Goal: Task Accomplishment & Management: Manage account settings

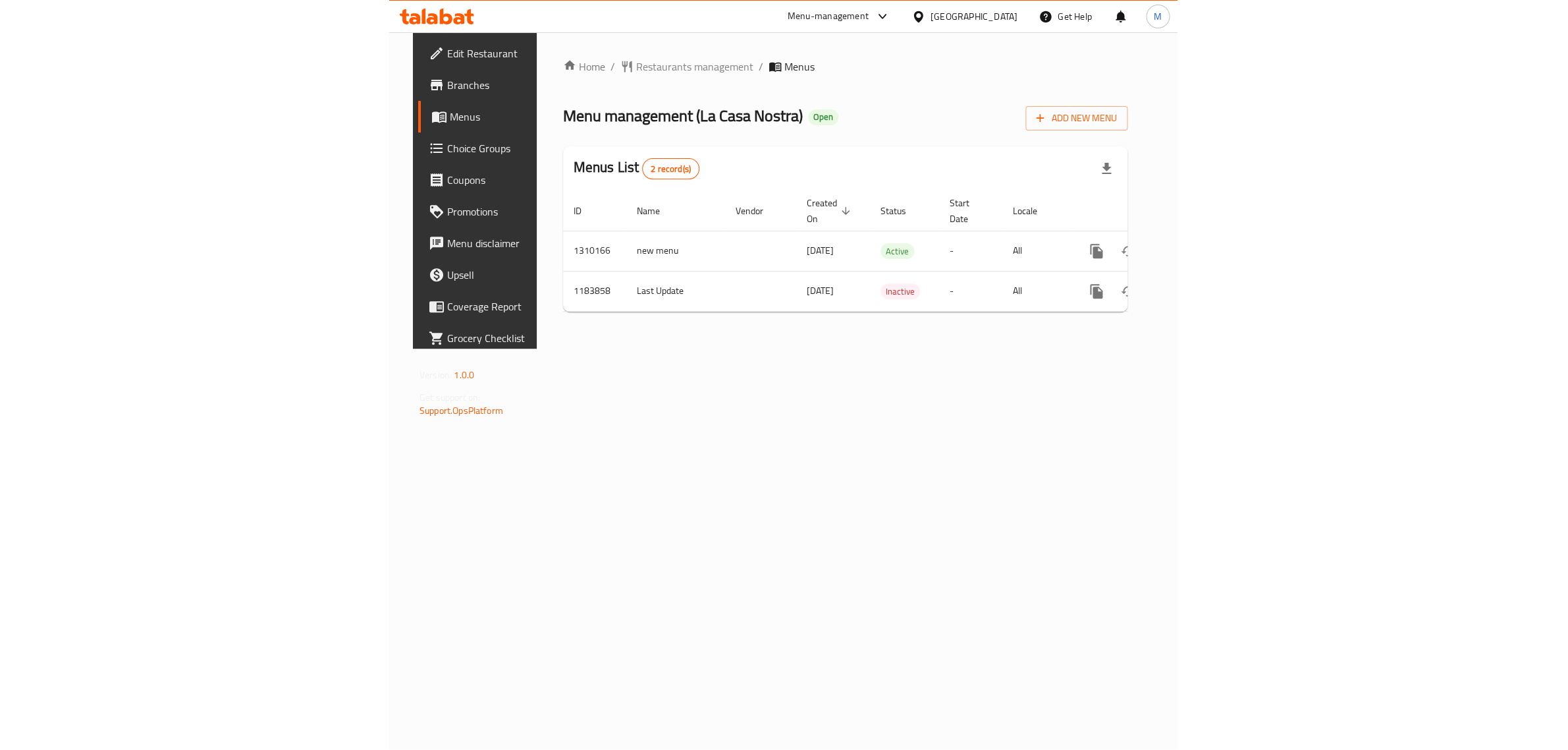
scroll to position [0, 50]
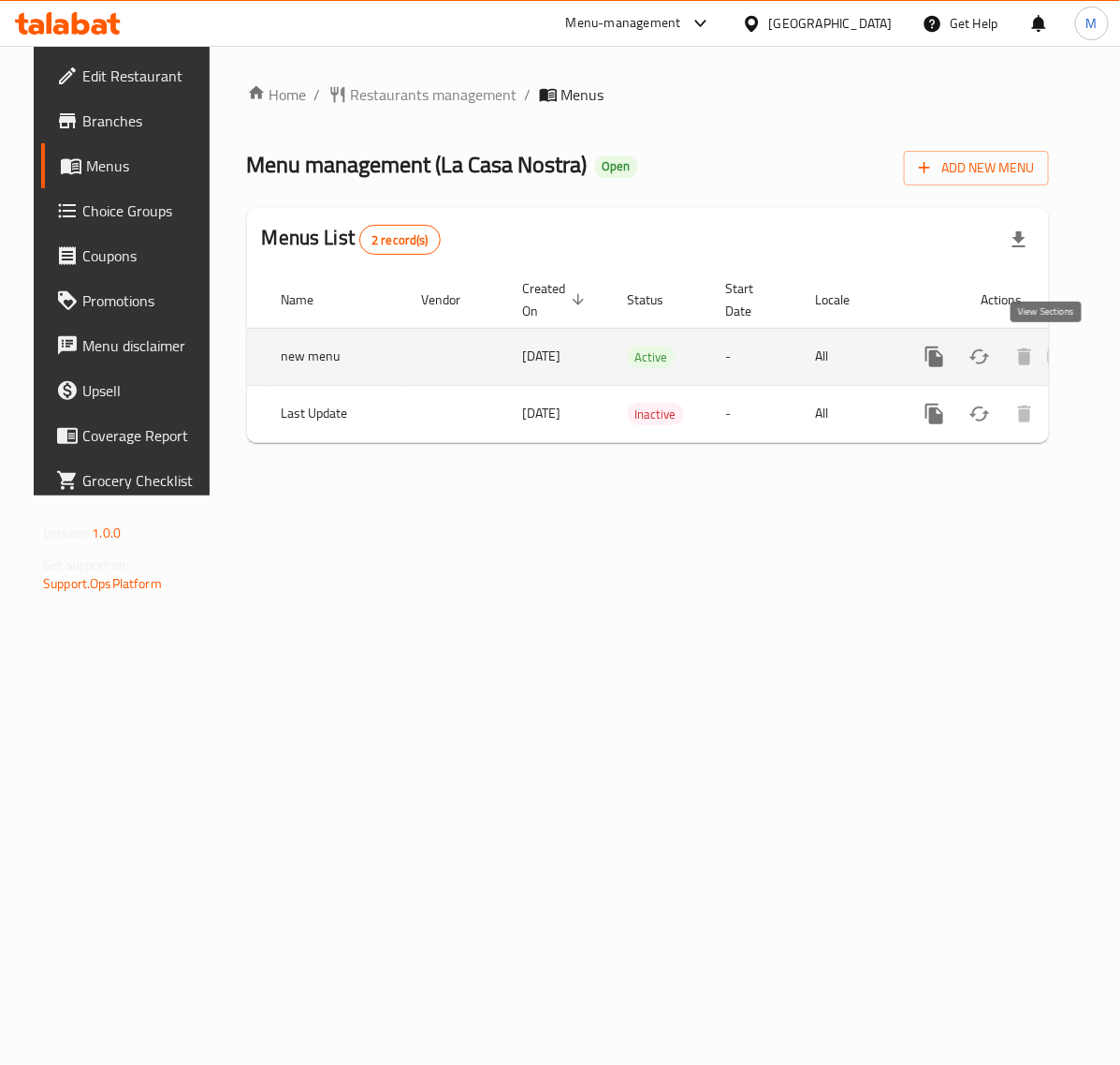
click at [1047, 367] on link "enhanced table" at bounding box center [1069, 356] width 45 height 45
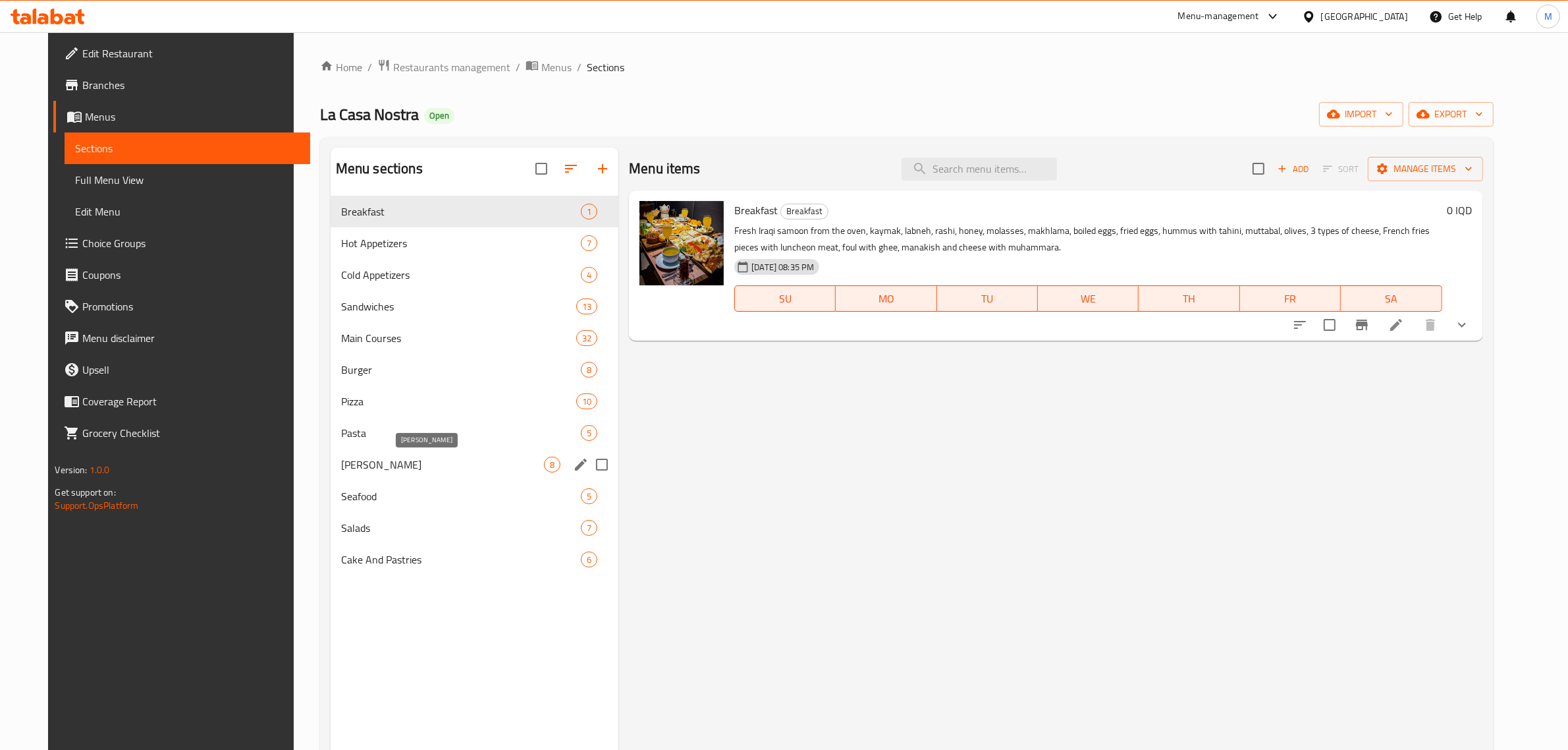
click at [380, 466] on span "[PERSON_NAME]" at bounding box center [442, 465] width 203 height 16
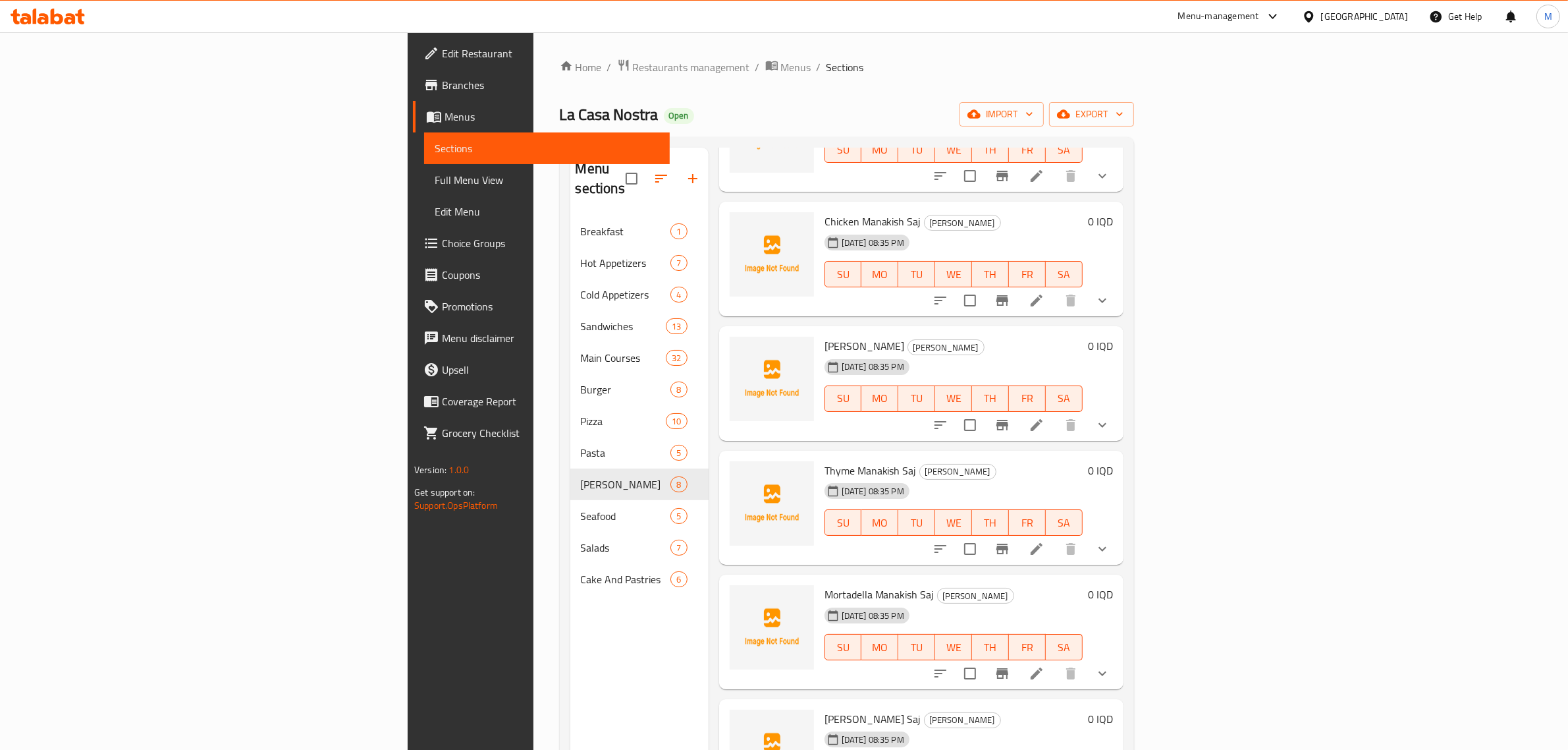
scroll to position [165, 0]
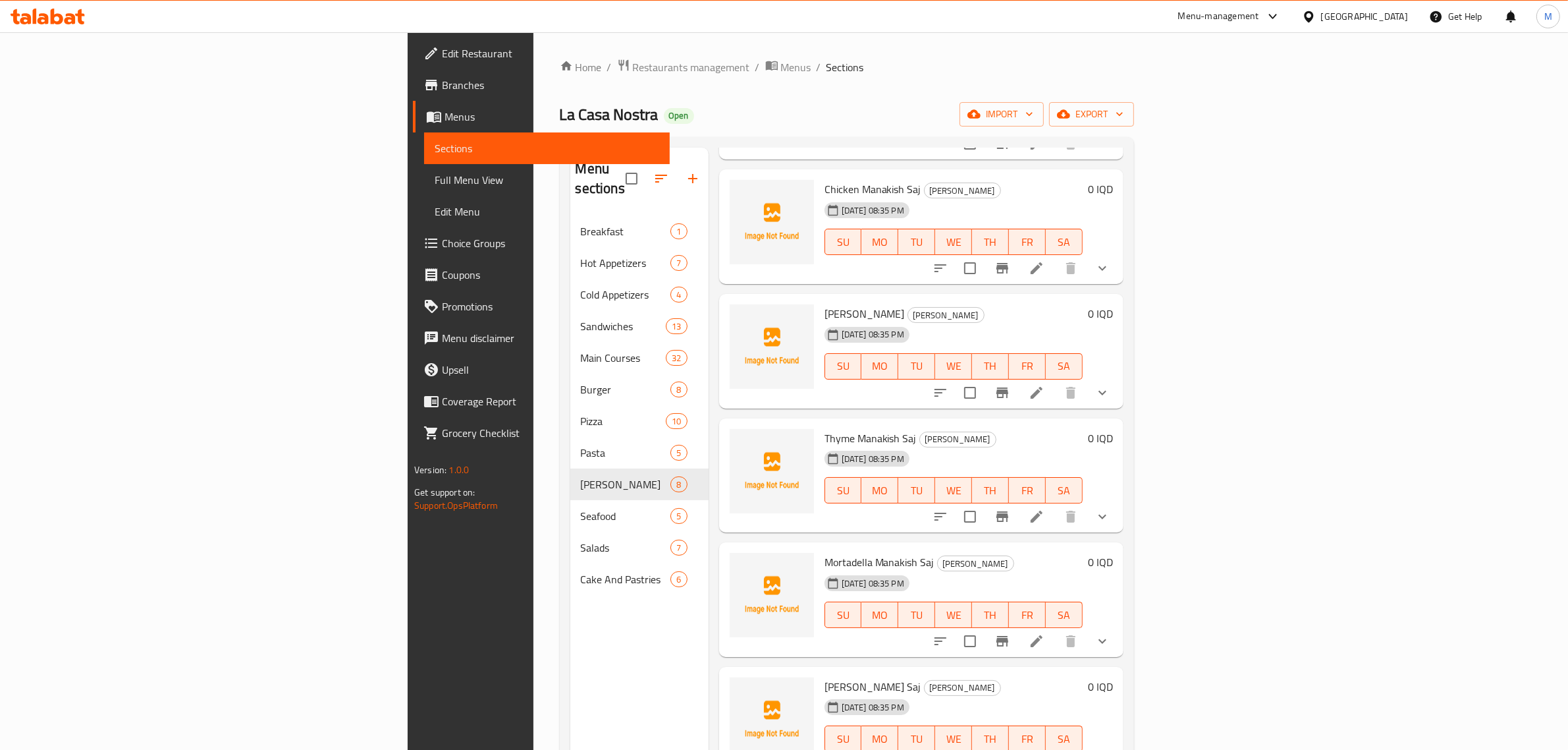
drag, startPoint x: 1421, startPoint y: 369, endPoint x: 1427, endPoint y: 377, distance: 10.0
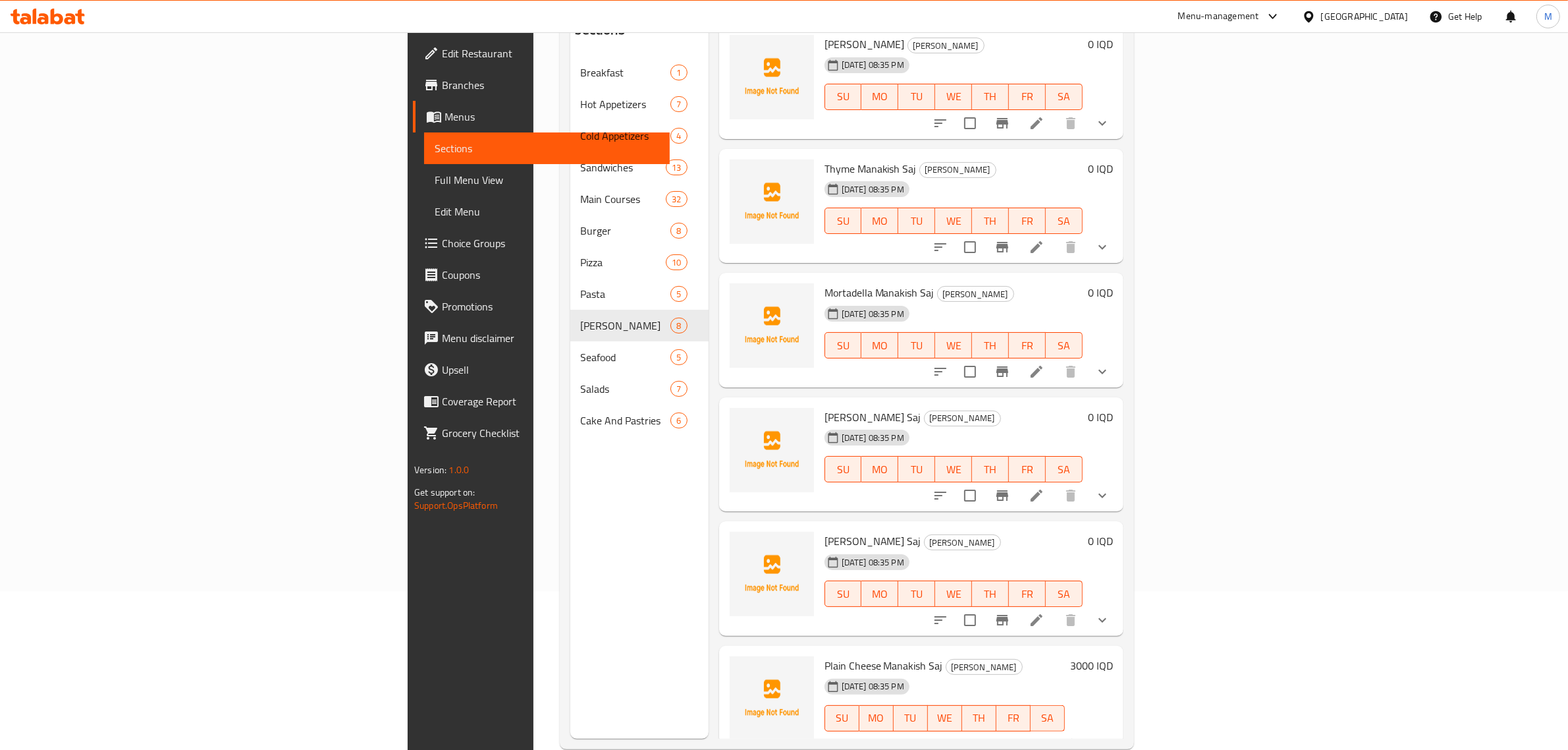
scroll to position [185, 0]
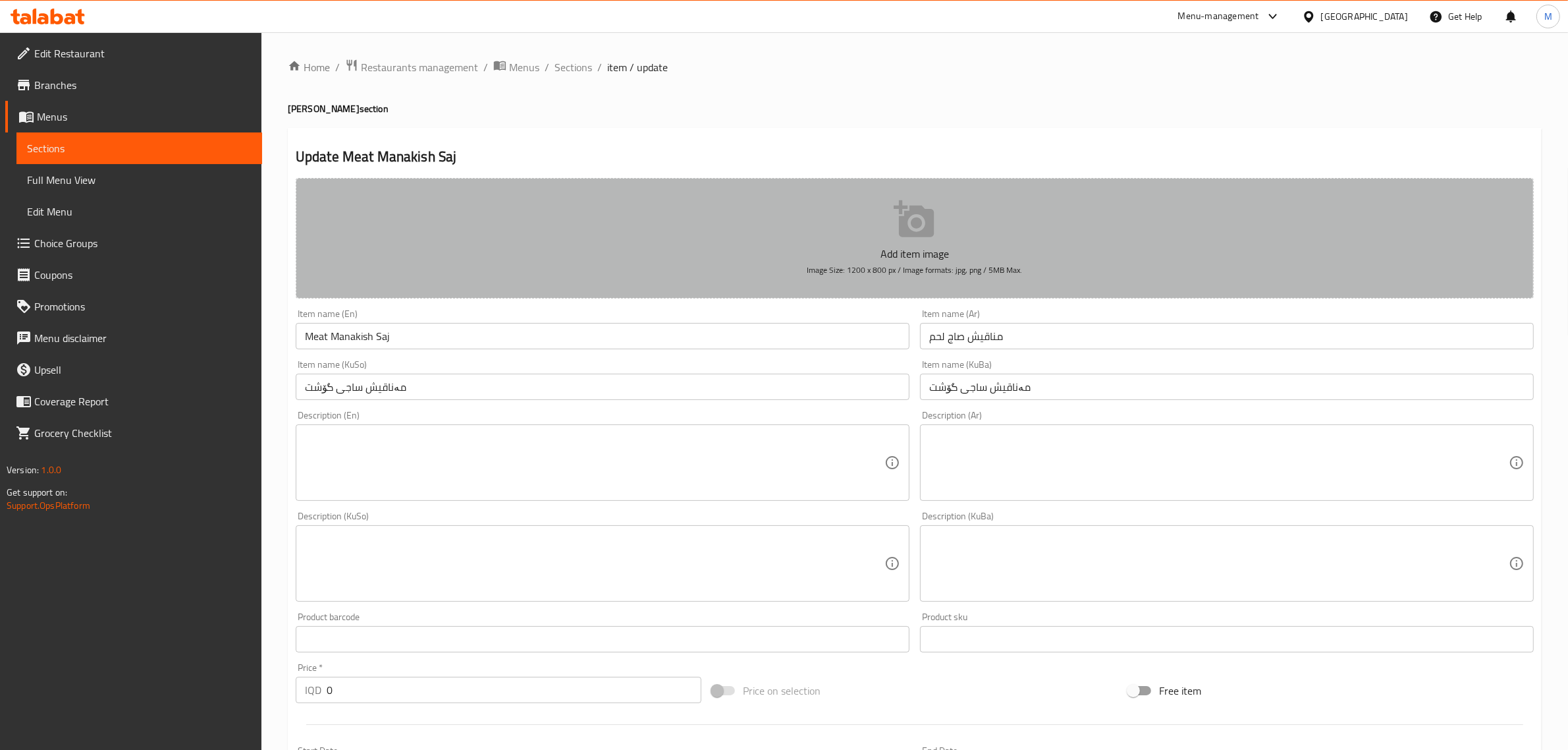
click at [913, 228] on icon "button" at bounding box center [914, 219] width 42 height 42
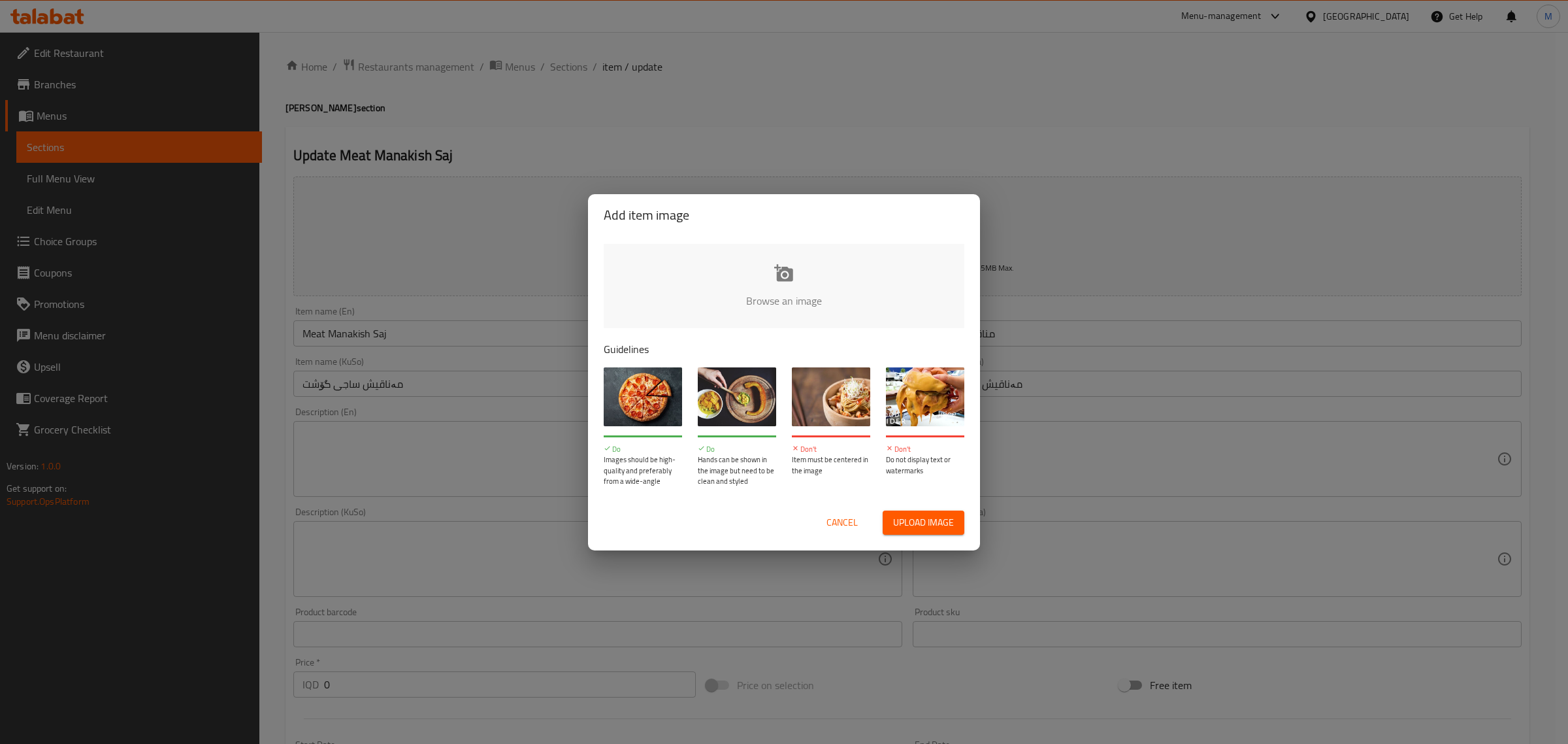
click at [802, 290] on input "file" at bounding box center [1226, 304] width 1244 height 122
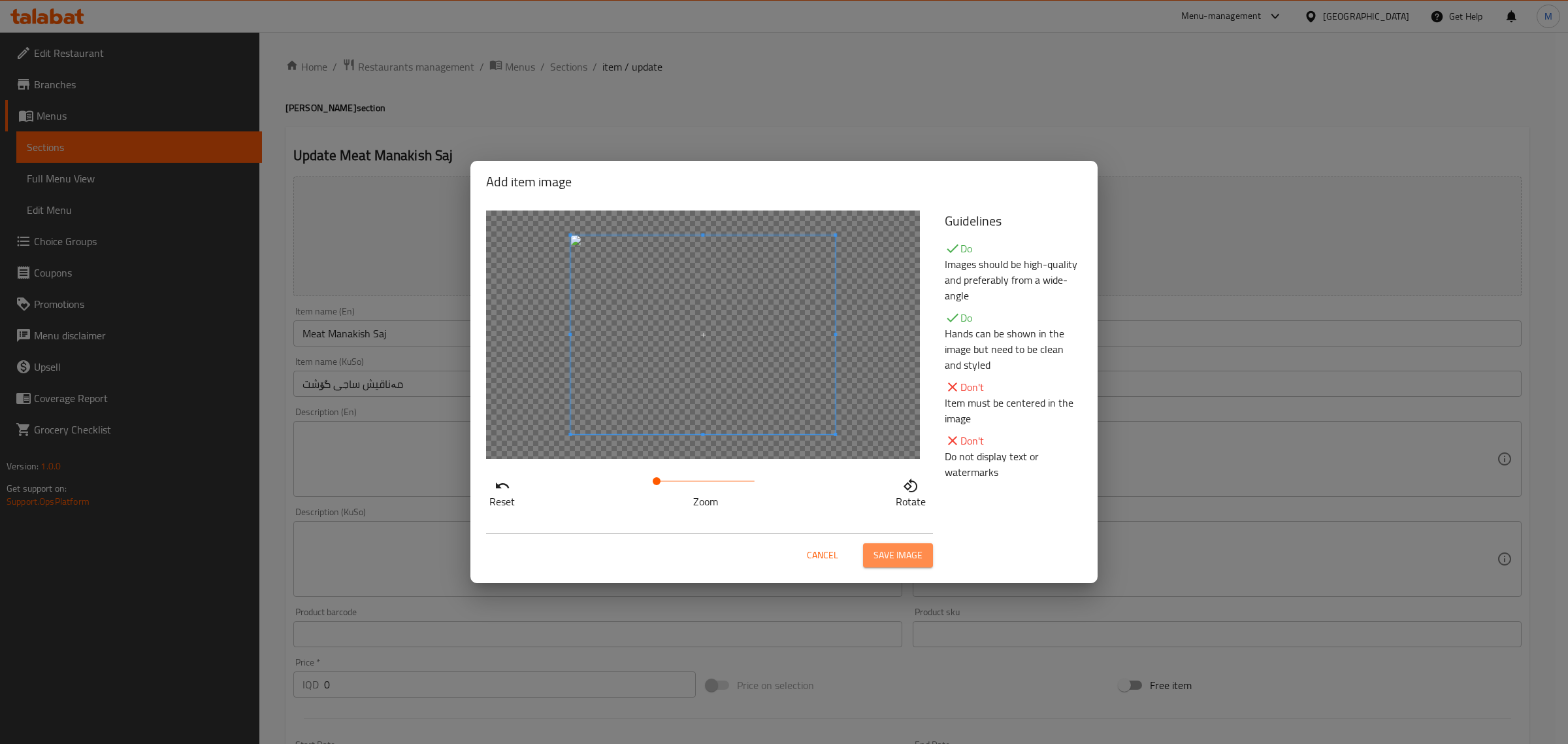
click at [902, 565] on button "Save image" at bounding box center [898, 555] width 70 height 24
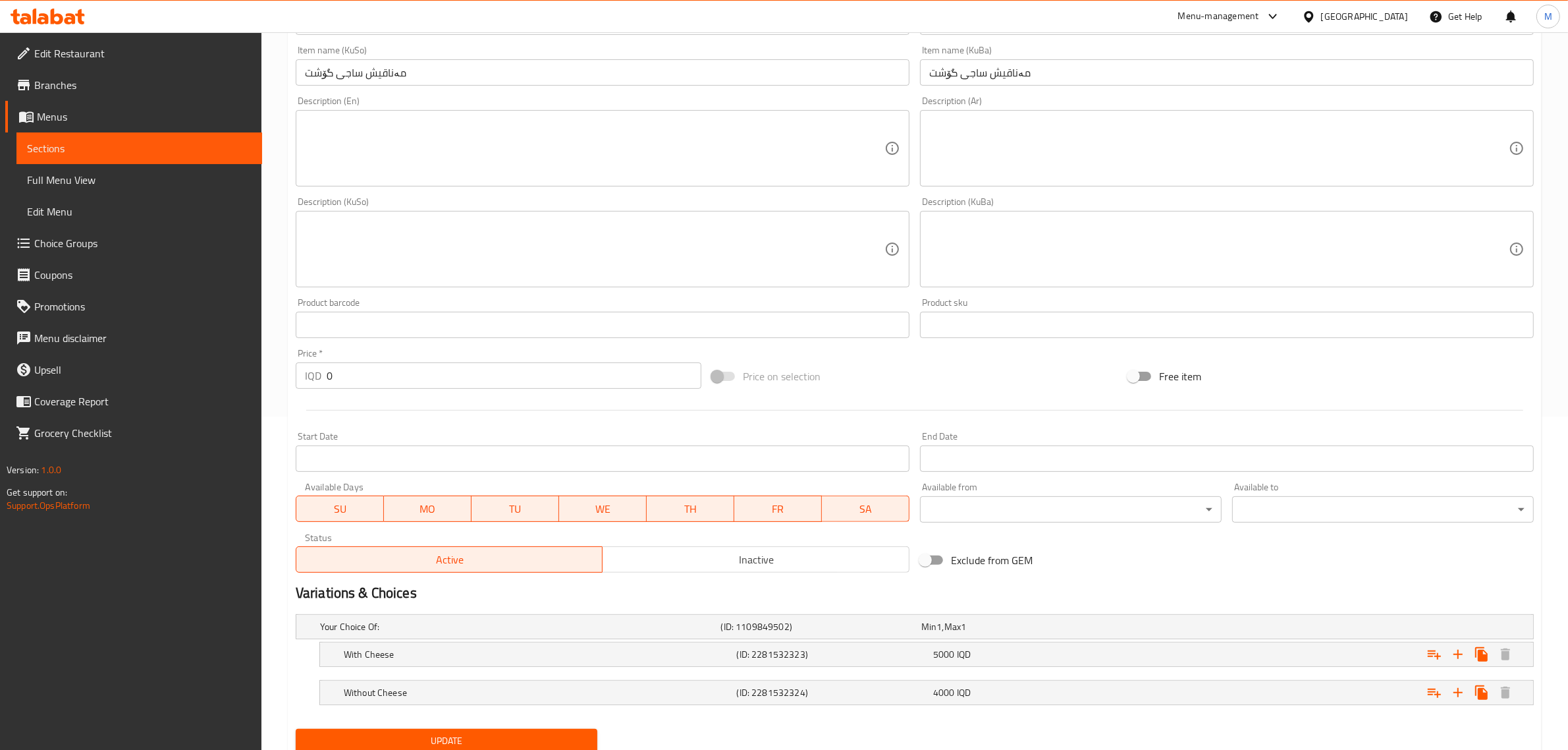
scroll to position [381, 0]
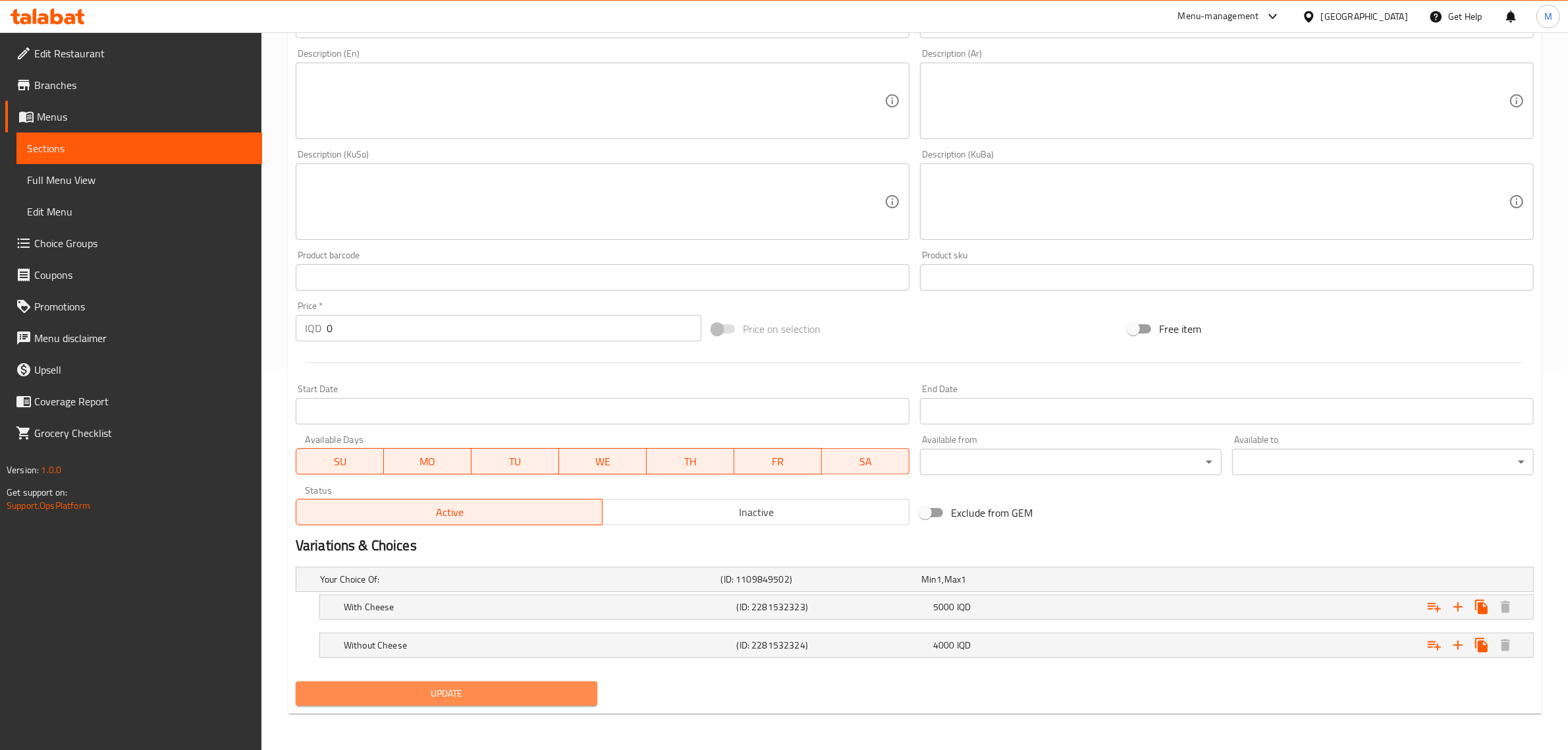
click at [469, 702] on button "Update" at bounding box center [446, 693] width 301 height 24
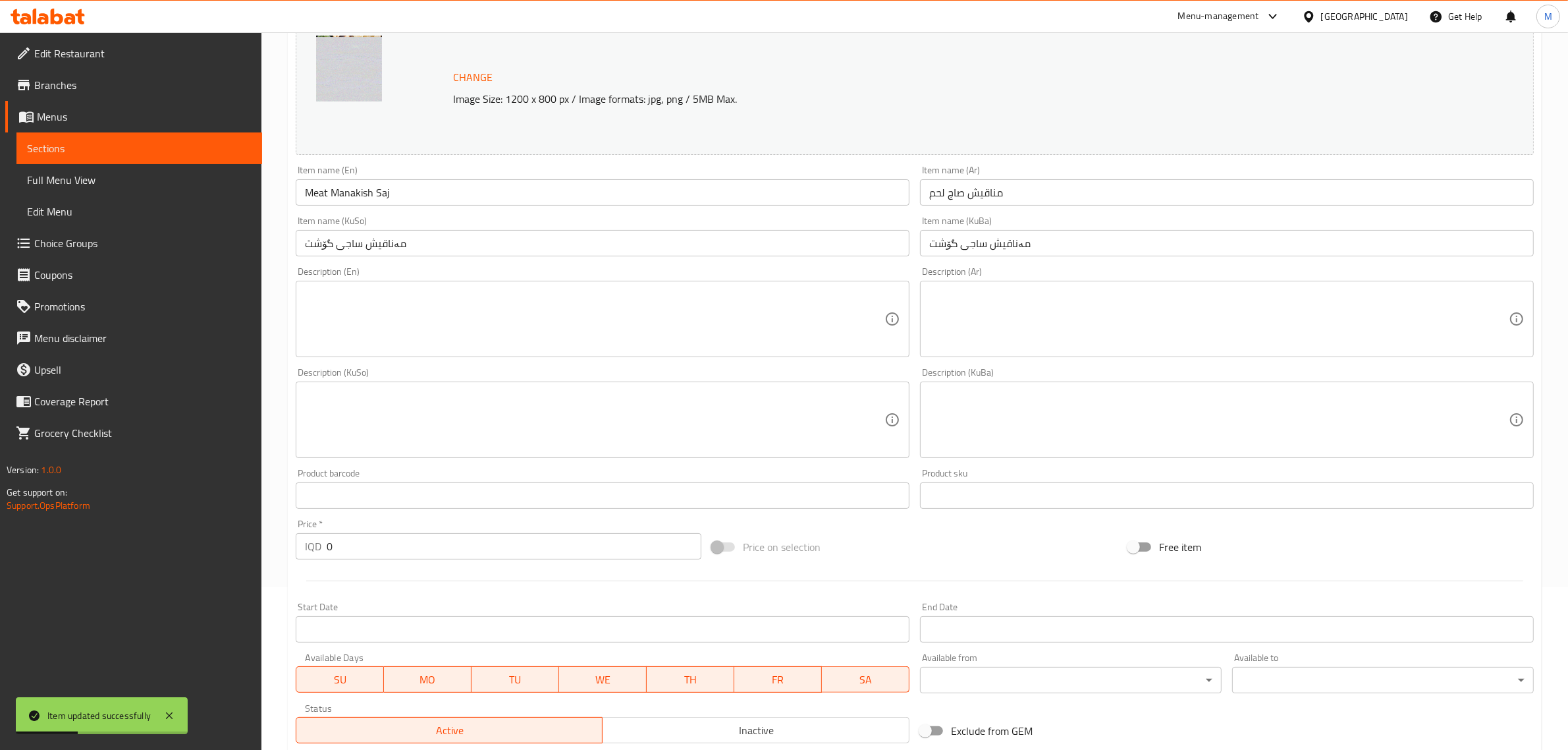
scroll to position [0, 0]
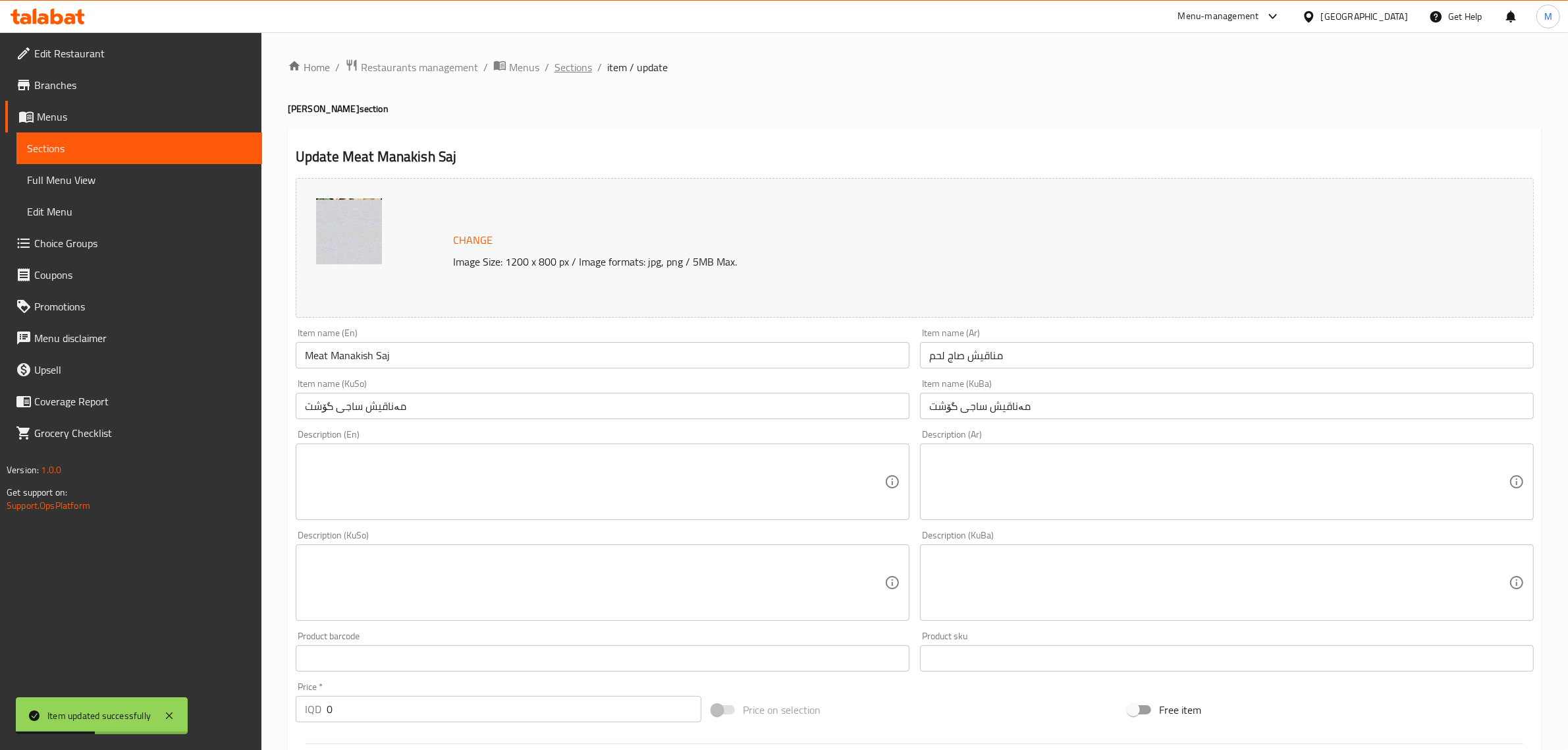
click at [571, 69] on span "Sections" at bounding box center [573, 67] width 38 height 16
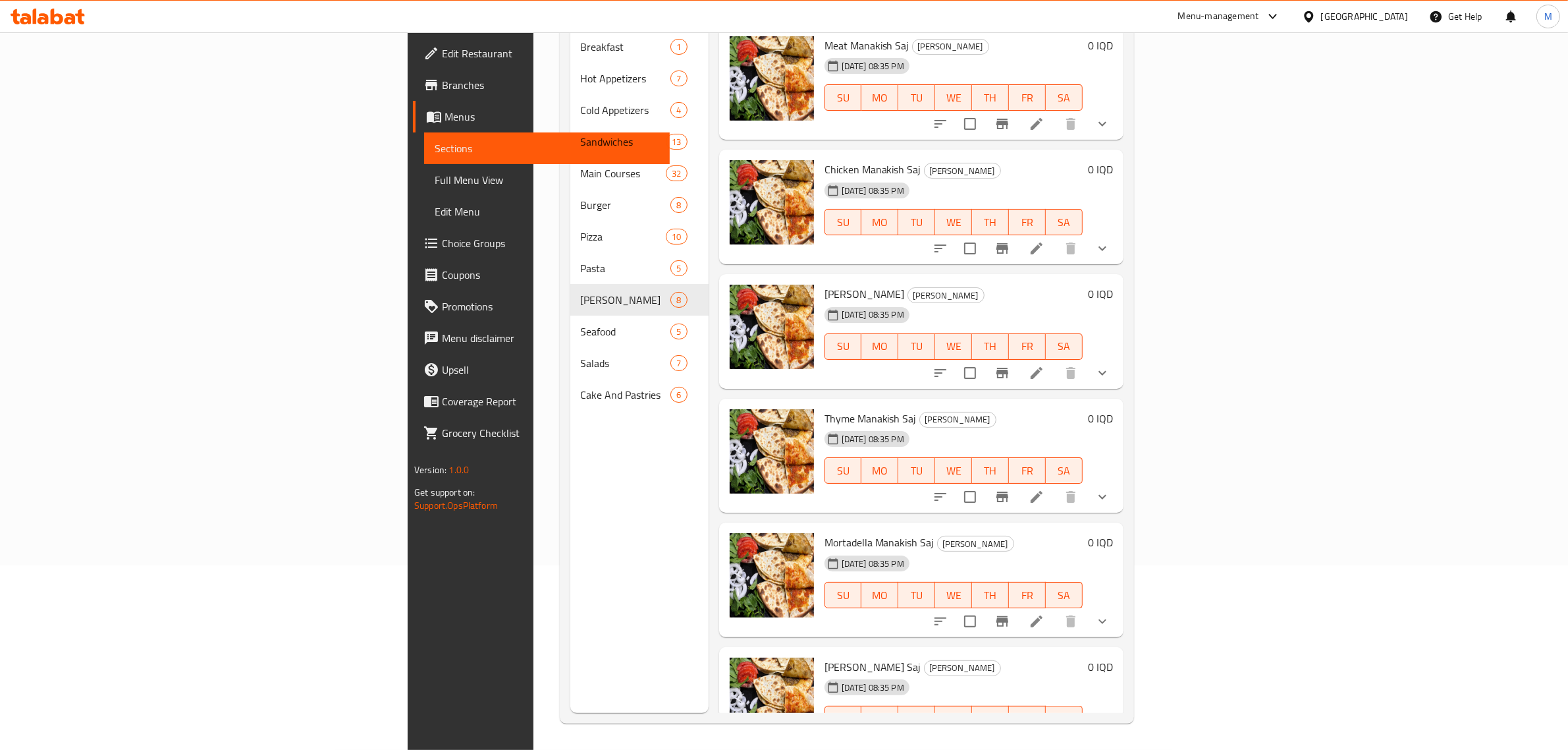
click at [435, 173] on span "Full Menu View" at bounding box center [547, 180] width 225 height 16
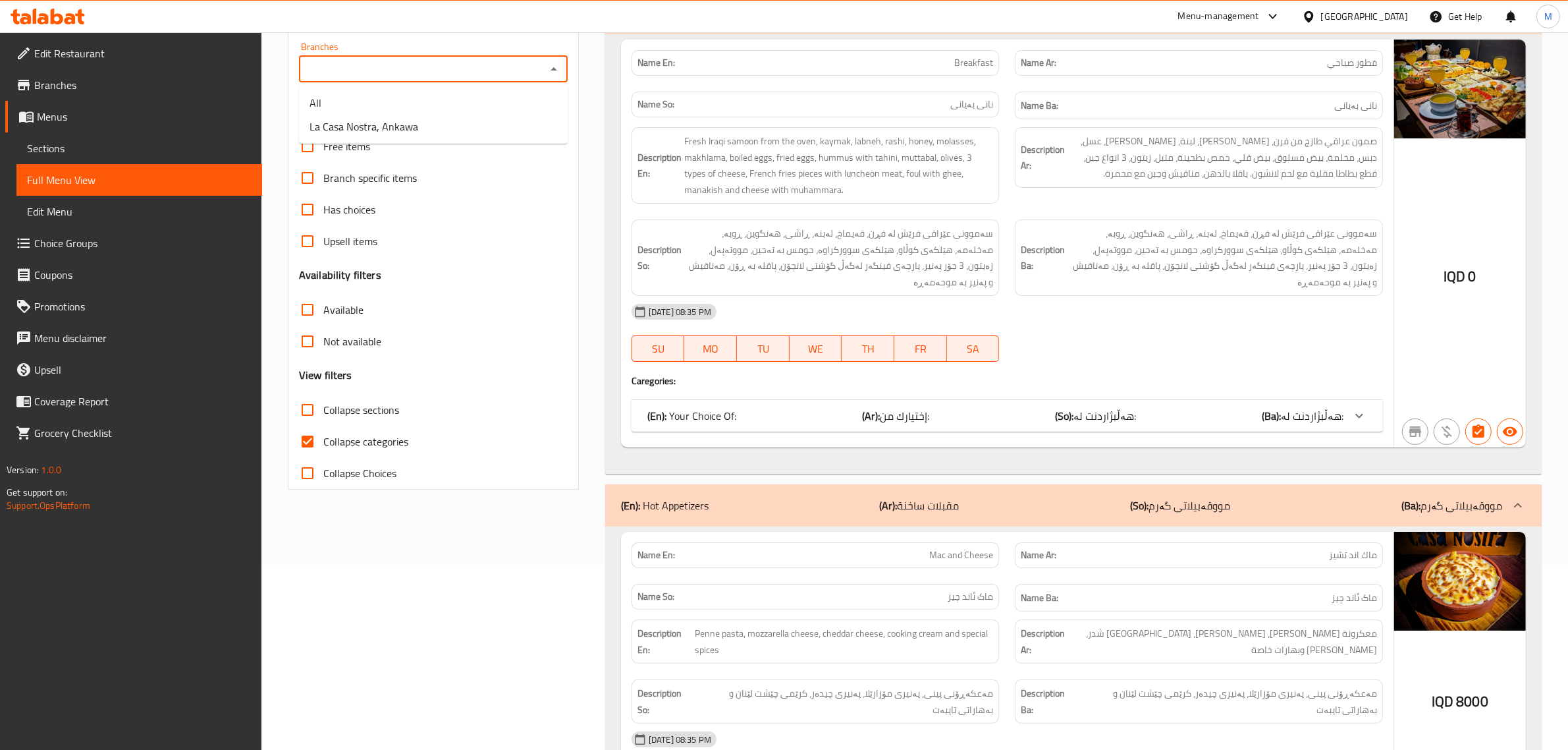
click at [528, 71] on input "Branches" at bounding box center [422, 68] width 239 height 18
click at [471, 120] on li "La Casa Nostra, Ankawa" at bounding box center [433, 126] width 268 height 24
type input "La Casa Nostra, Ankawa"
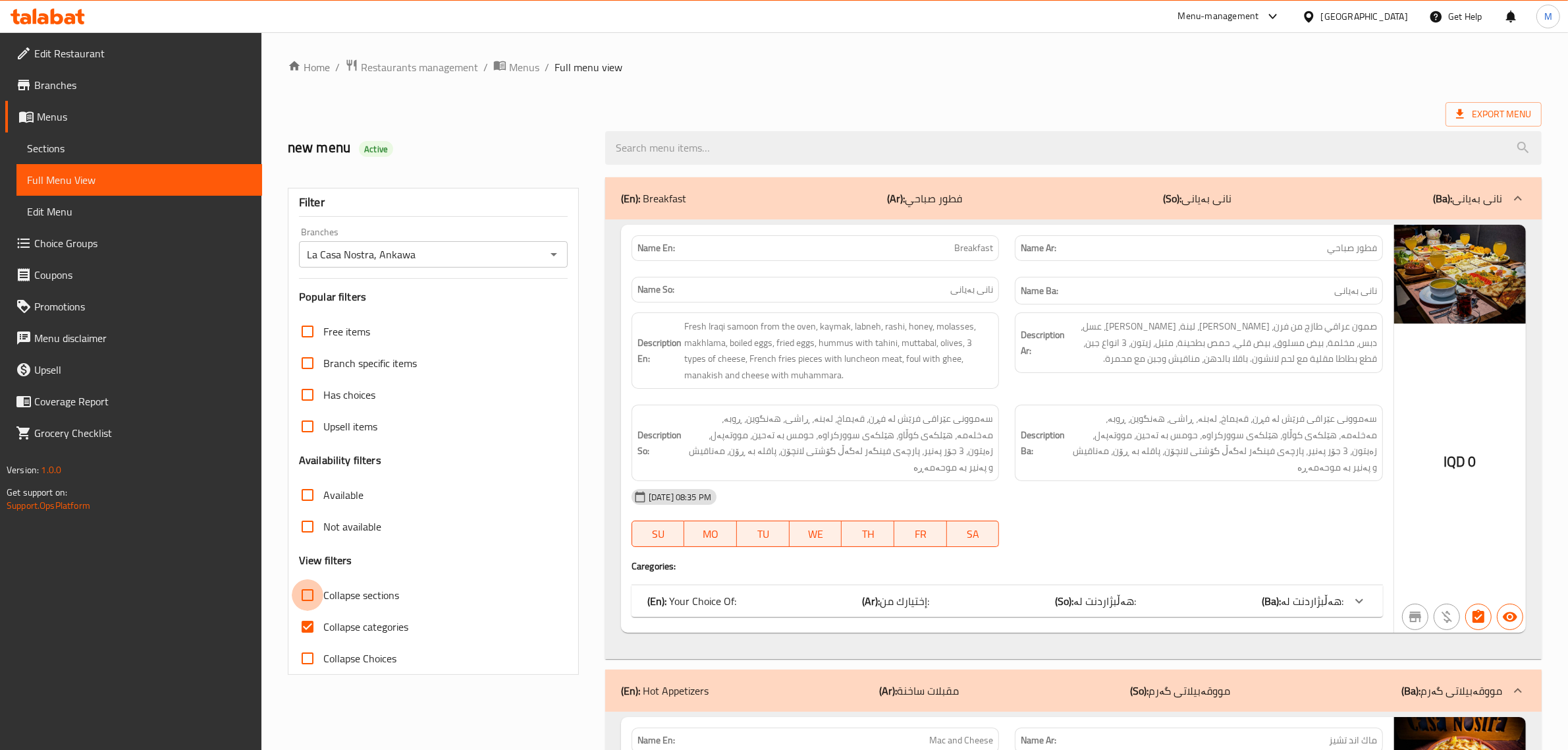
click at [309, 594] on input "Collapse sections" at bounding box center [307, 594] width 32 height 32
checkbox input "true"
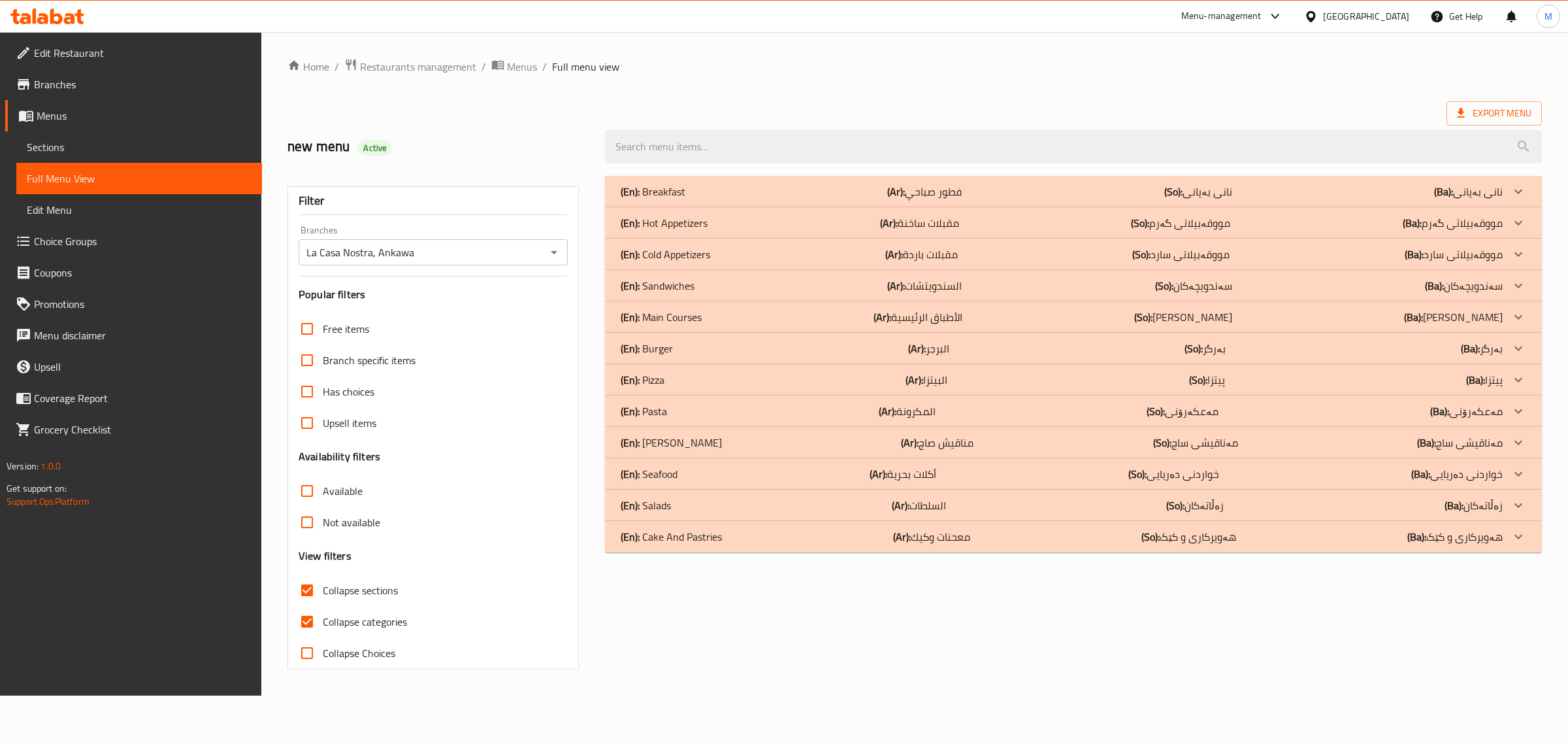
click at [860, 446] on div "(En): Saj Manakish (Ar): مناقيش صاج (So): مەناقیشی ساج (Ba): مەناقیشی ساج" at bounding box center [1061, 442] width 882 height 16
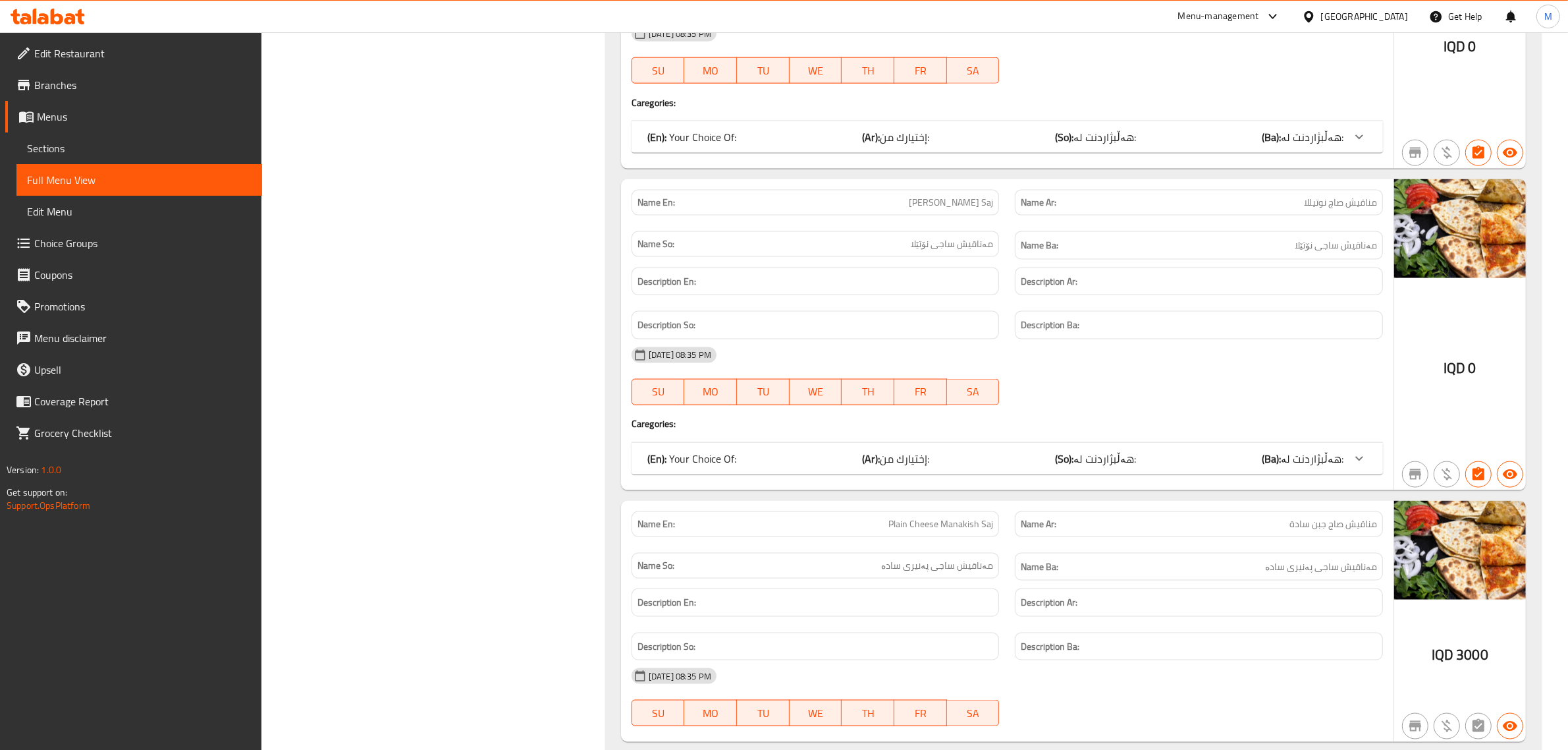
scroll to position [1984, 0]
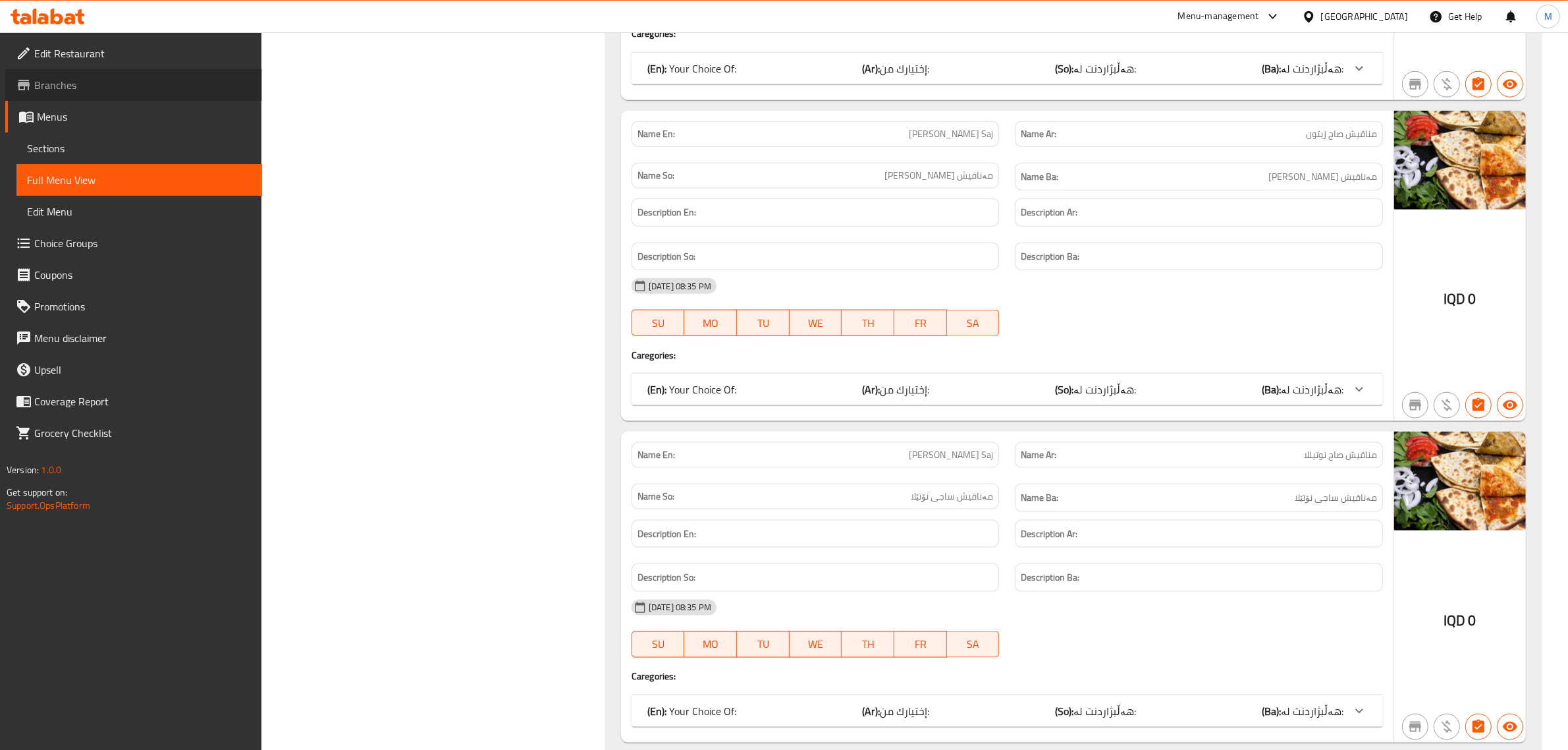
click at [89, 84] on span "Branches" at bounding box center [143, 85] width 217 height 16
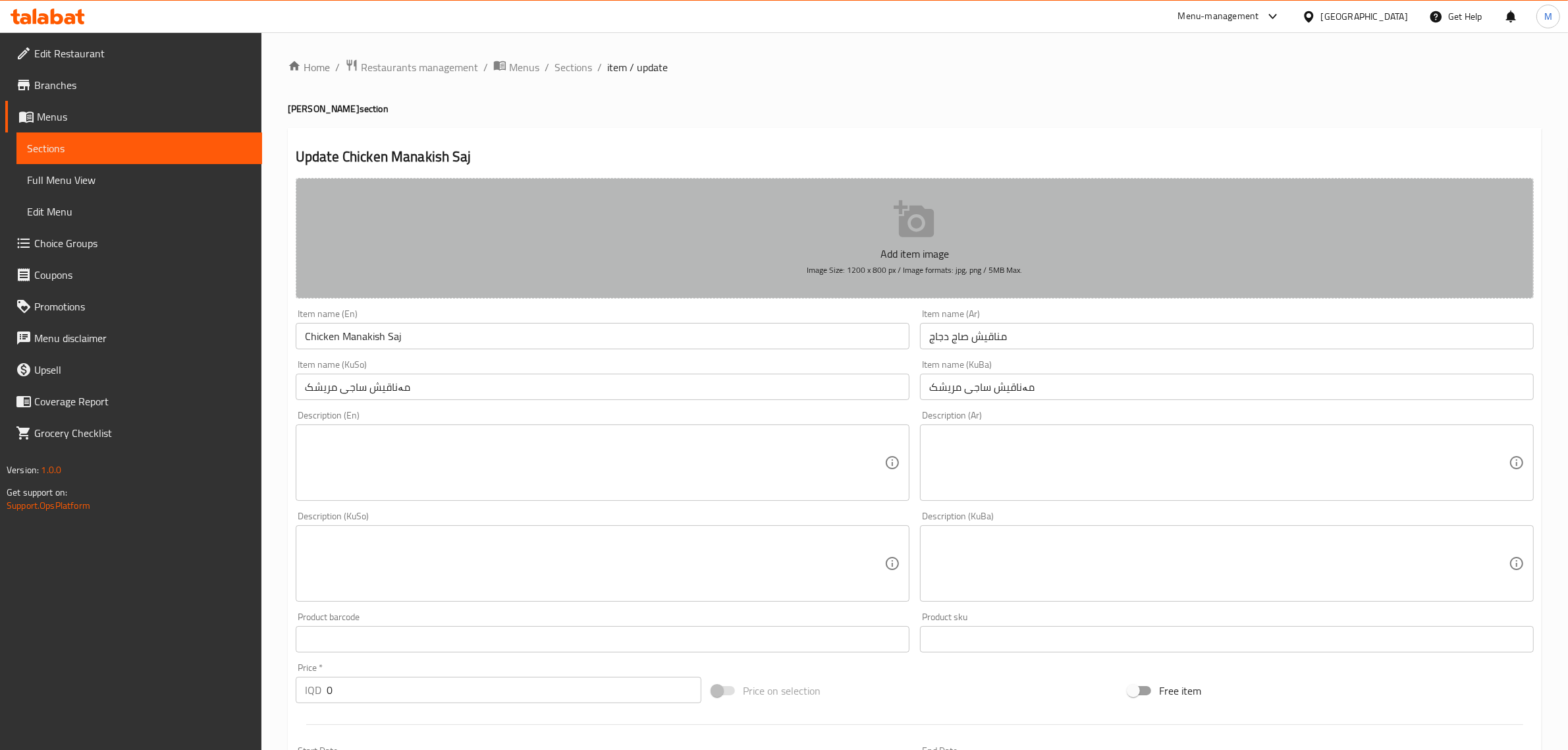
click at [912, 239] on icon "button" at bounding box center [914, 219] width 42 height 42
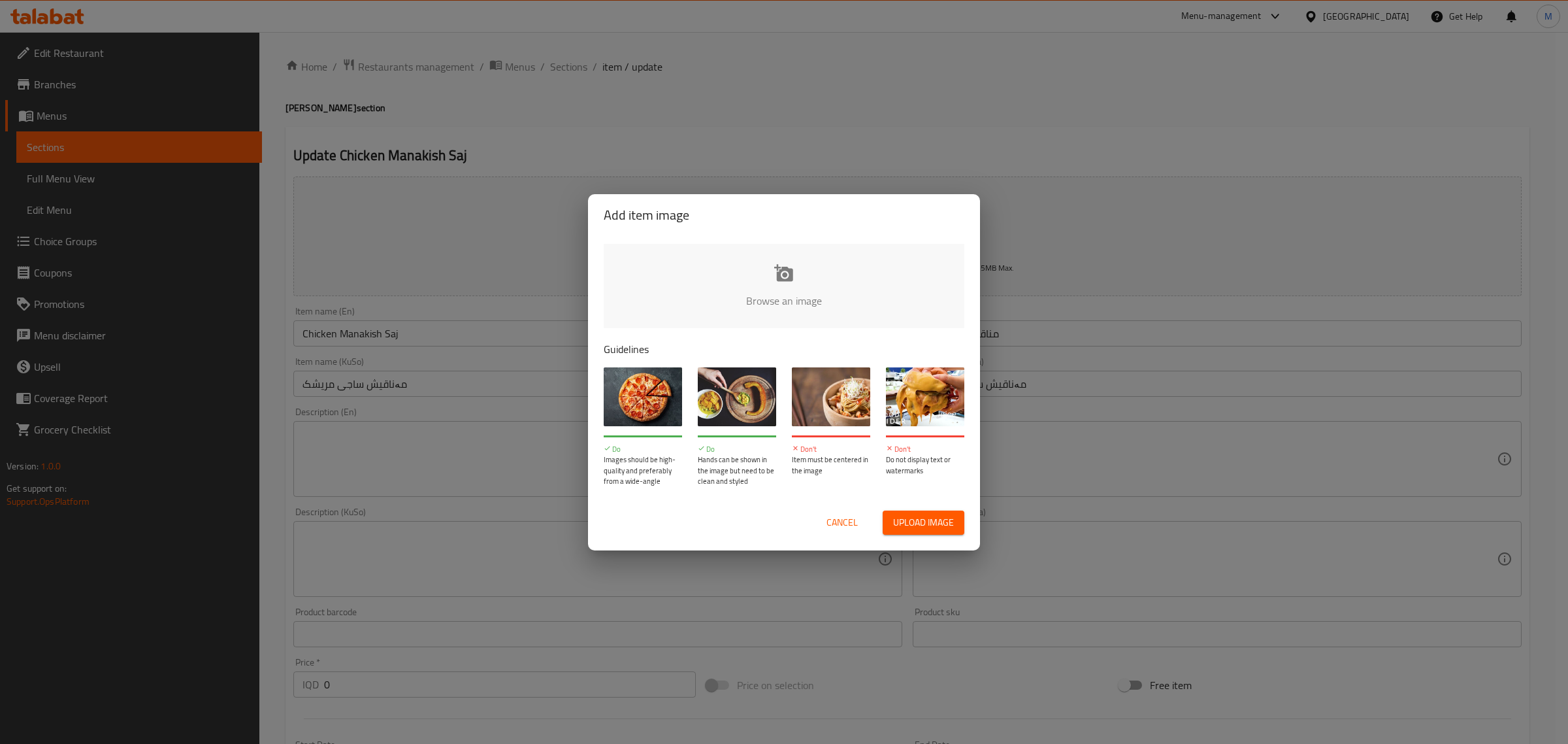
click at [755, 288] on input "file" at bounding box center [1226, 304] width 1244 height 122
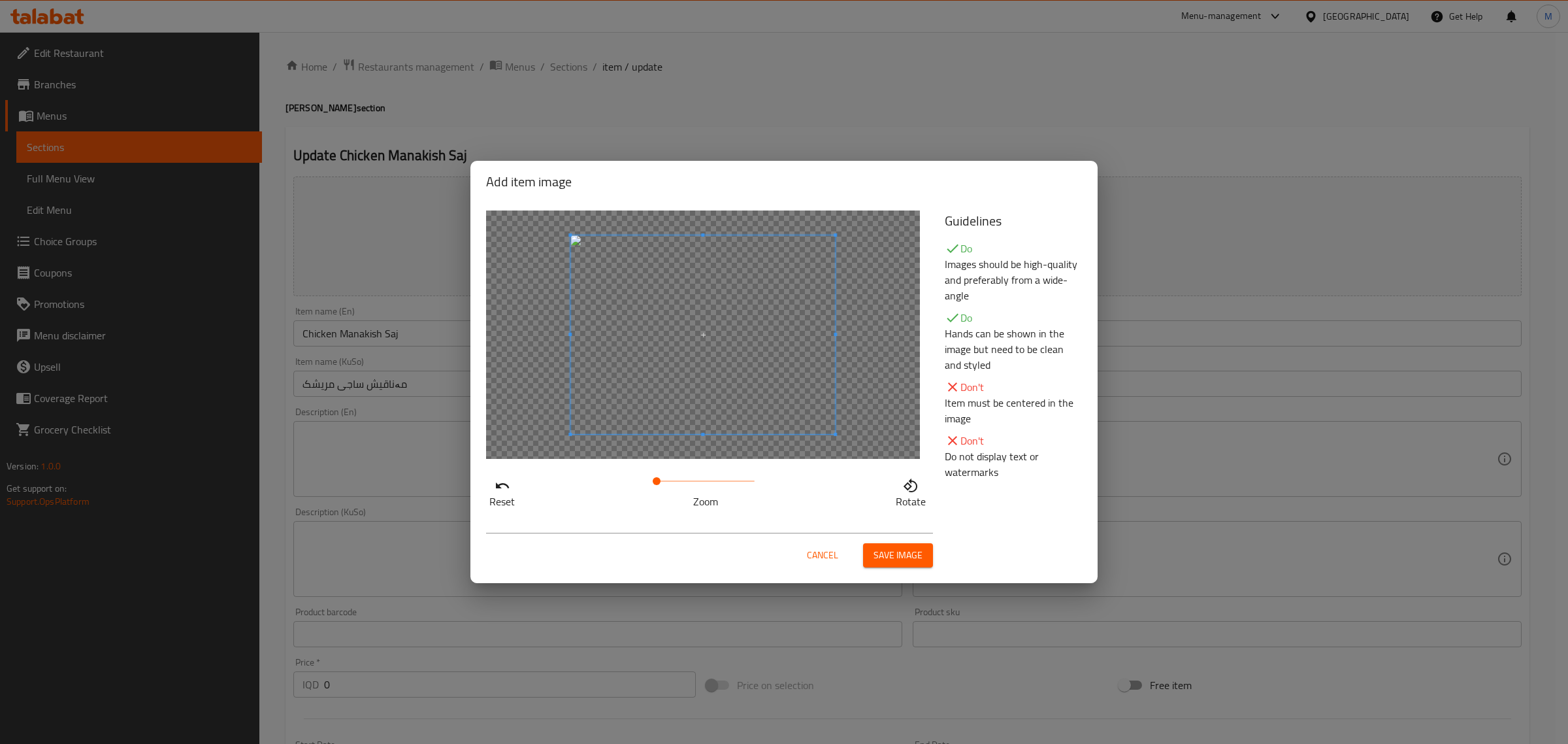
click at [881, 558] on span "Save image" at bounding box center [898, 555] width 49 height 17
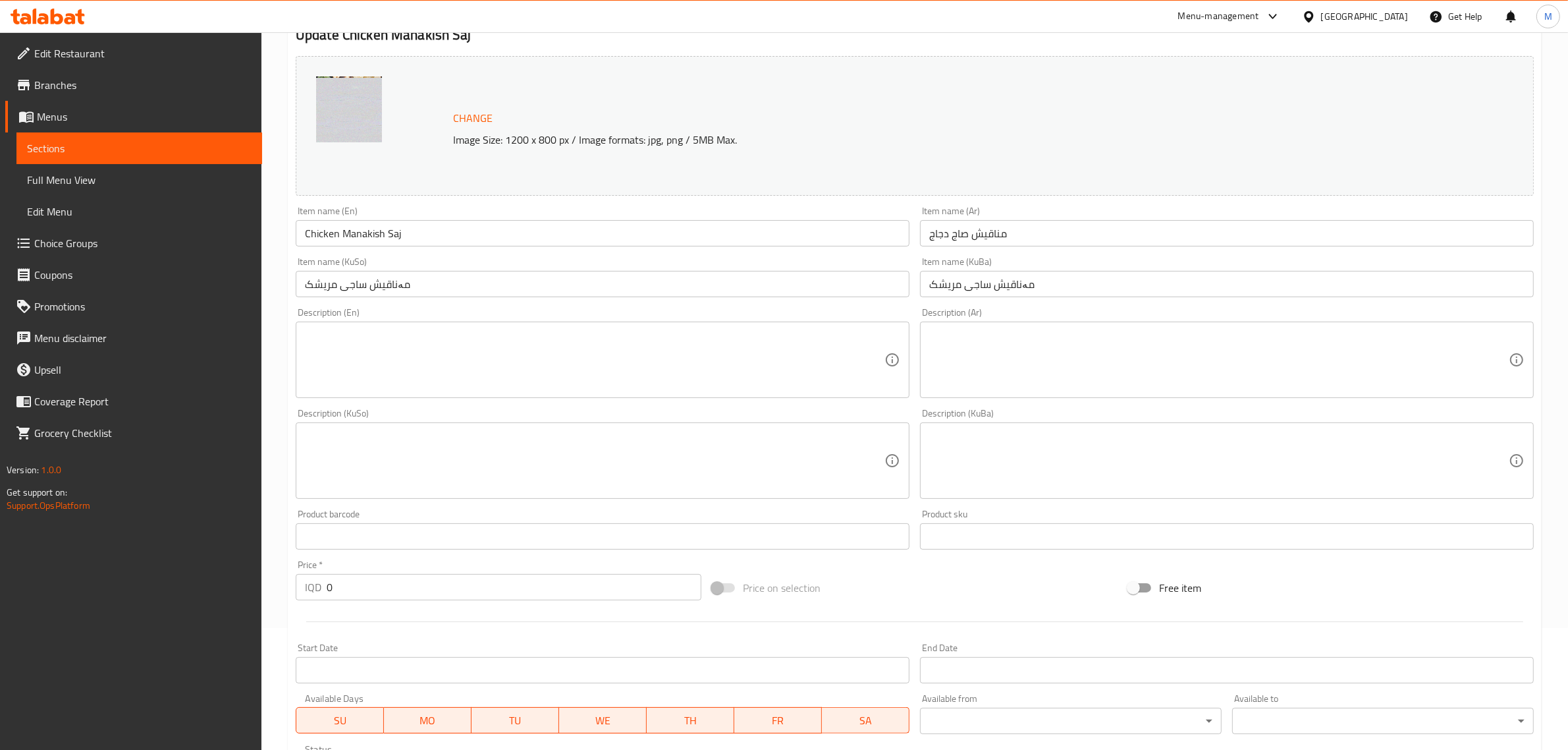
scroll to position [381, 0]
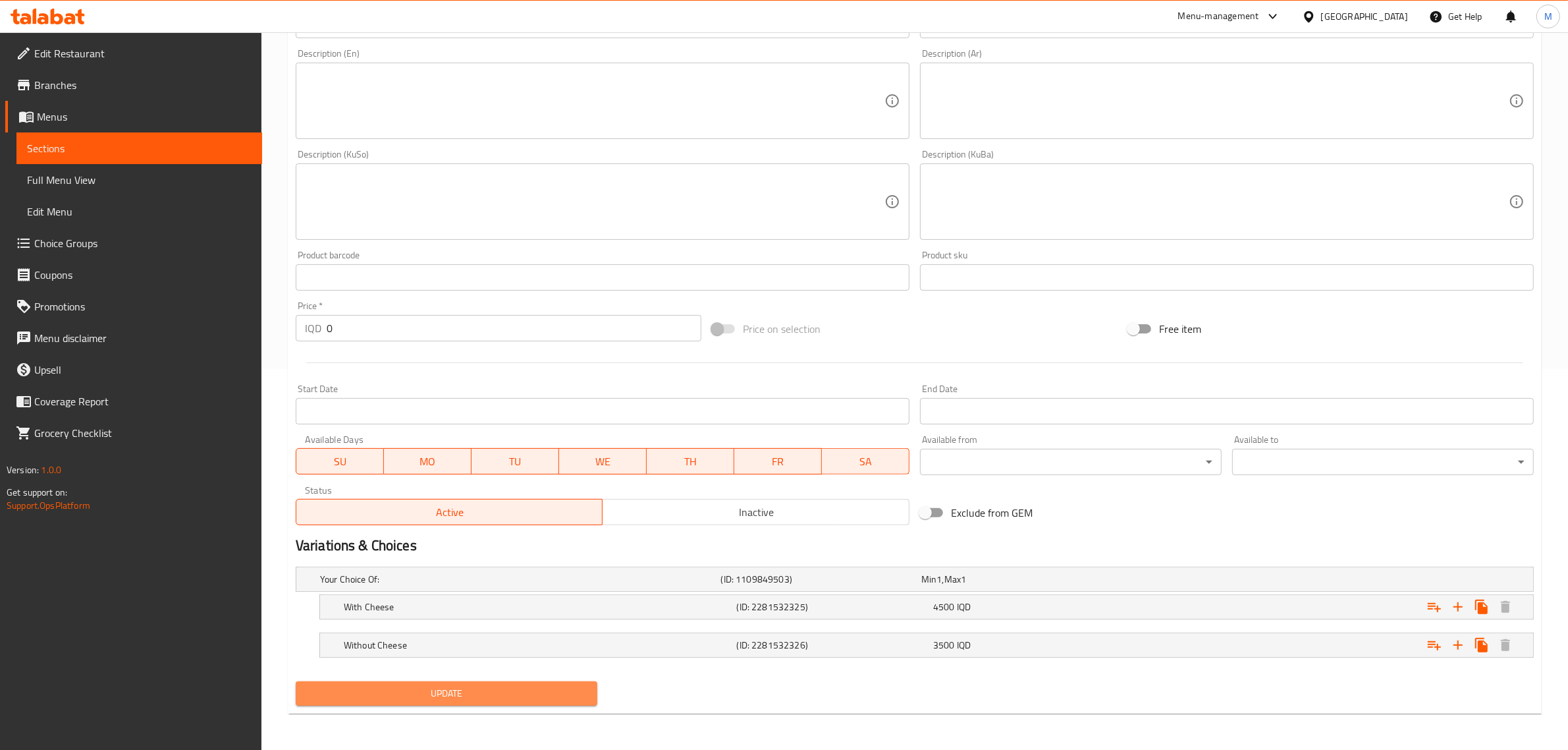
drag, startPoint x: 460, startPoint y: 692, endPoint x: 459, endPoint y: 679, distance: 13.0
click at [459, 692] on span "Update" at bounding box center [446, 693] width 281 height 17
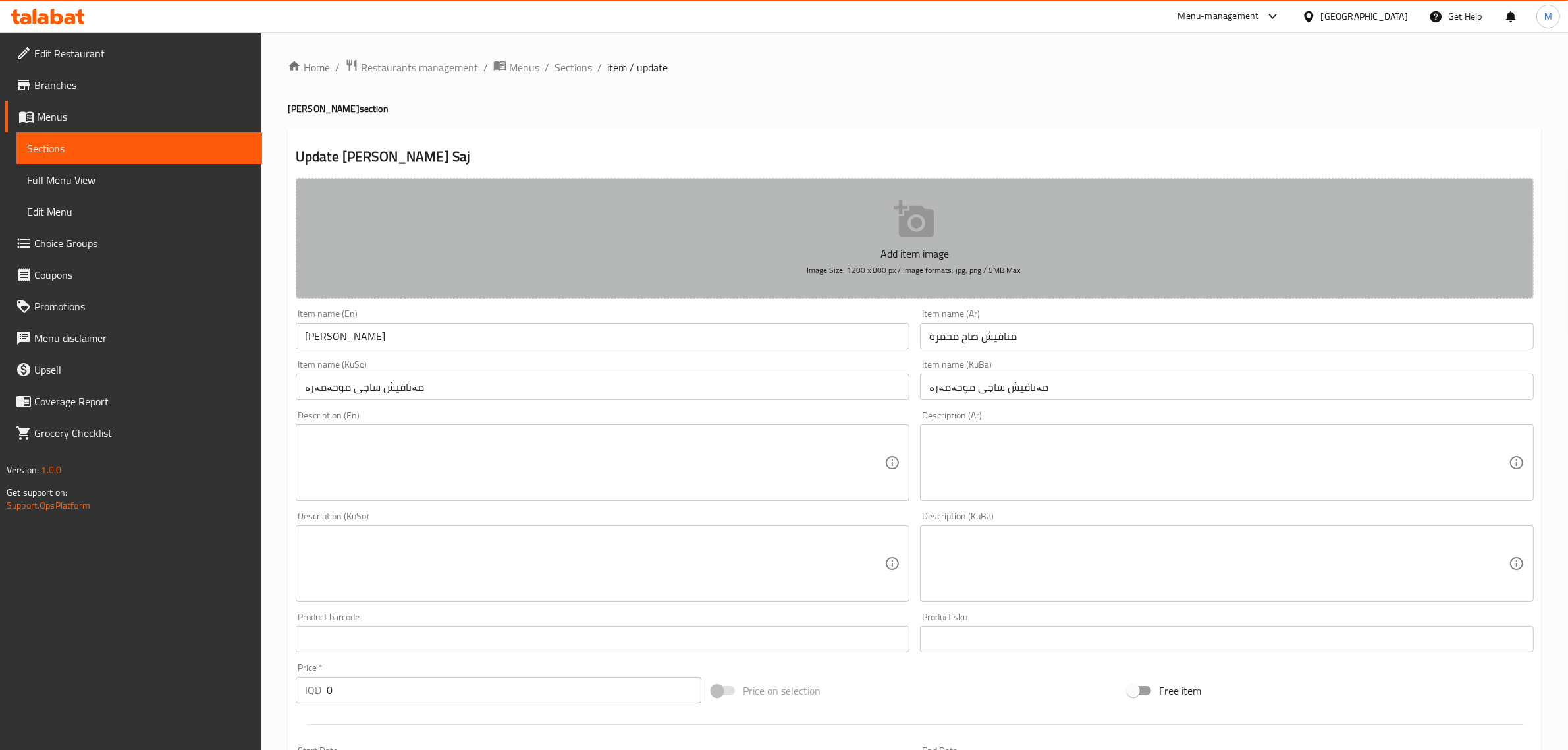
click at [719, 224] on button "Add item image Image Size: 1200 x 800 px / Image formats: jpg, png / 5MB Max." at bounding box center [915, 238] width 1238 height 121
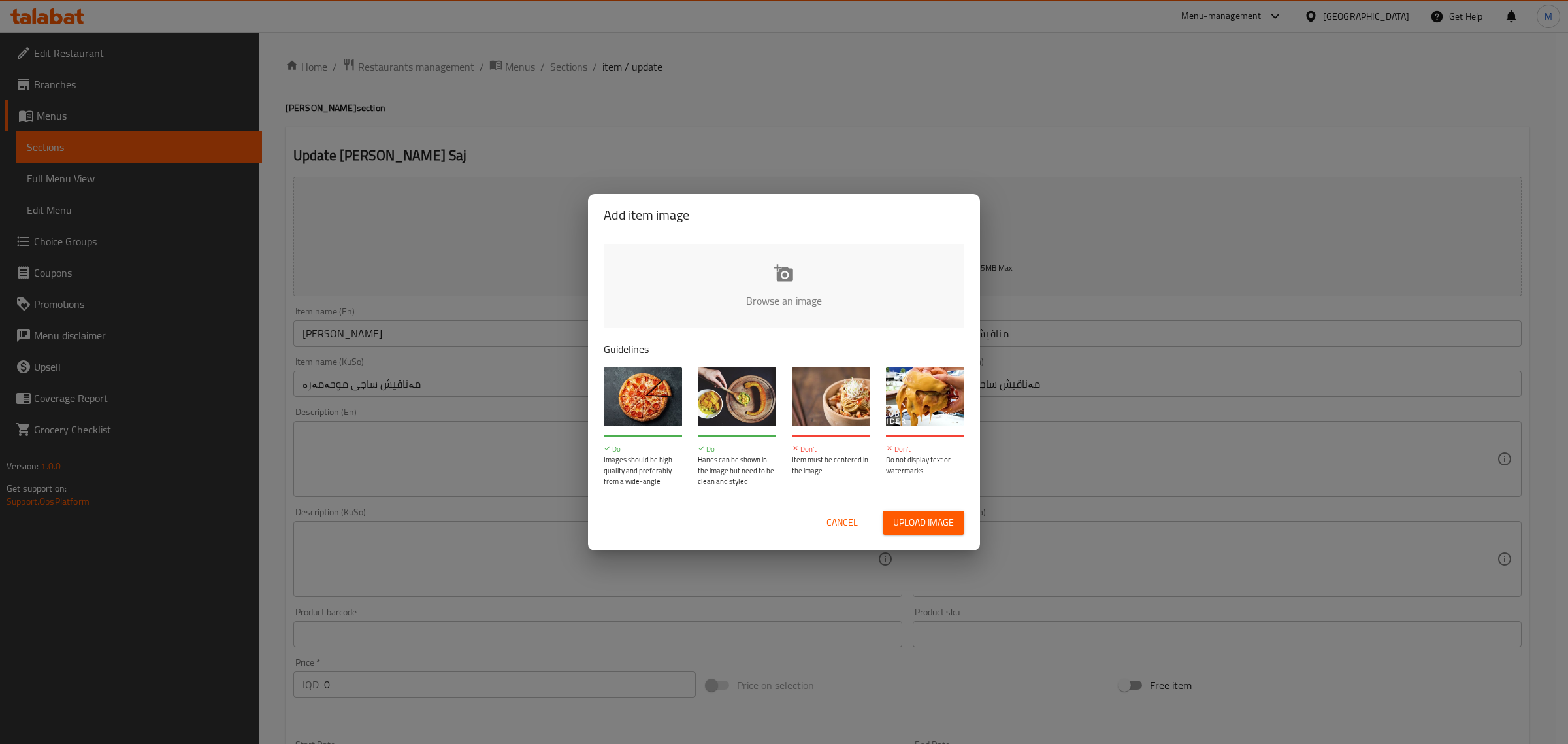
click at [790, 293] on input "file" at bounding box center [1226, 304] width 1244 height 122
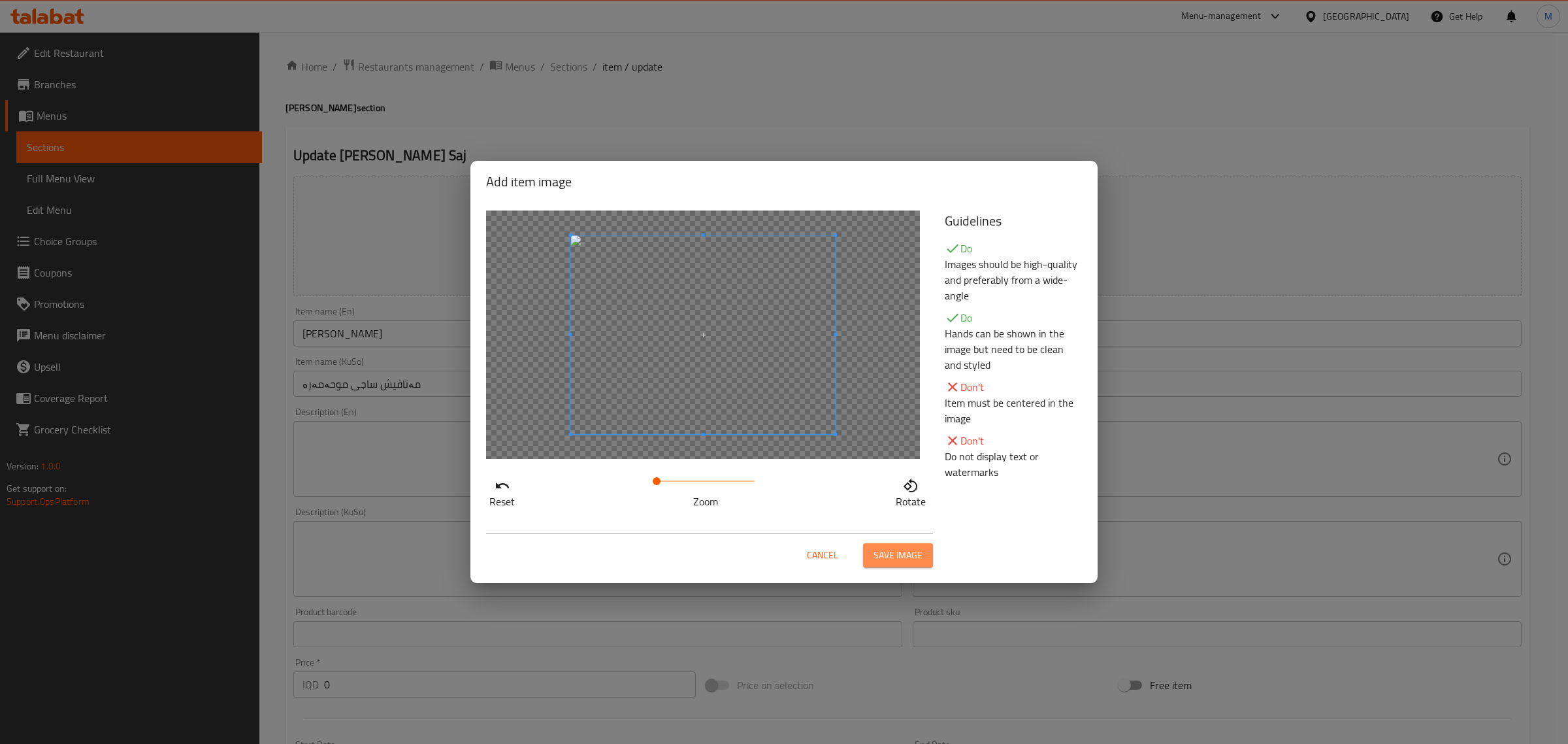
click at [922, 549] on button "Save image" at bounding box center [898, 555] width 70 height 24
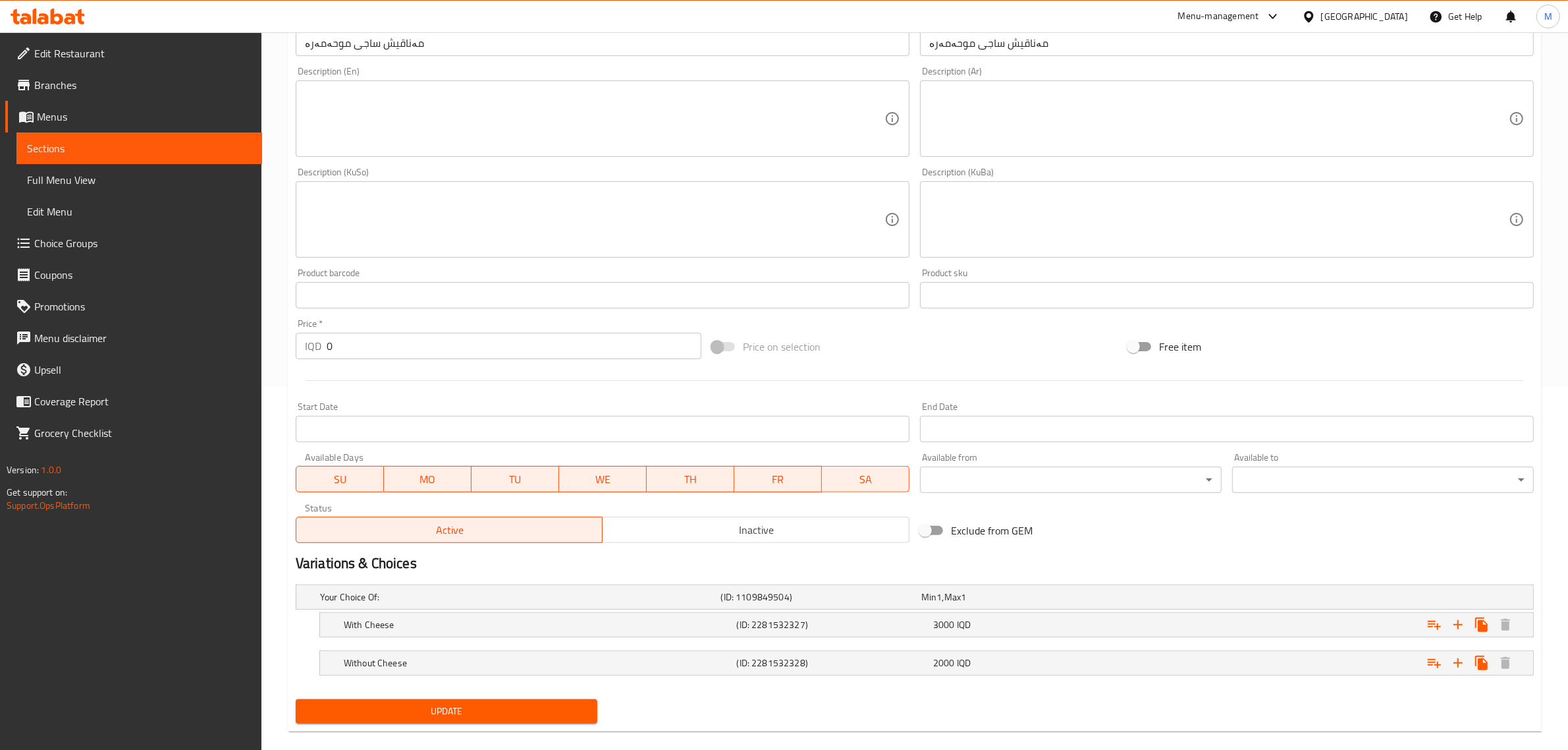
scroll to position [381, 0]
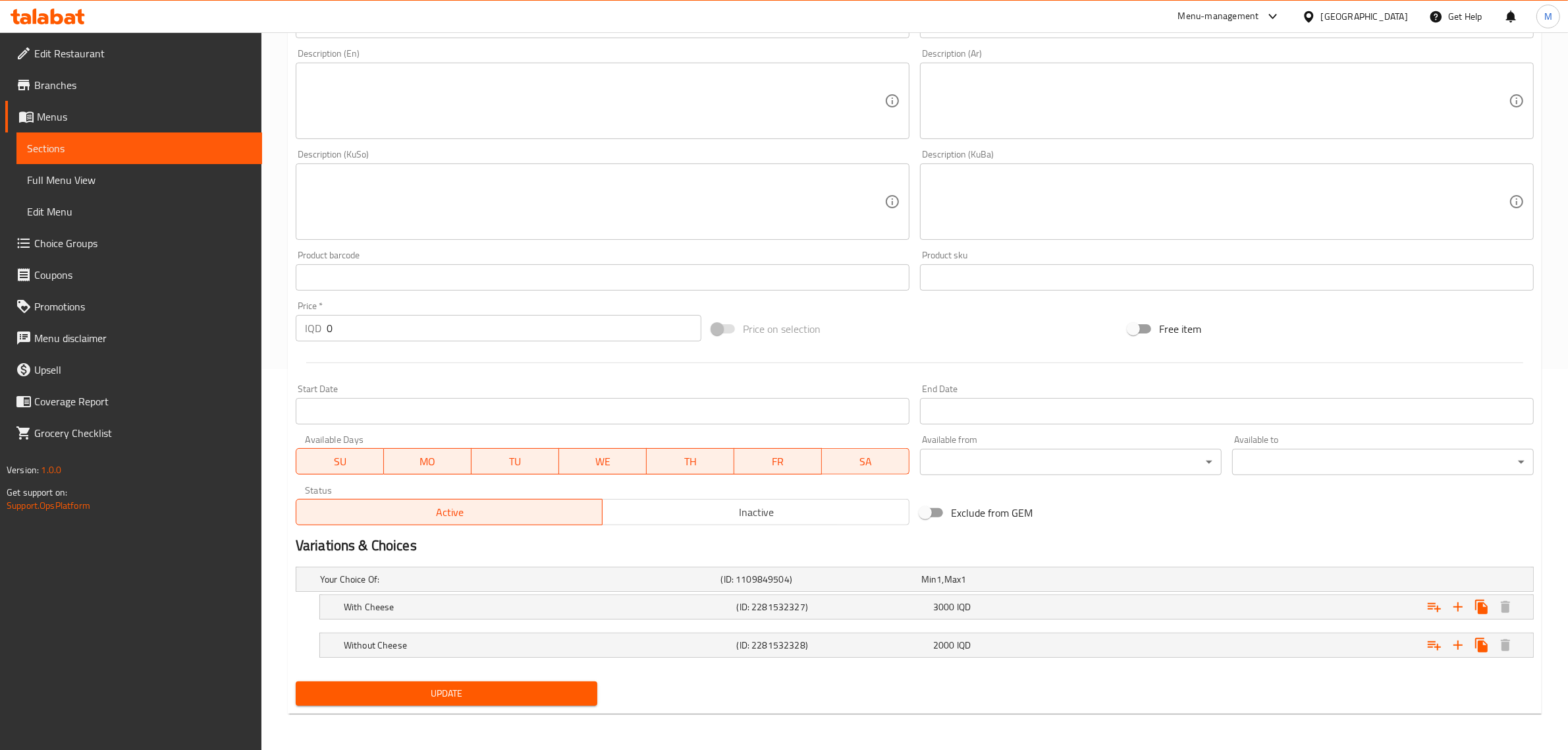
click at [502, 695] on span "Update" at bounding box center [446, 693] width 281 height 17
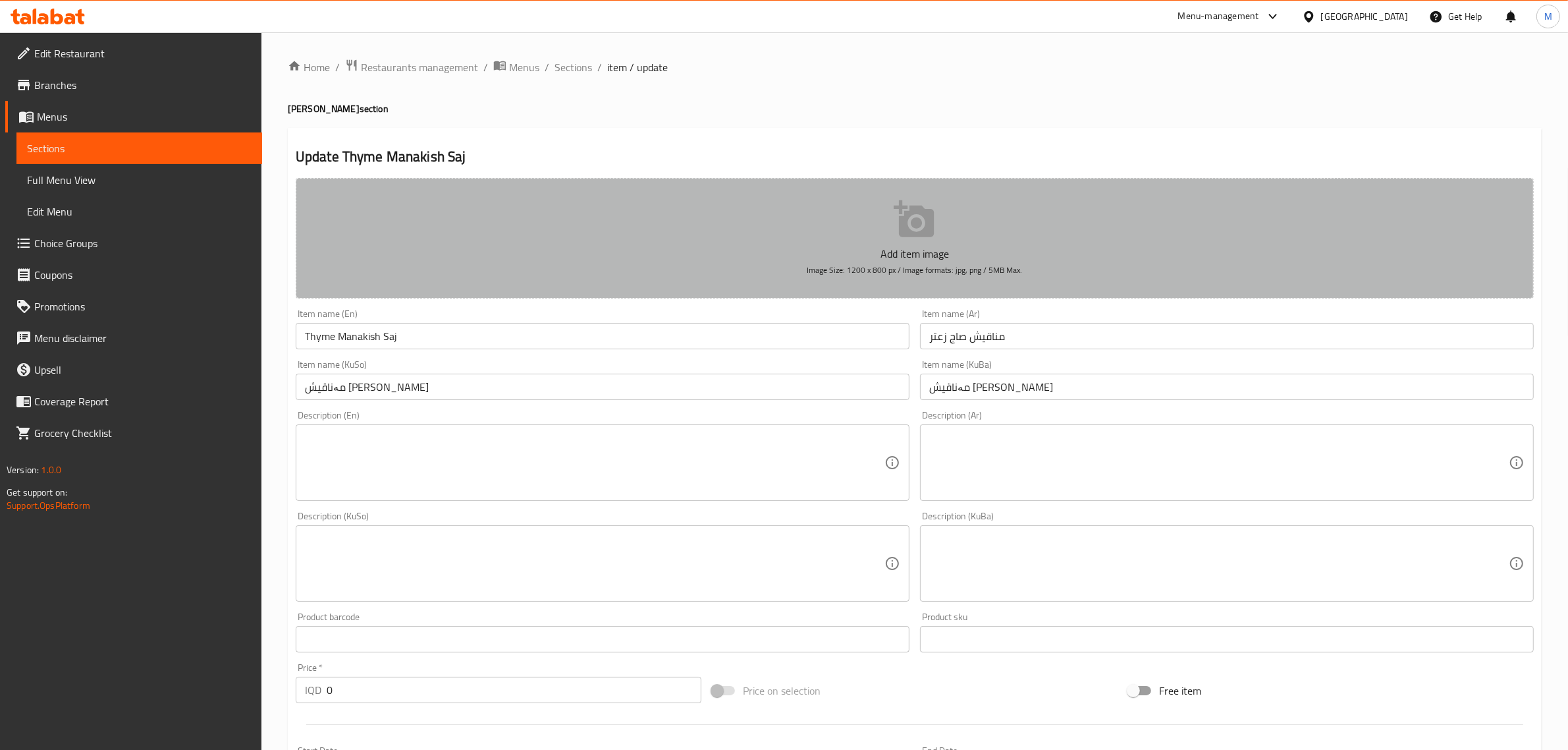
click at [641, 226] on button "Add item image Image Size: 1200 x 800 px / Image formats: jpg, png / 5MB Max." at bounding box center [915, 238] width 1238 height 121
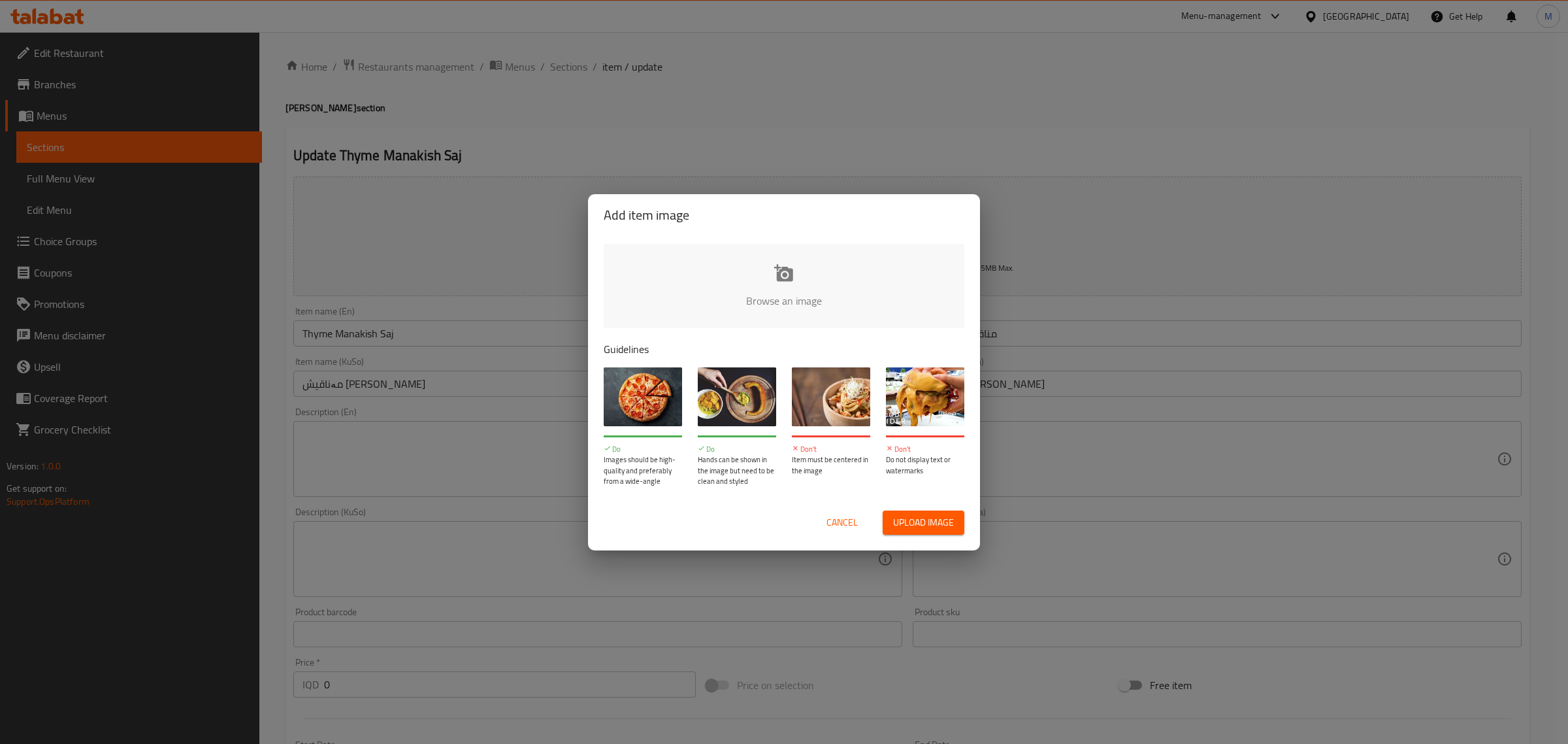
click at [749, 308] on input "file" at bounding box center [1226, 304] width 1244 height 122
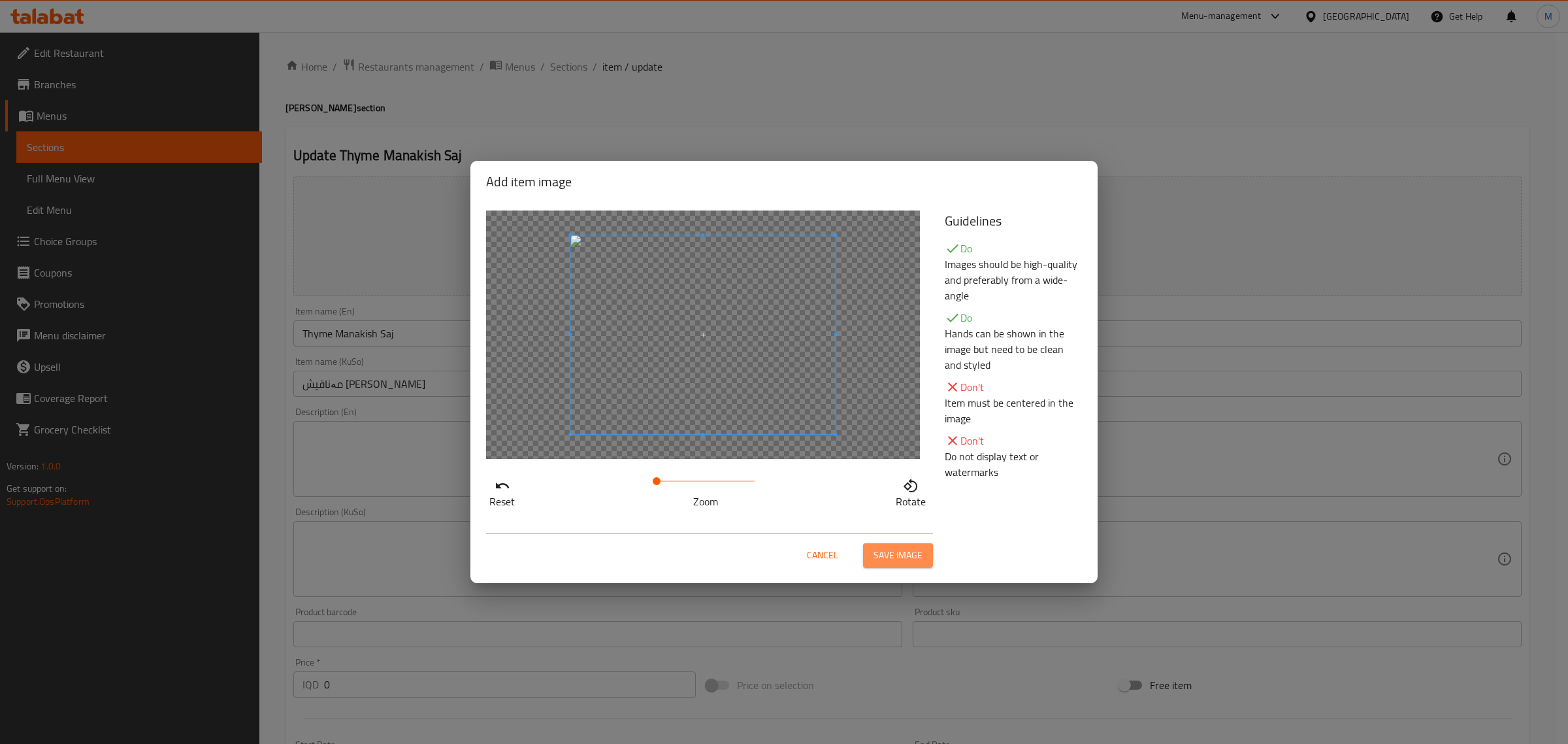
click at [887, 554] on span "Save image" at bounding box center [898, 555] width 49 height 17
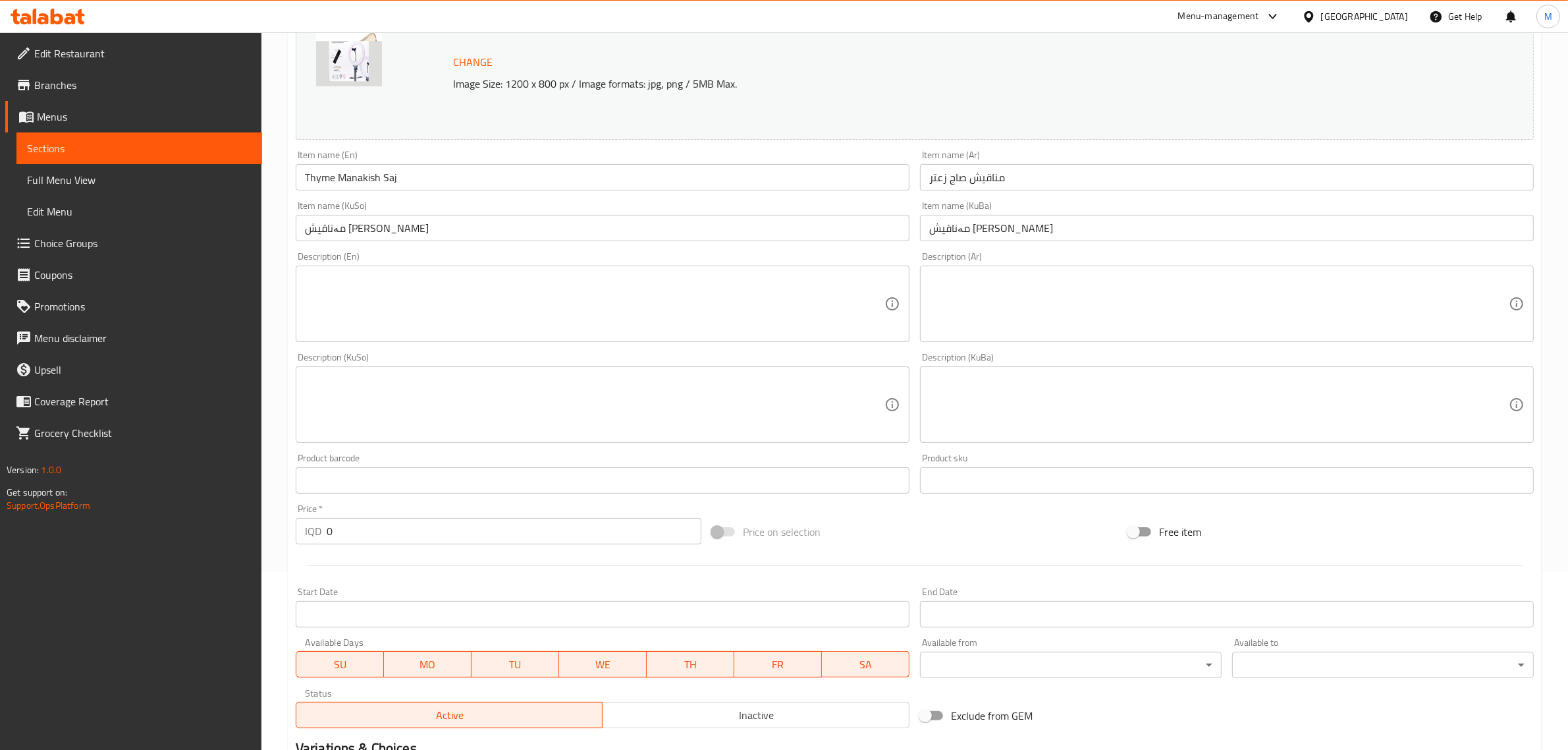
scroll to position [381, 0]
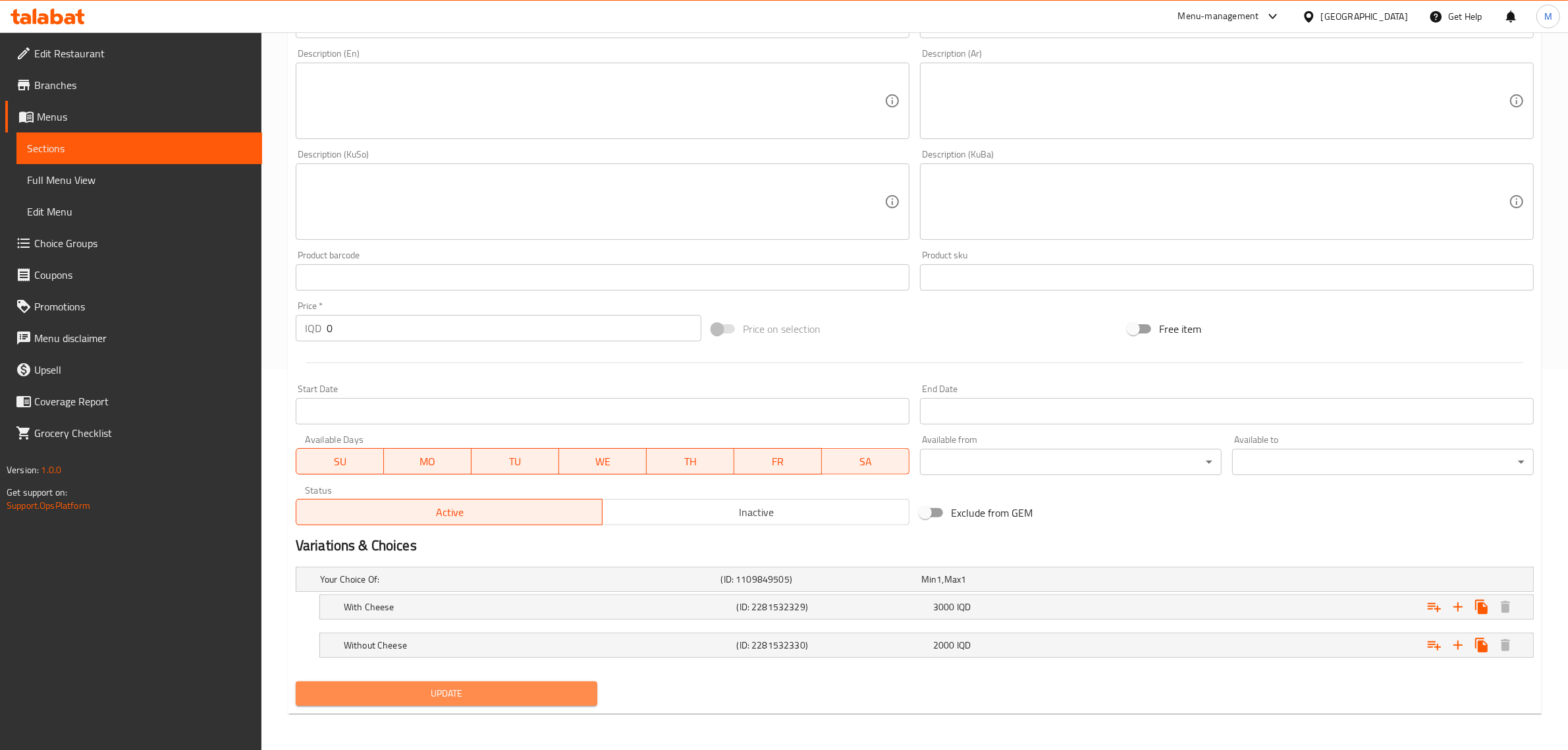
click at [538, 686] on span "Update" at bounding box center [446, 693] width 281 height 17
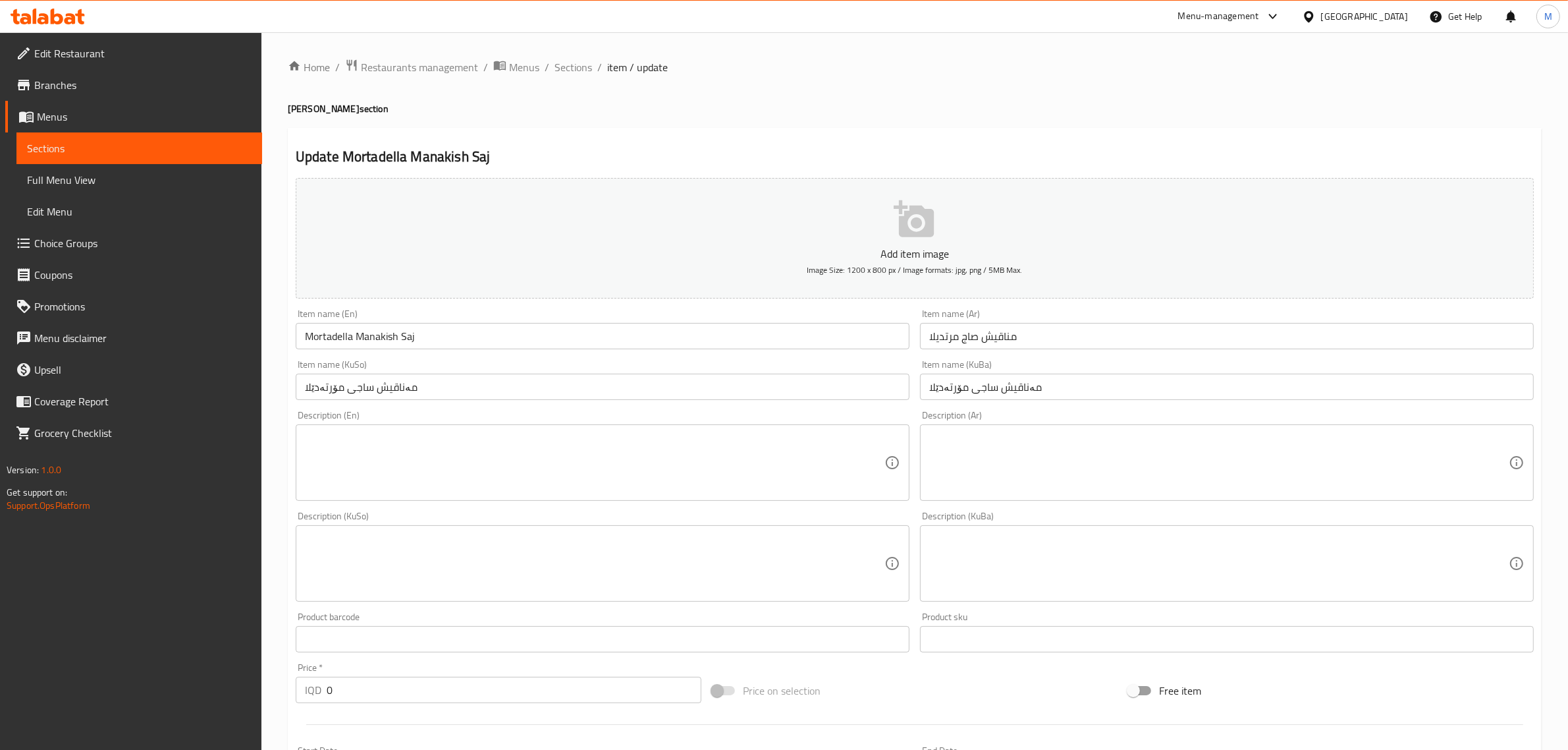
click at [603, 238] on button "Add item image Image Size: 1200 x 800 px / Image formats: jpg, png / 5MB Max." at bounding box center [915, 238] width 1238 height 121
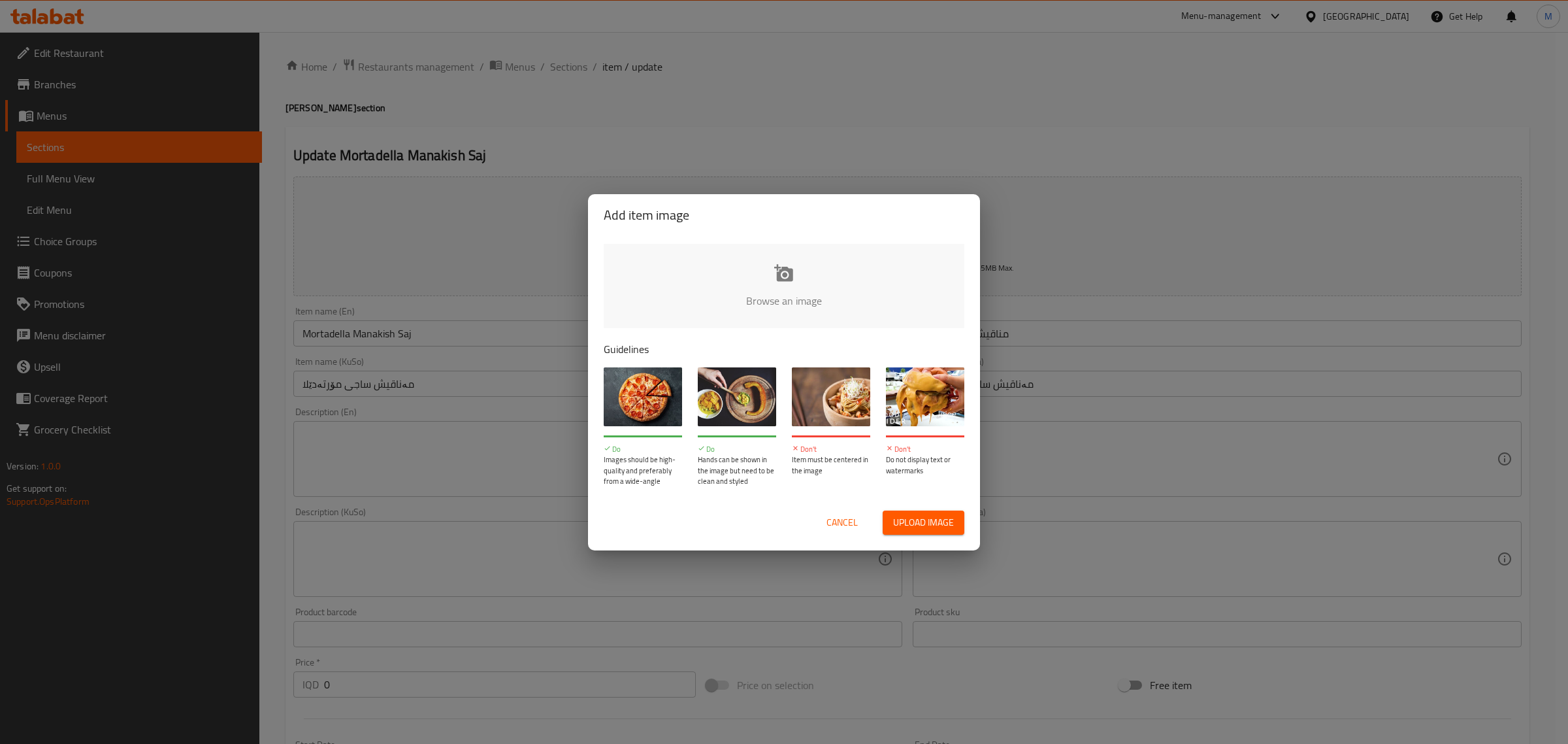
click at [776, 310] on input "file" at bounding box center [1226, 304] width 1244 height 122
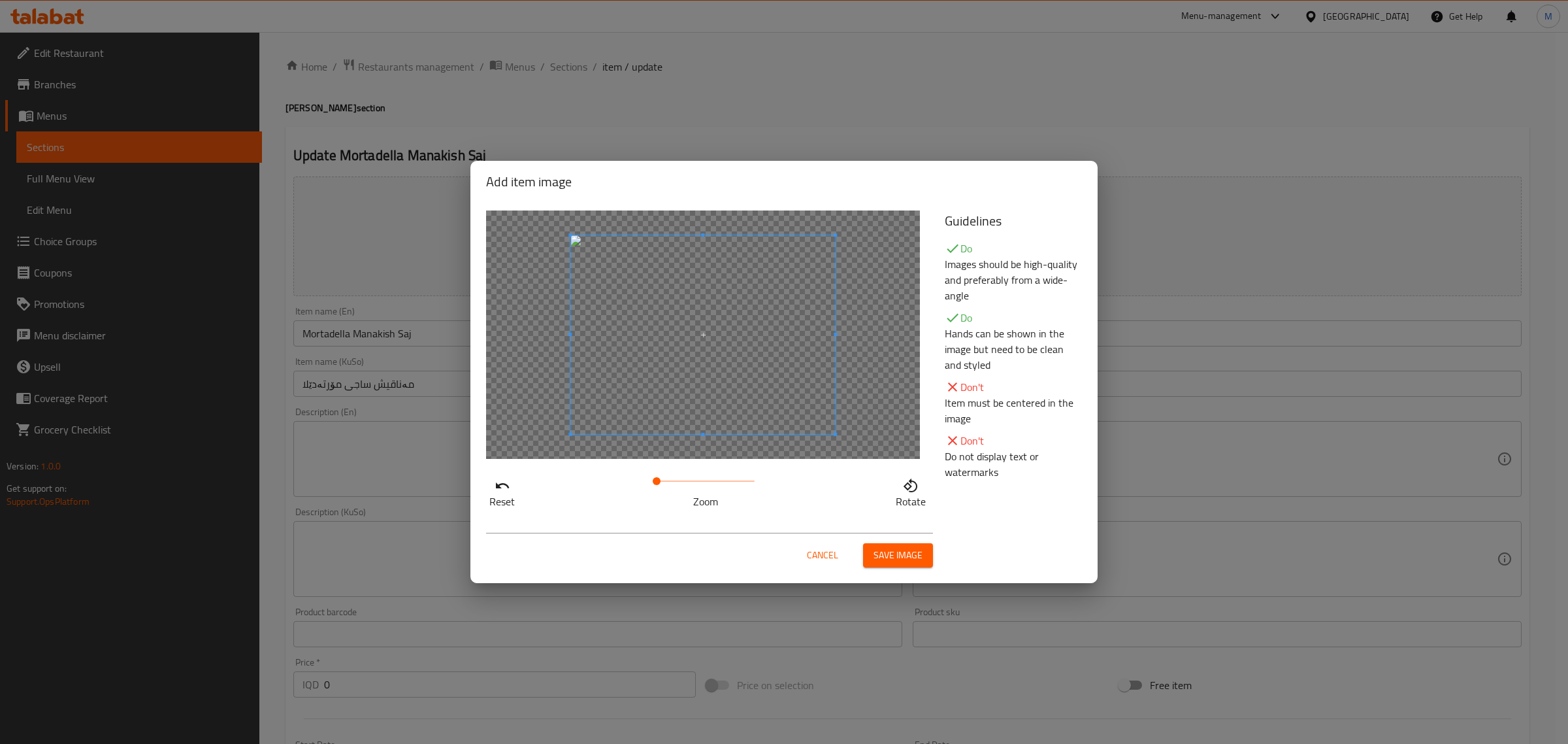
click at [925, 563] on button "Save image" at bounding box center [898, 555] width 70 height 24
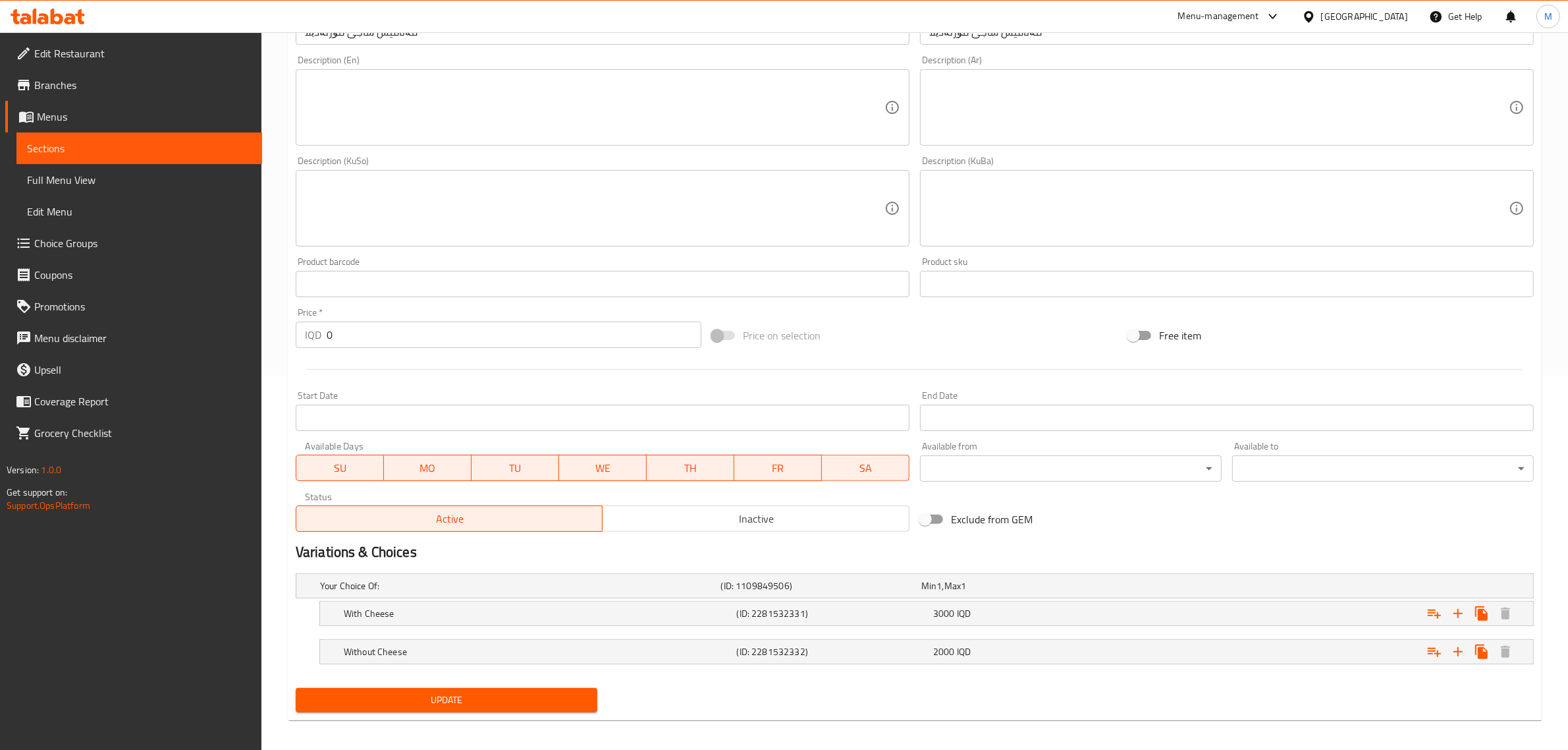
scroll to position [381, 0]
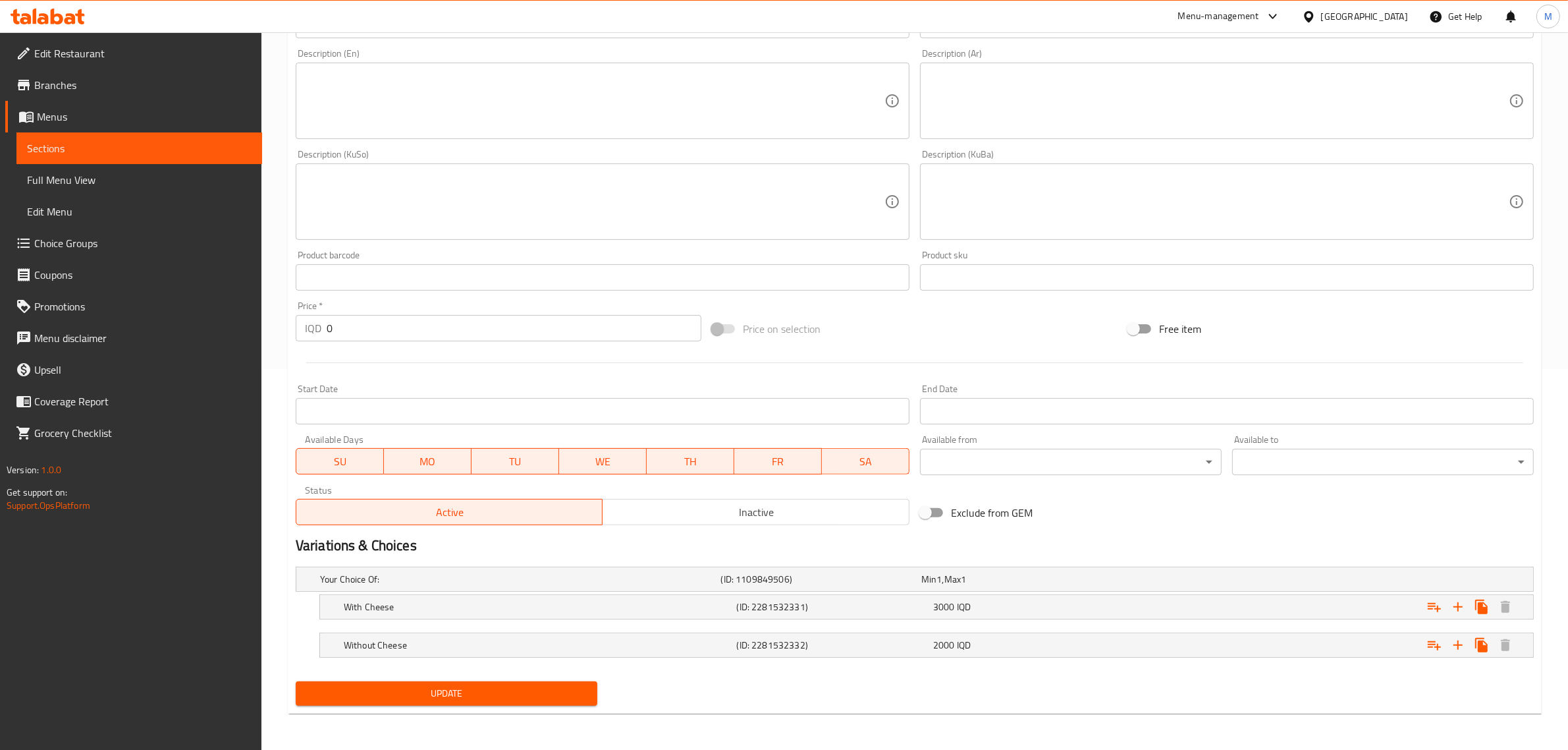
click at [458, 699] on span "Update" at bounding box center [446, 693] width 281 height 17
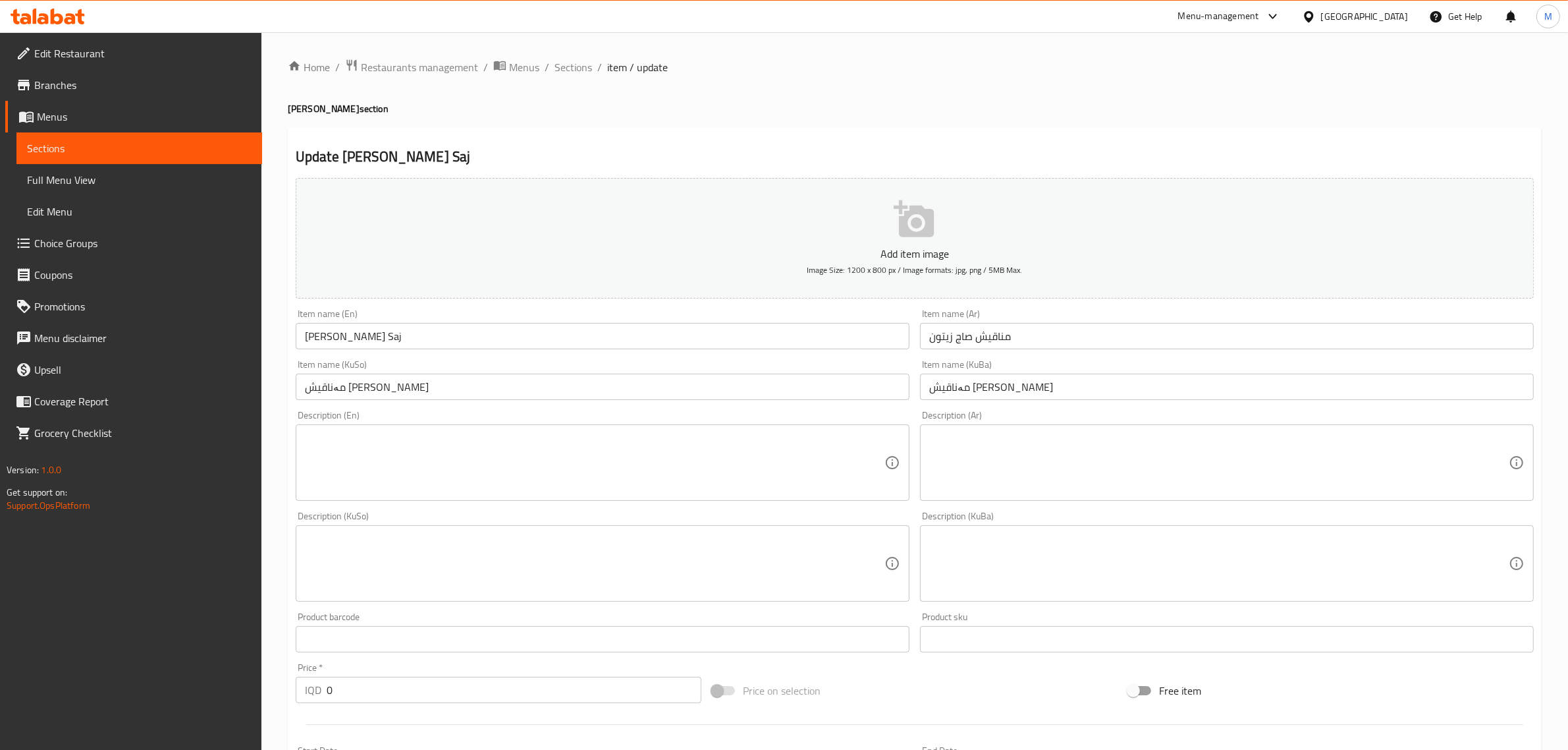
click at [812, 241] on button "Add item image Image Size: 1200 x 800 px / Image formats: jpg, png / 5MB Max." at bounding box center [915, 238] width 1238 height 121
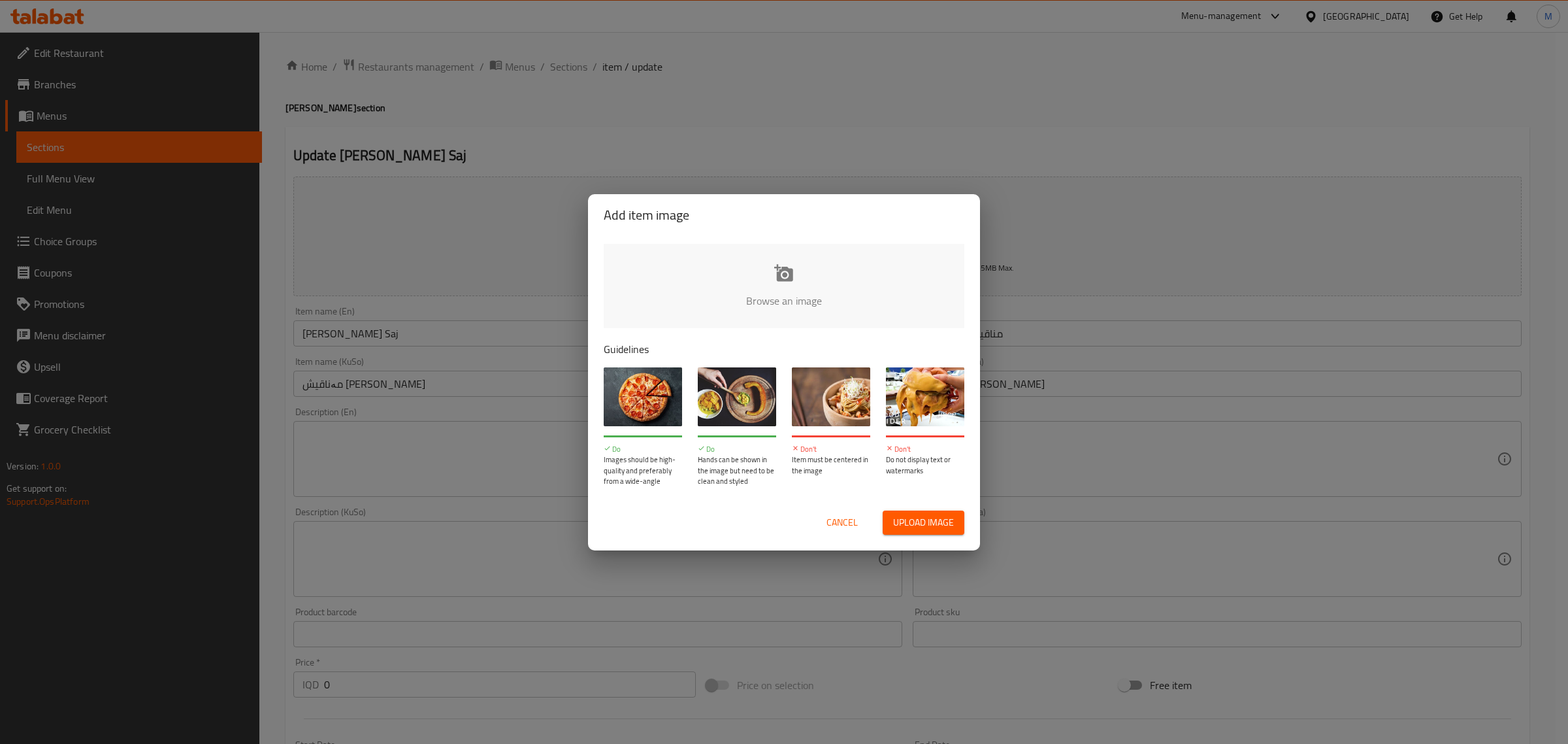
click at [760, 311] on input "file" at bounding box center [1226, 304] width 1244 height 122
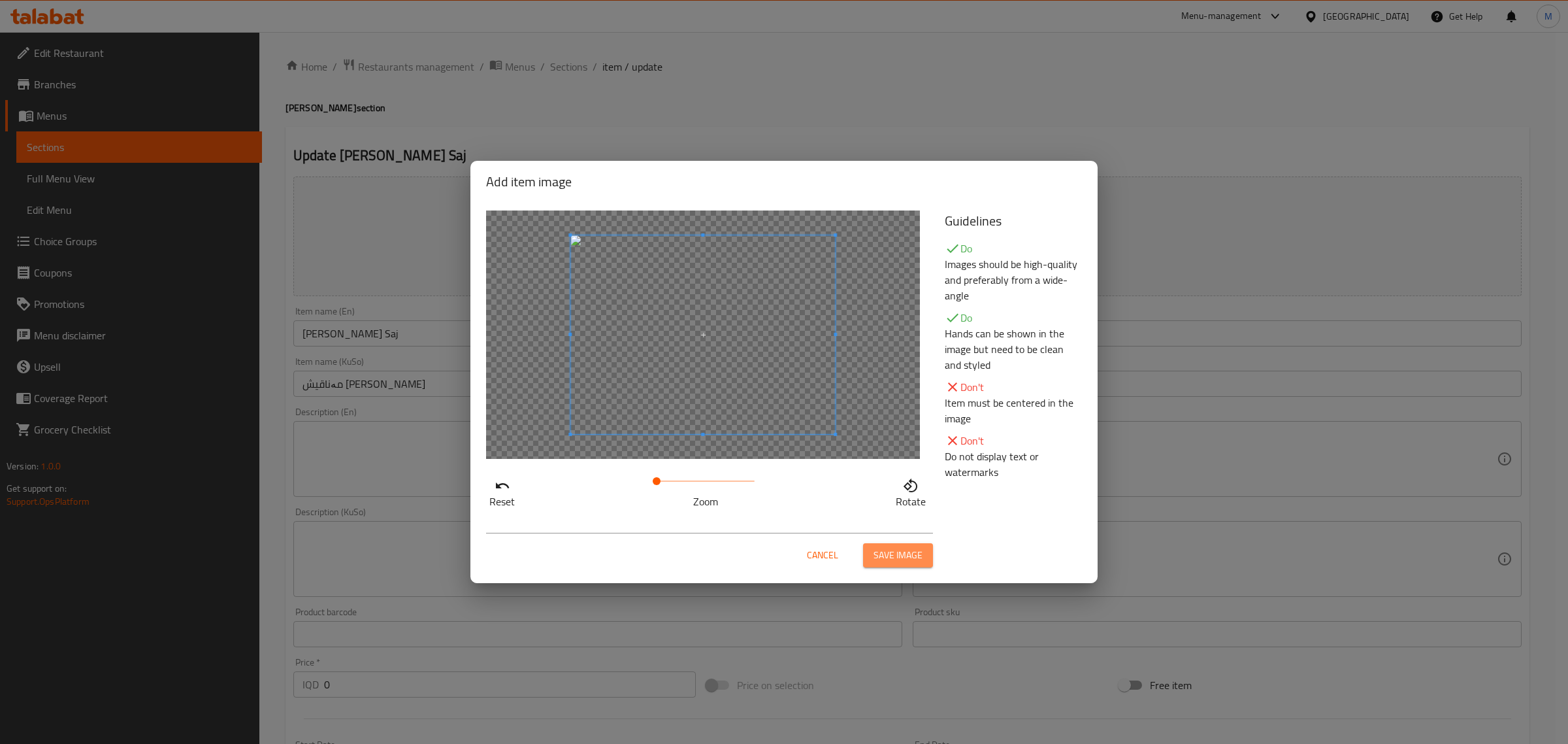
click at [928, 554] on button "Save image" at bounding box center [898, 555] width 70 height 24
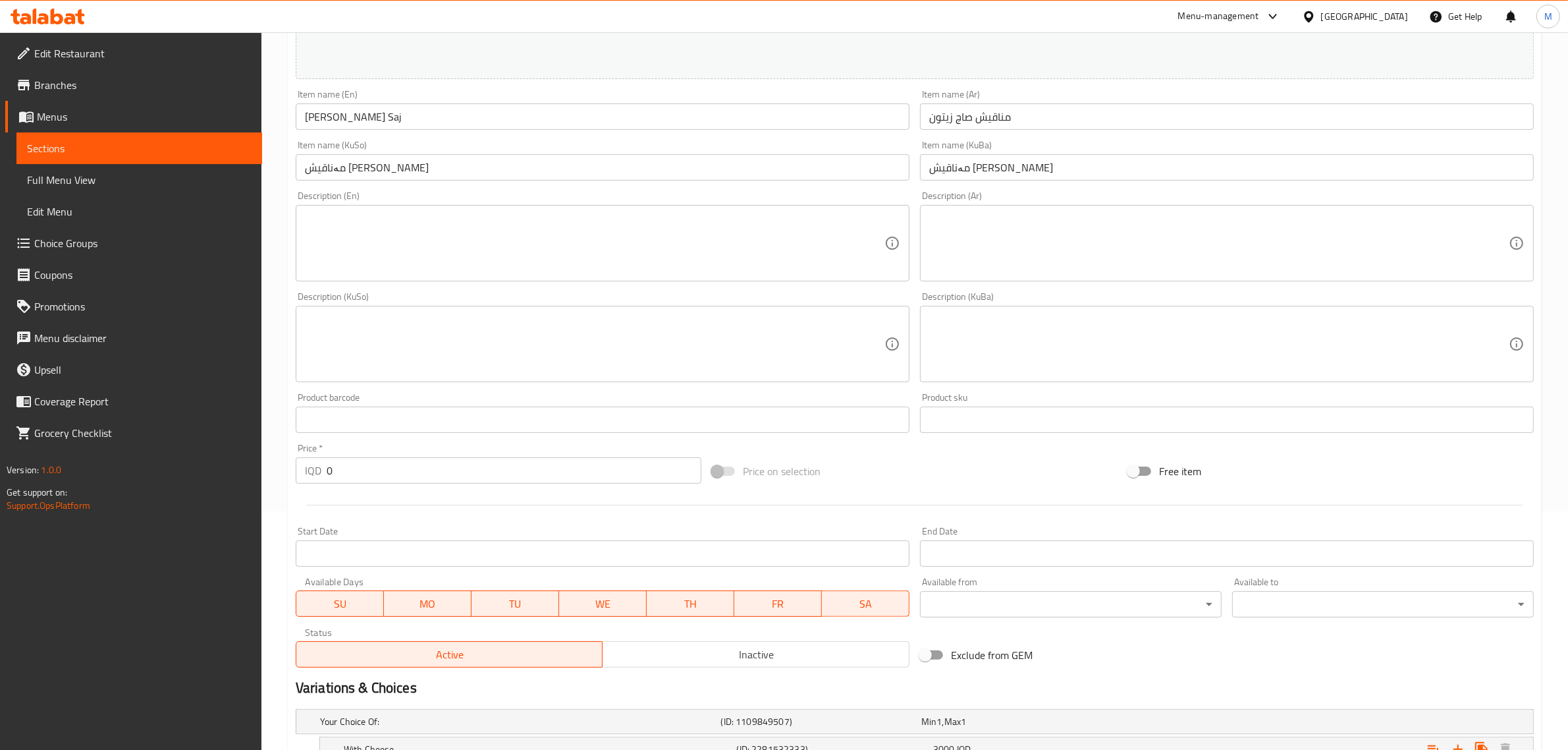
scroll to position [381, 0]
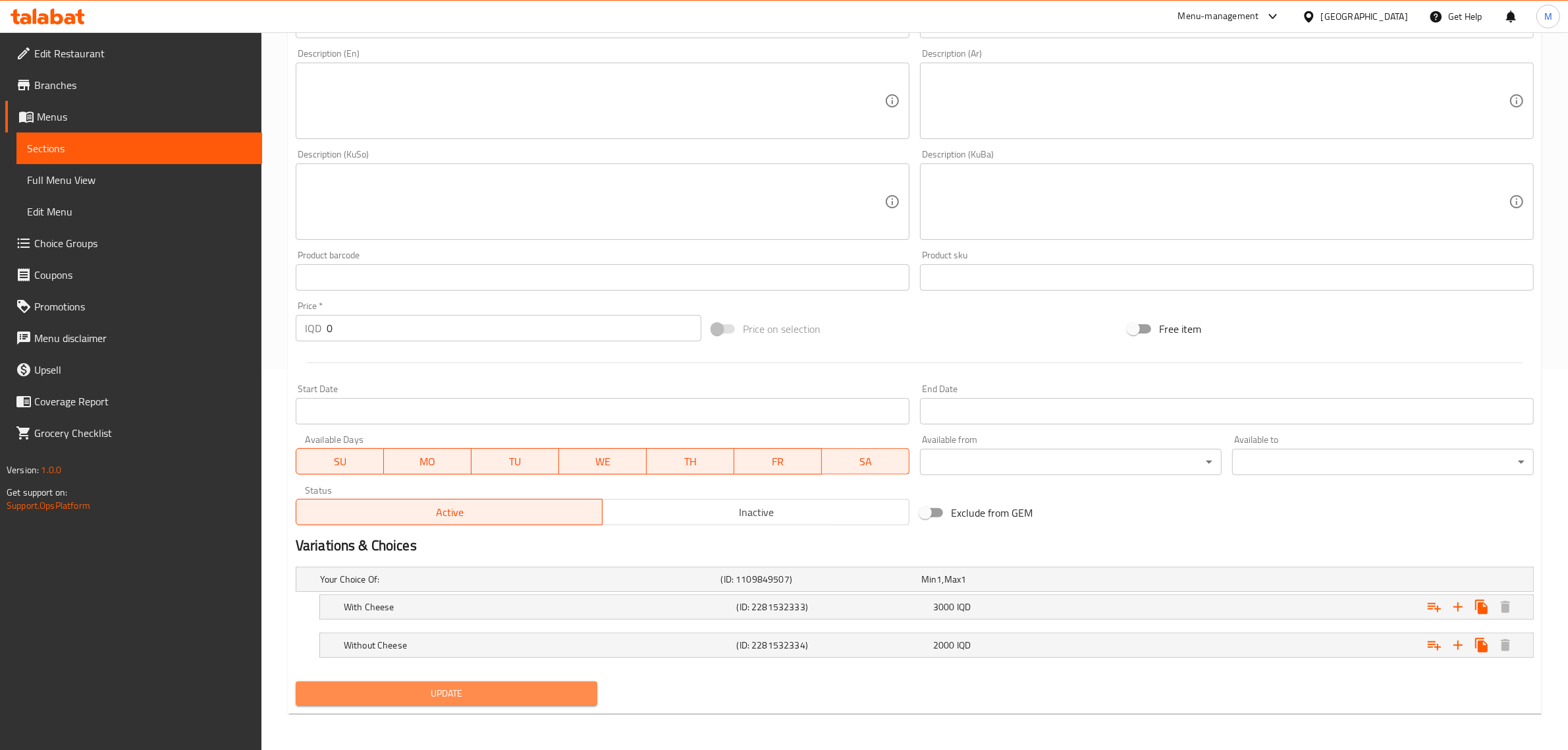
drag, startPoint x: 516, startPoint y: 689, endPoint x: 524, endPoint y: 674, distance: 17.0
click at [516, 688] on span "Update" at bounding box center [446, 693] width 281 height 17
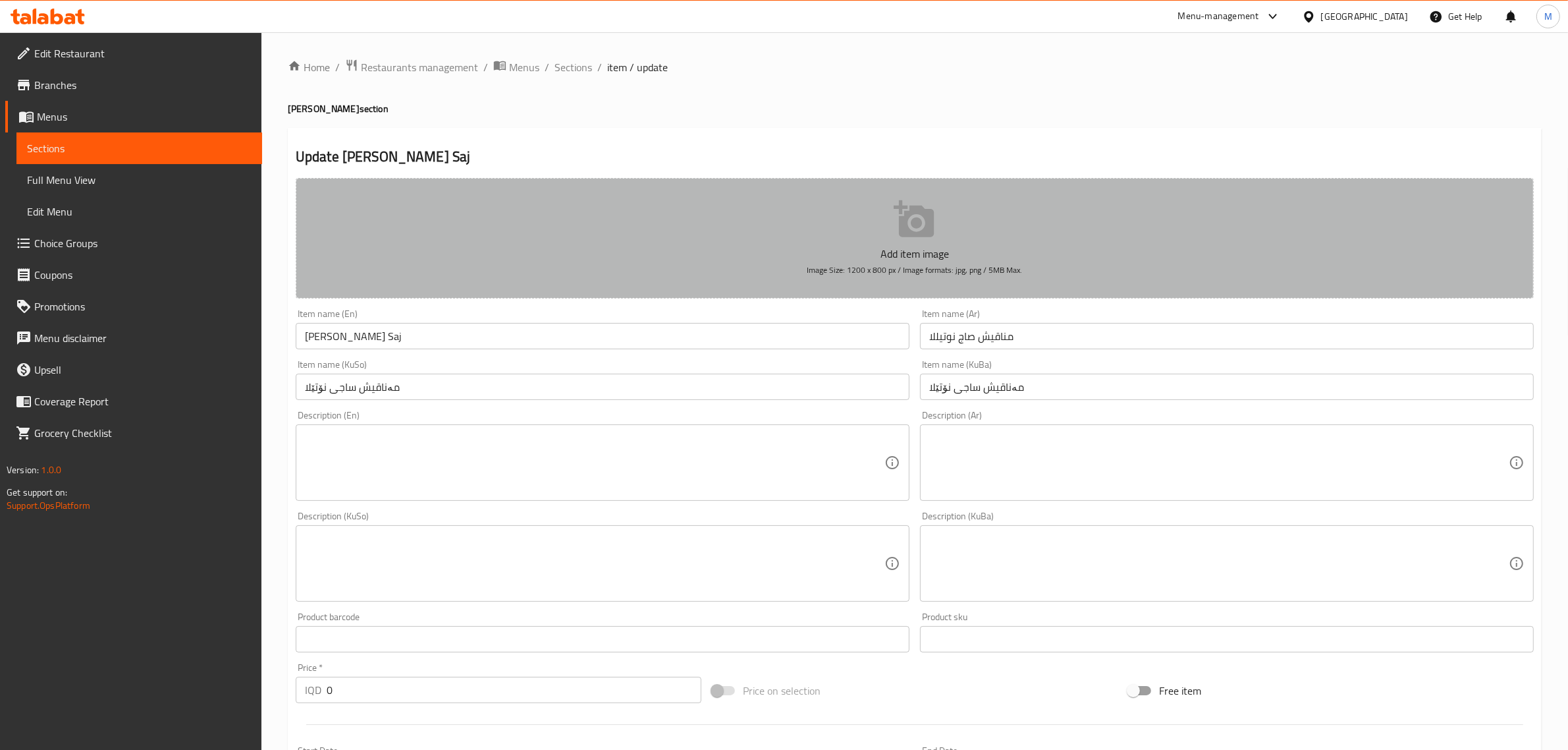
click at [764, 218] on button "Add item image Image Size: 1200 x 800 px / Image formats: jpg, png / 5MB Max." at bounding box center [915, 238] width 1238 height 121
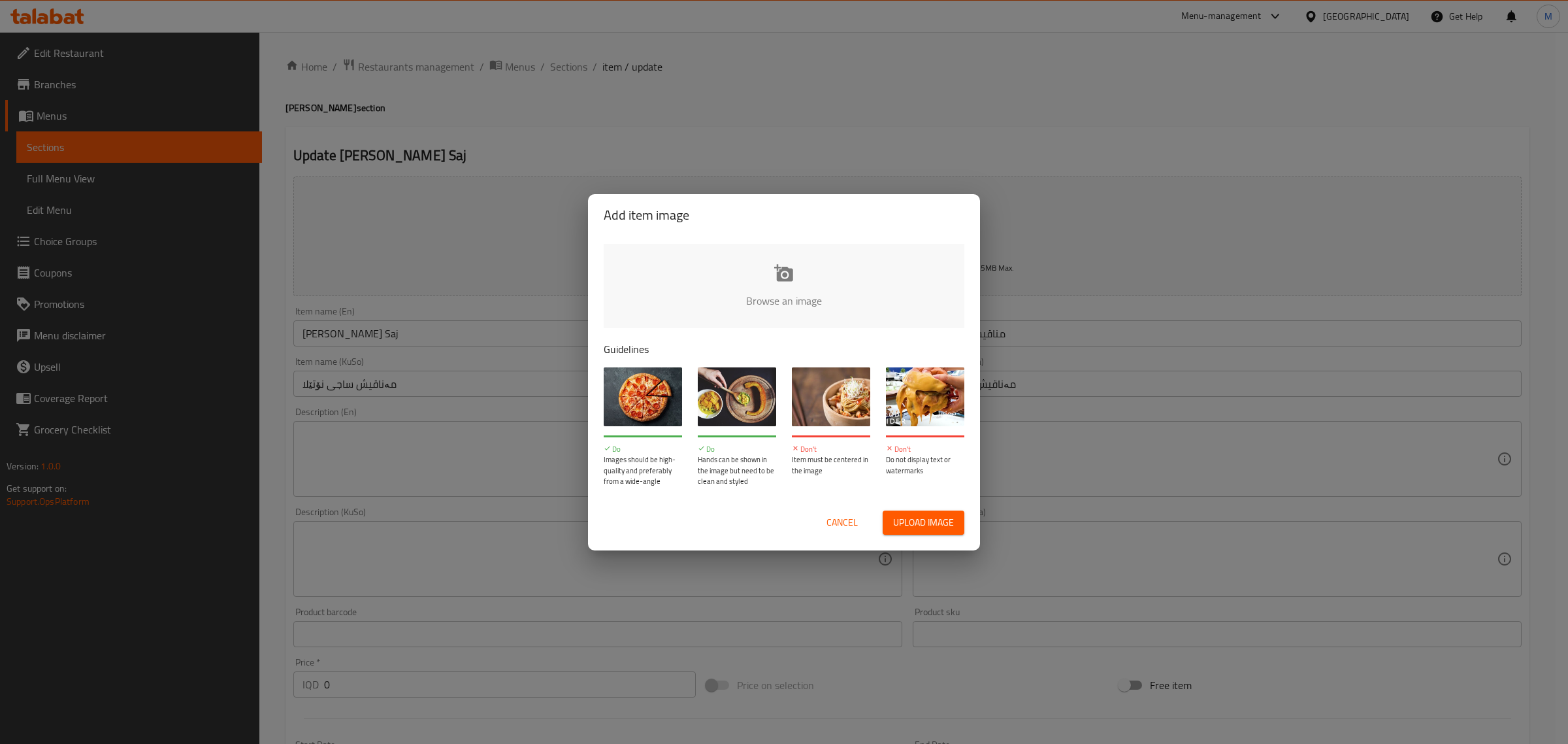
click at [730, 294] on input "file" at bounding box center [1226, 304] width 1244 height 122
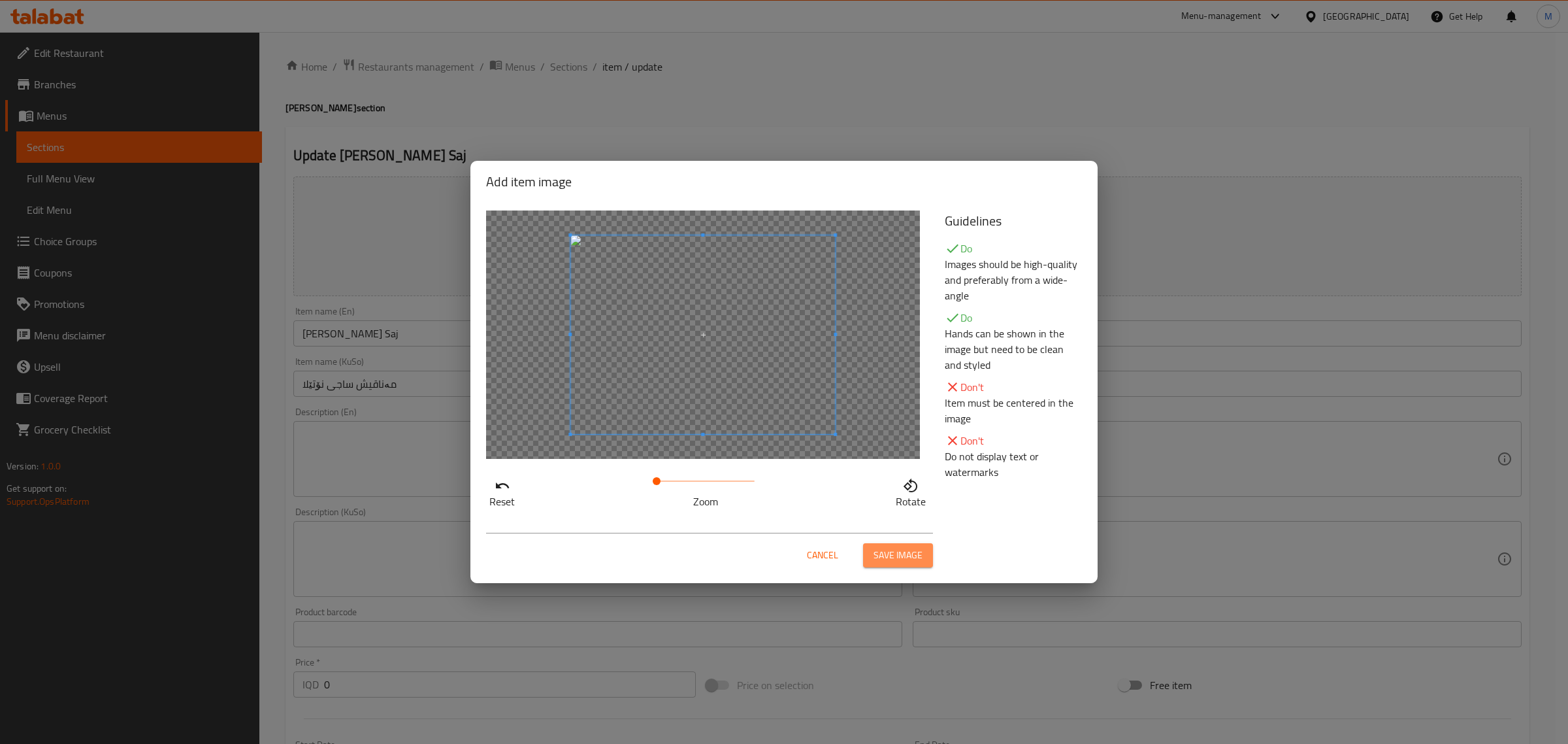
click at [894, 562] on span "Save image" at bounding box center [898, 555] width 49 height 17
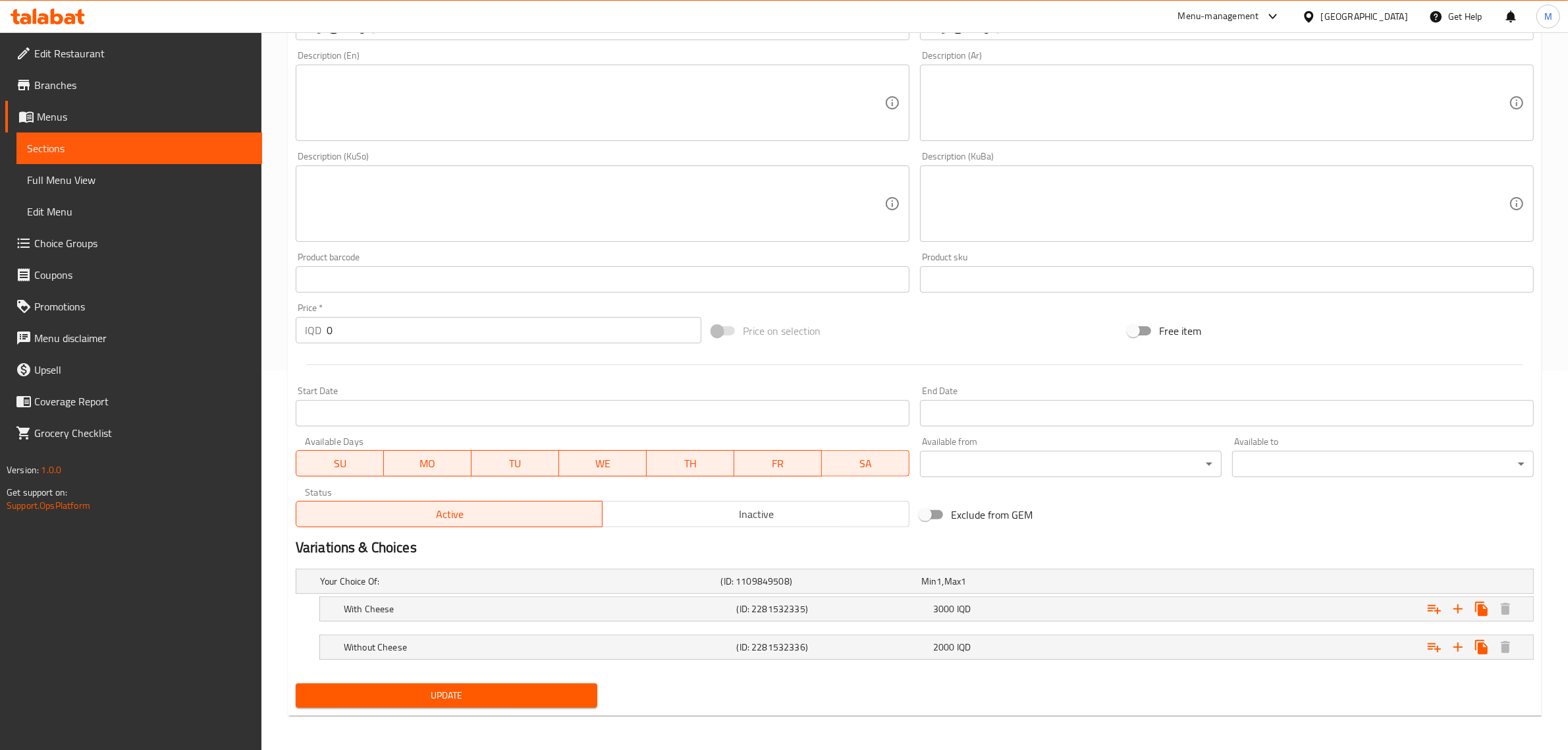
scroll to position [381, 0]
drag, startPoint x: 485, startPoint y: 686, endPoint x: 642, endPoint y: 452, distance: 281.8
click at [486, 686] on span "Update" at bounding box center [446, 693] width 281 height 17
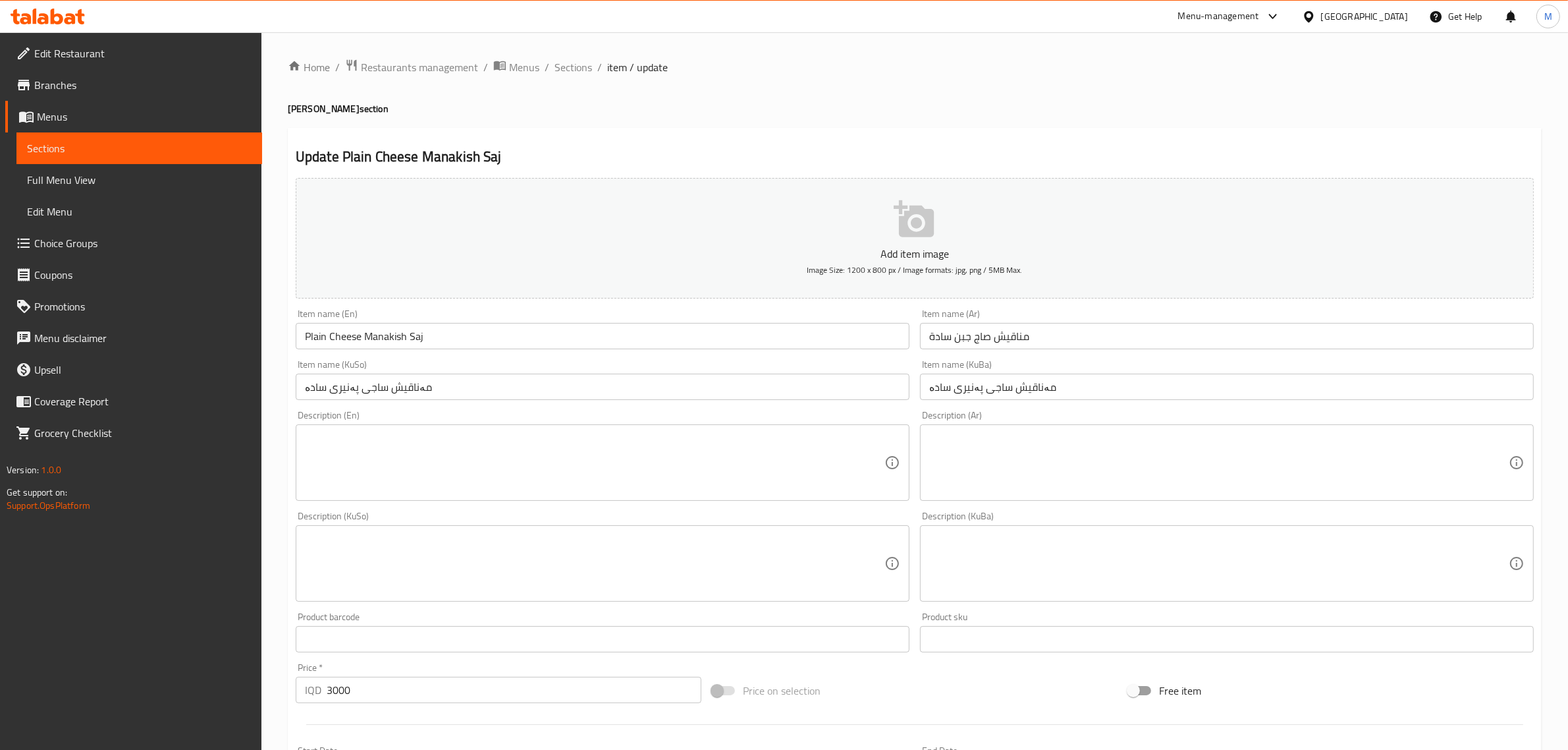
click at [741, 223] on button "Add item image Image Size: 1200 x 800 px / Image formats: jpg, png / 5MB Max." at bounding box center [915, 238] width 1238 height 121
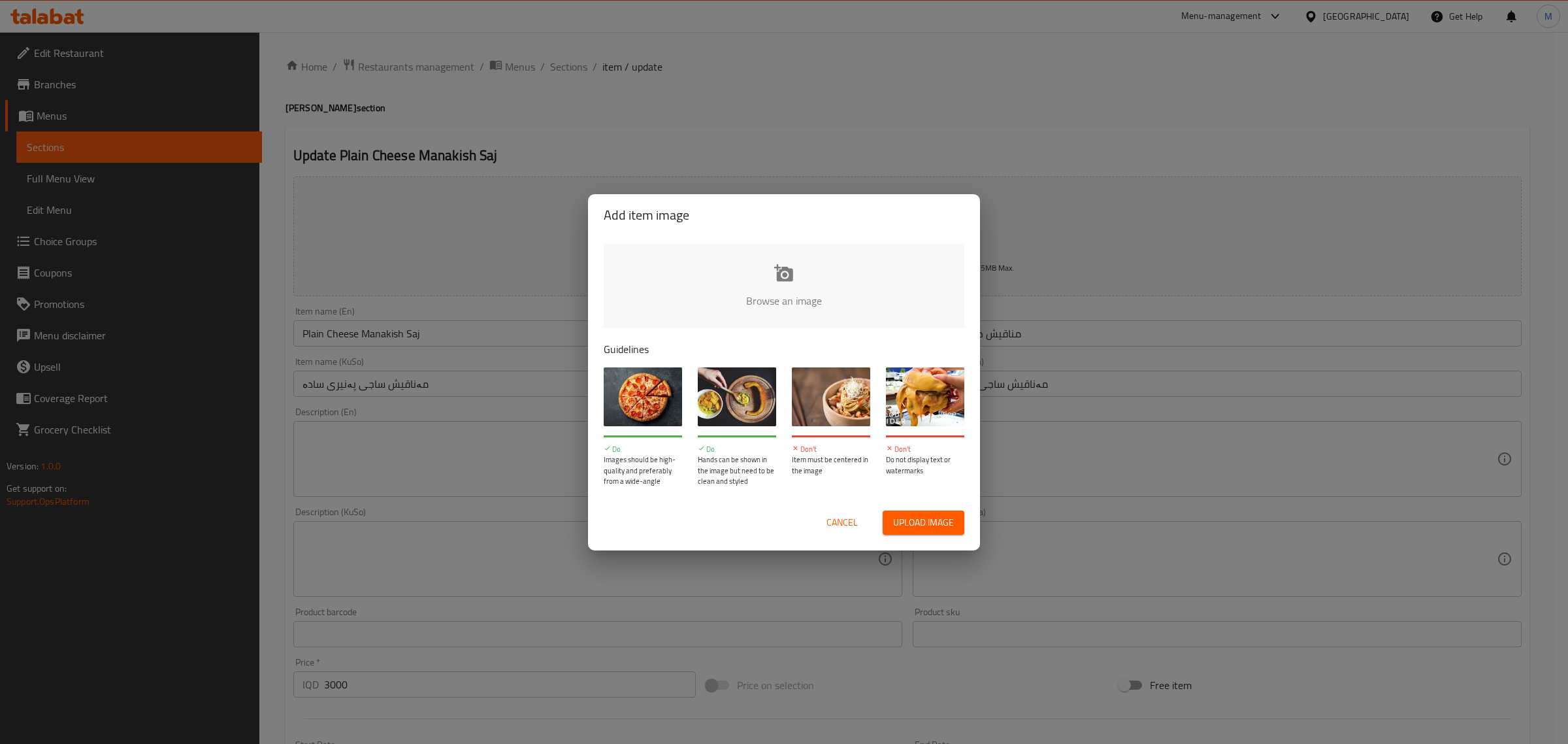
click at [798, 283] on input "file" at bounding box center [1226, 304] width 1244 height 122
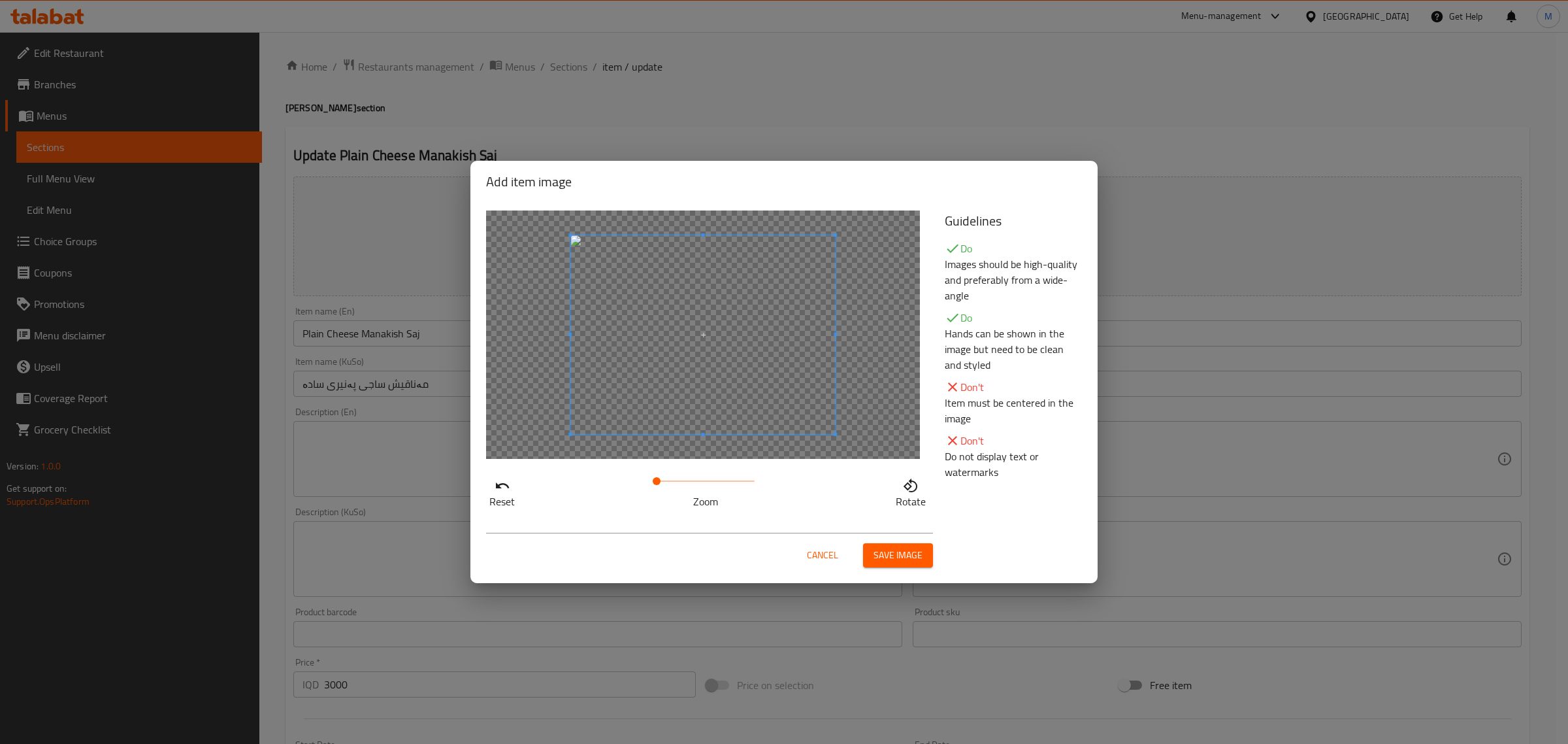
click at [867, 550] on button "Save image" at bounding box center [898, 555] width 70 height 24
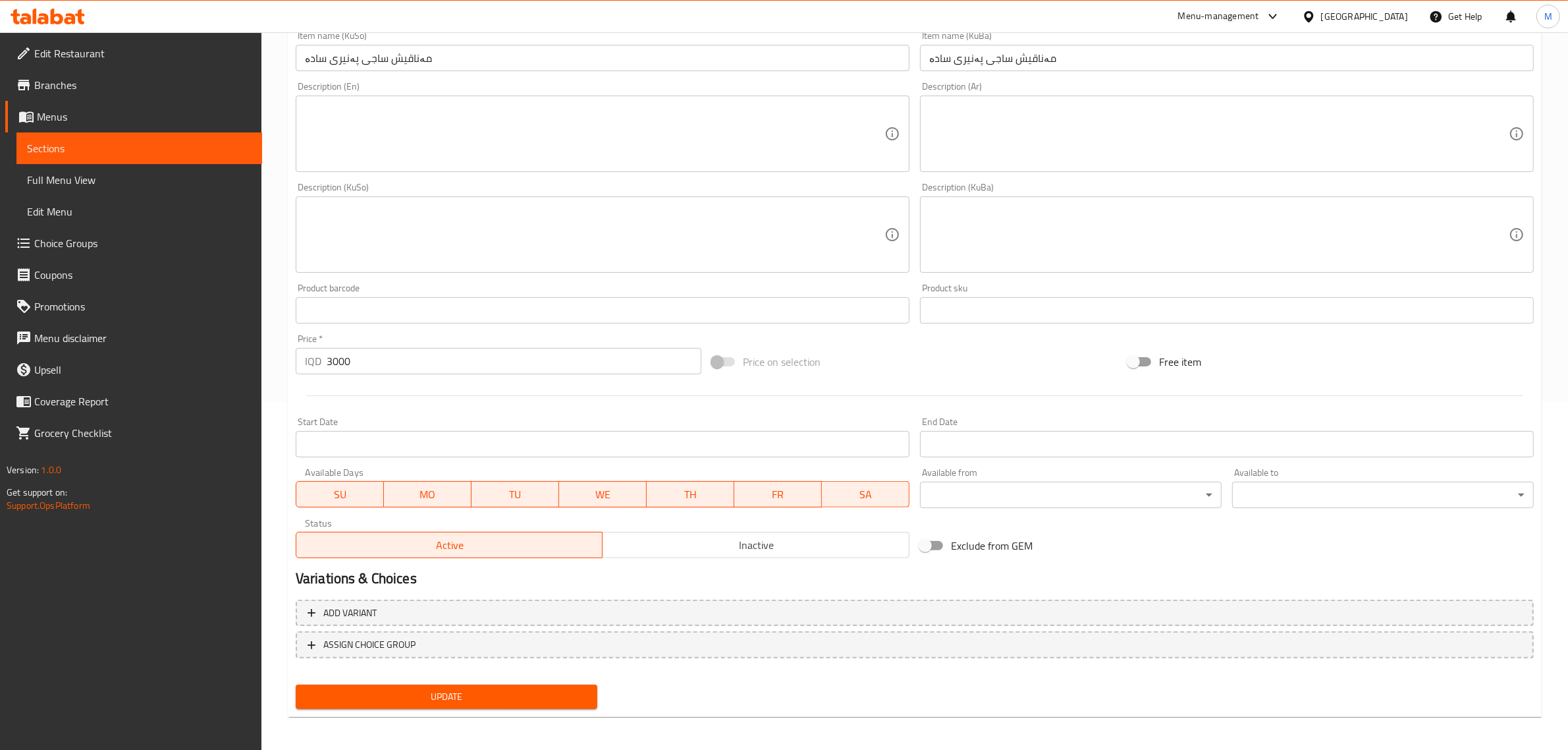
scroll to position [350, 0]
click at [438, 692] on span "Update" at bounding box center [446, 694] width 281 height 17
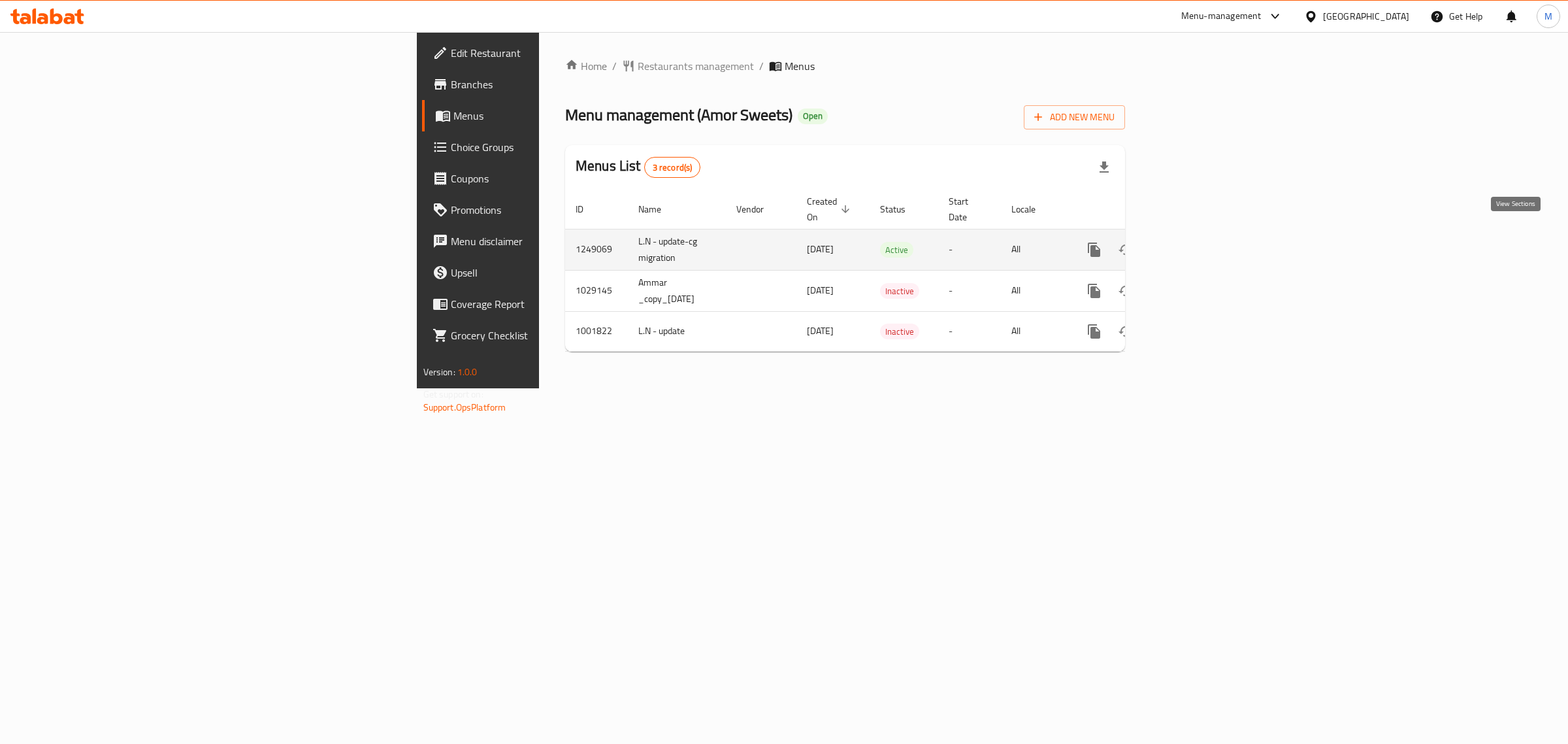
click at [1196, 242] on icon "enhanced table" at bounding box center [1188, 250] width 16 height 16
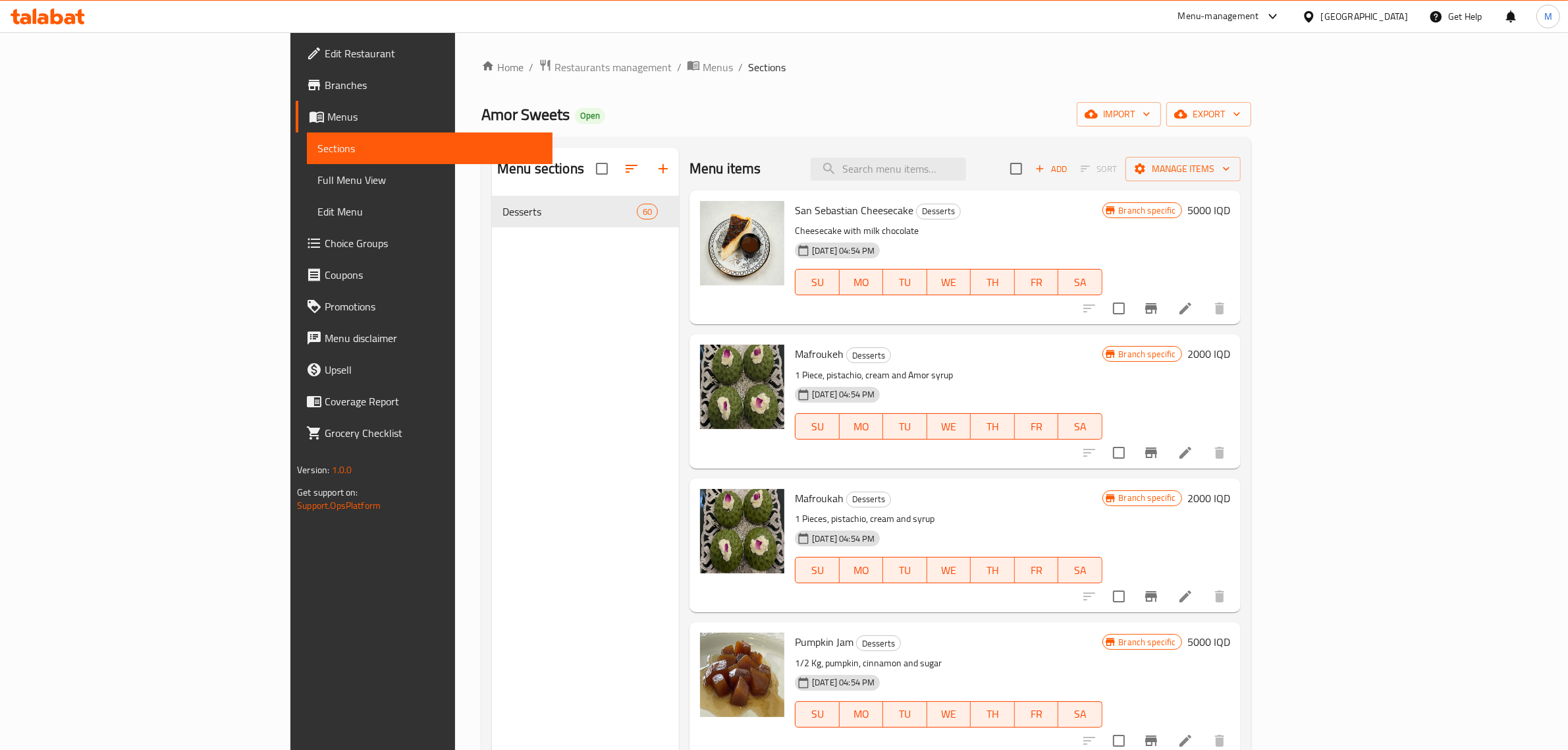
click at [988, 185] on div "Menu items Add Sort Manage items" at bounding box center [965, 169] width 551 height 43
click at [966, 173] on input "search" at bounding box center [889, 169] width 156 height 23
paste input "Pinacplada cake"
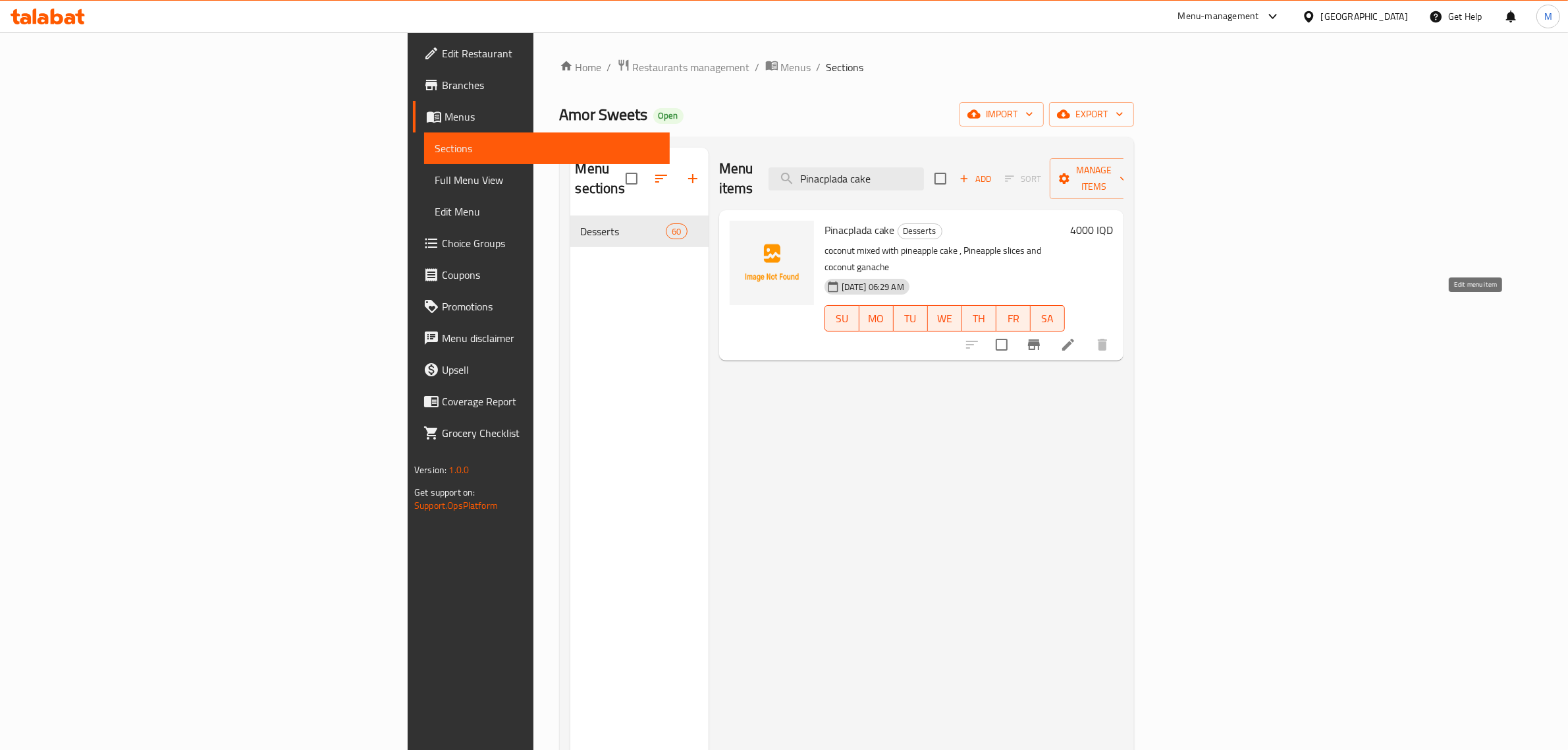
type input "Pinacplada cake"
click at [1074, 338] on icon at bounding box center [1069, 344] width 12 height 12
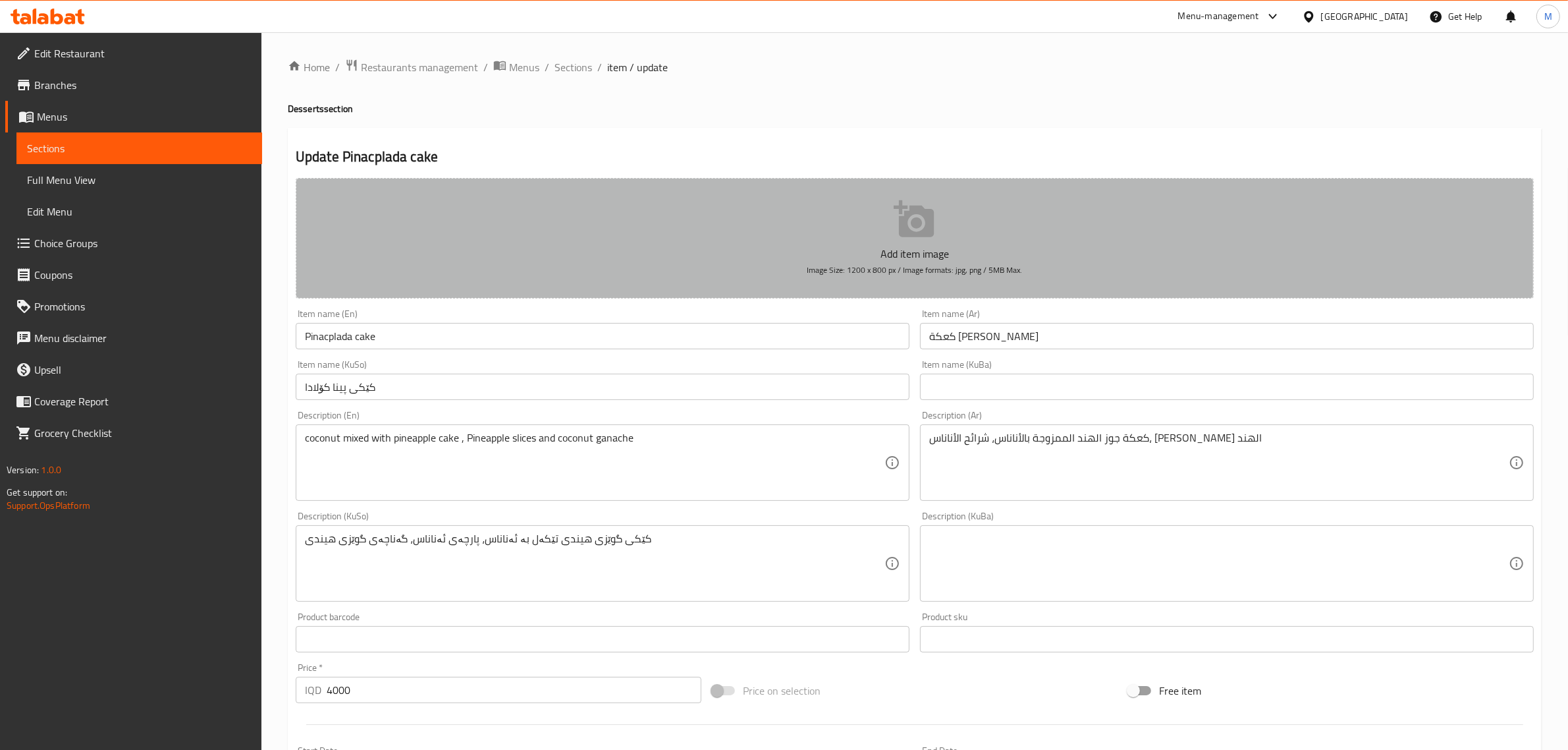
click at [932, 230] on icon "button" at bounding box center [914, 219] width 42 height 42
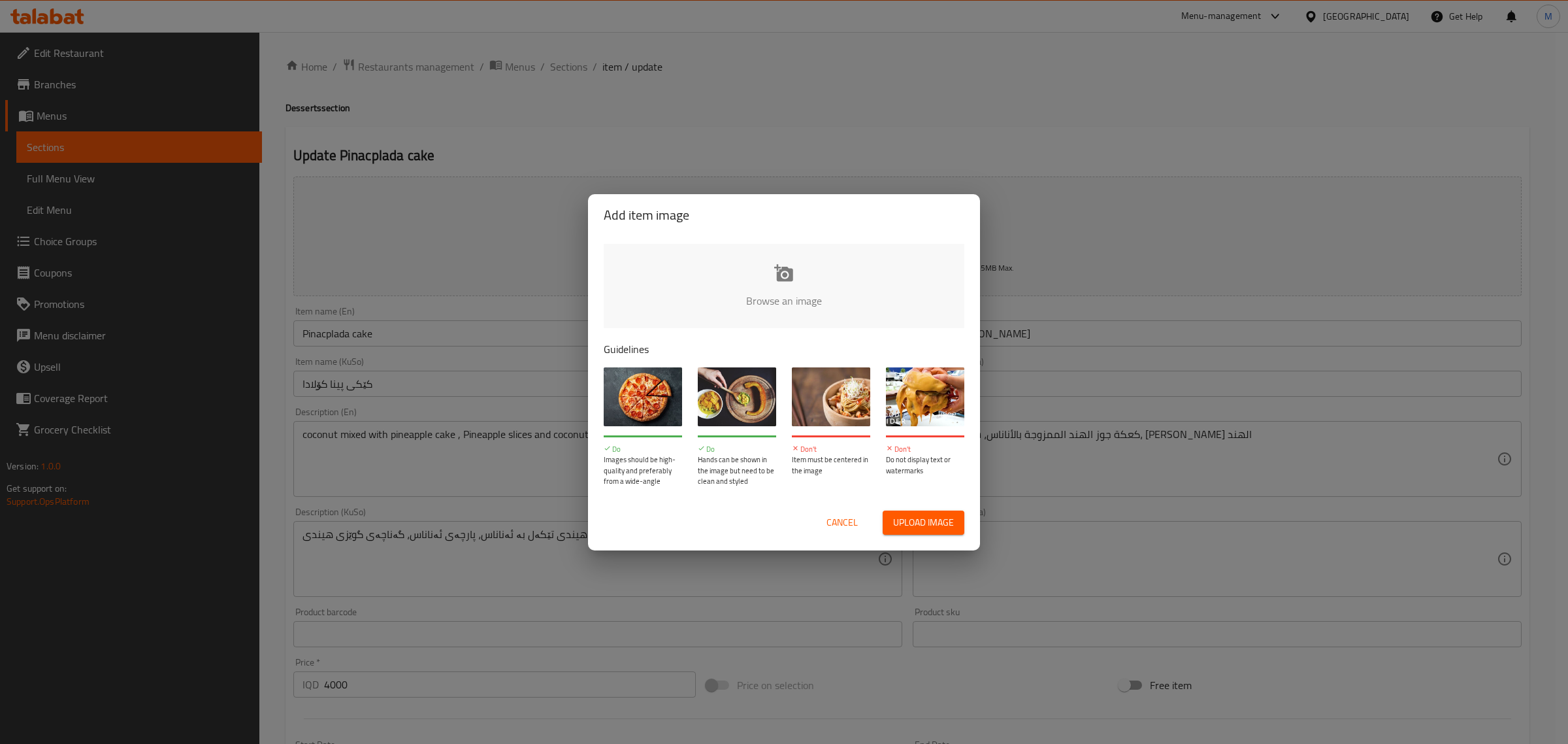
click at [775, 280] on input "file" at bounding box center [1226, 304] width 1244 height 122
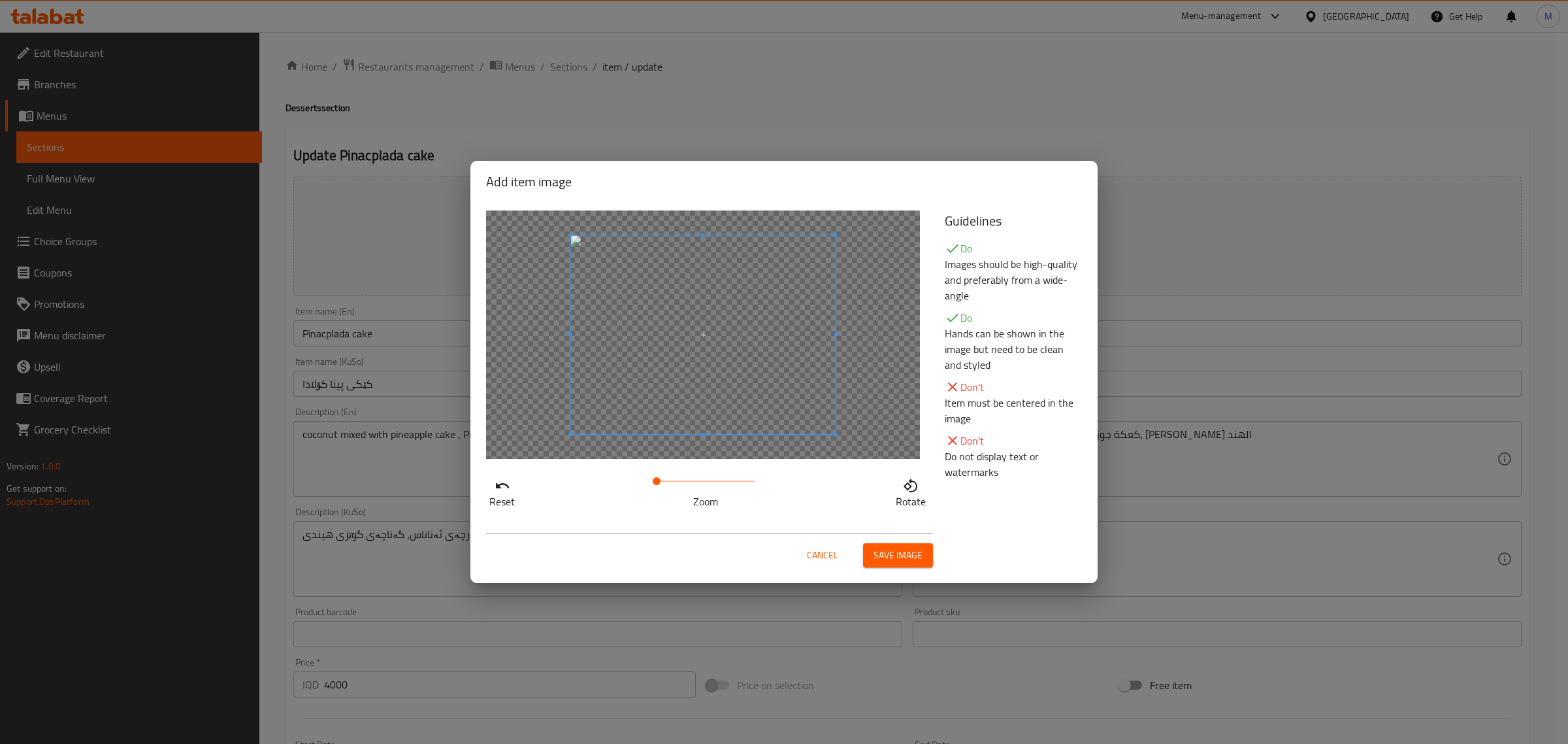
click at [910, 549] on span "Save image" at bounding box center [898, 555] width 49 height 17
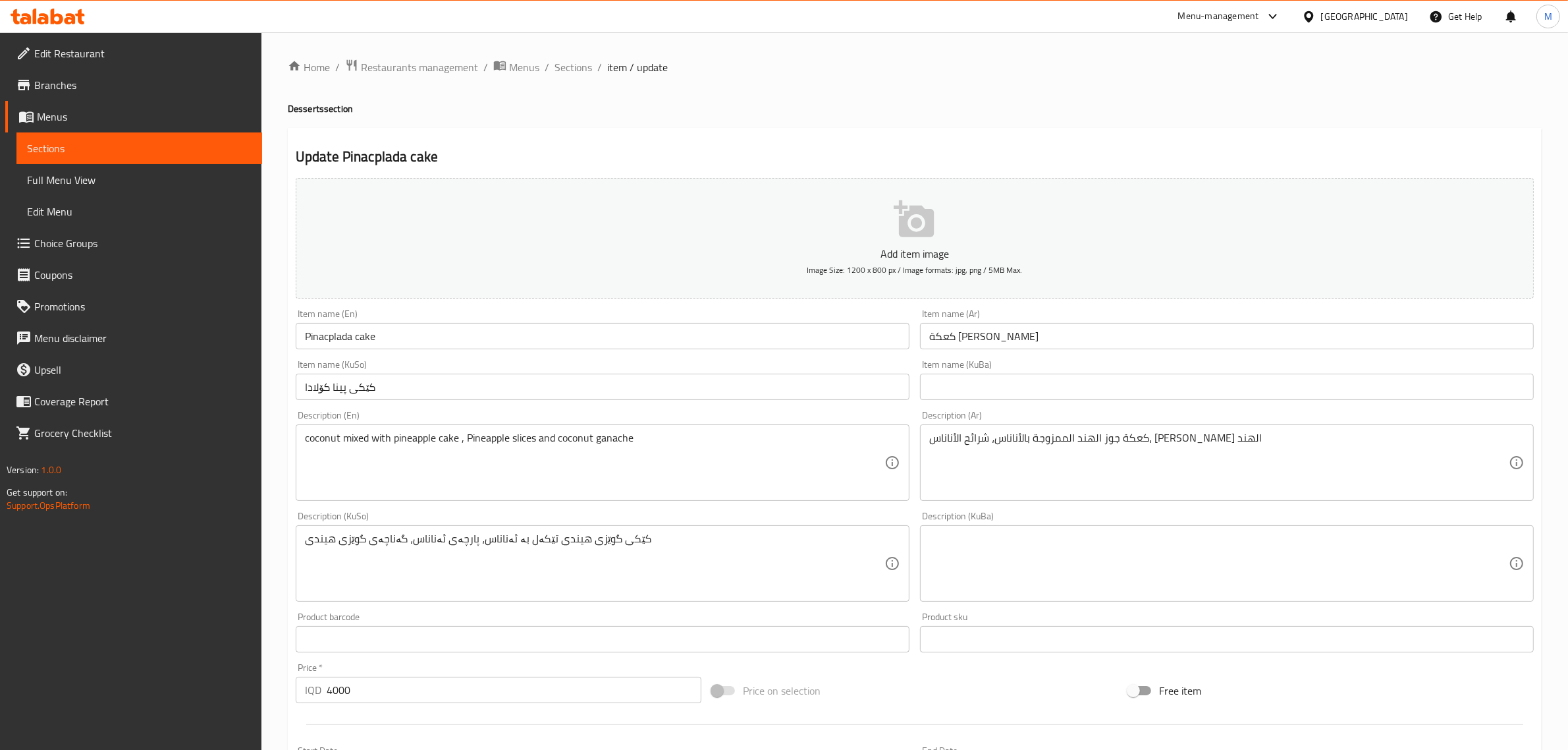
click at [833, 254] on p "Add item image" at bounding box center [915, 254] width 1197 height 16
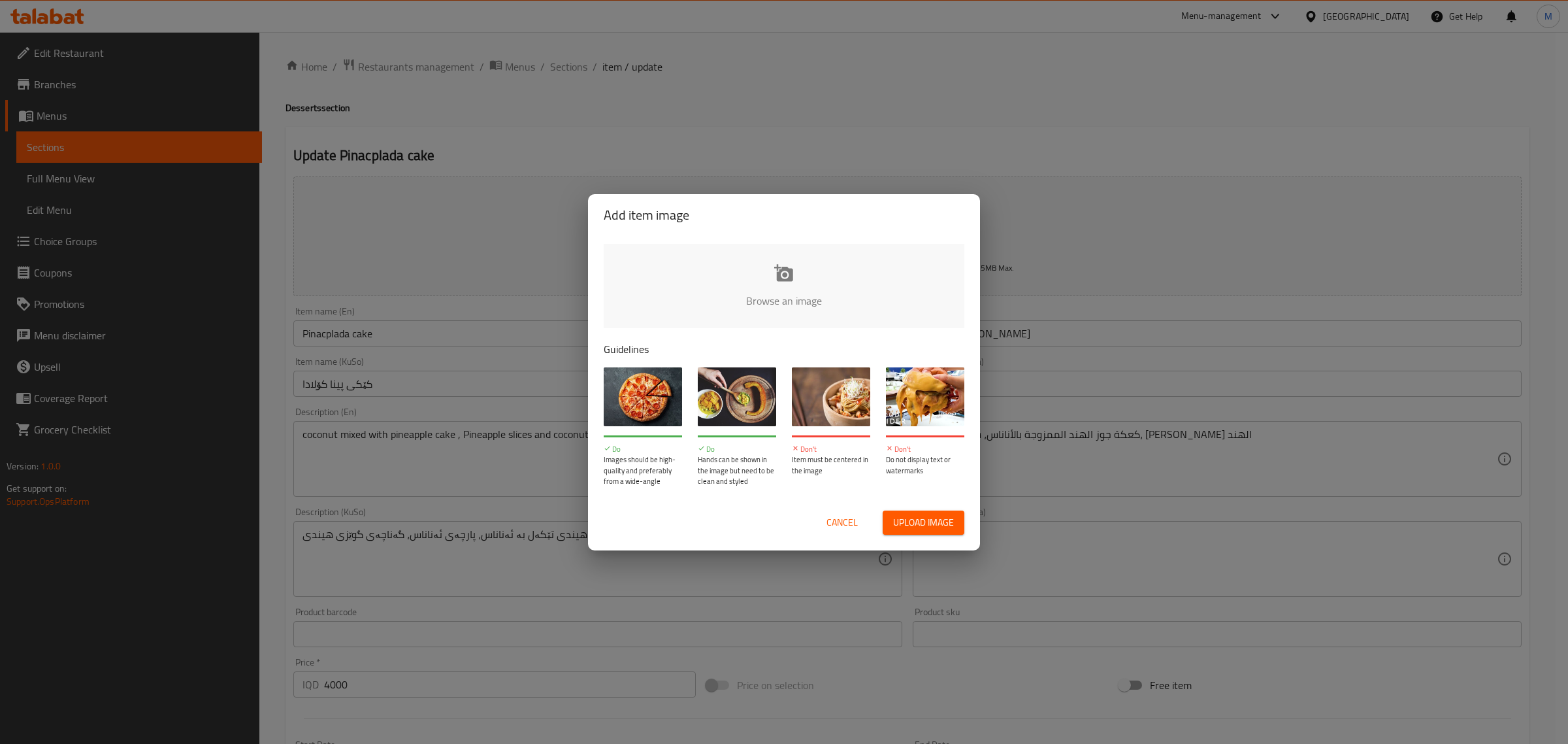
click at [753, 286] on input "file" at bounding box center [1226, 304] width 1244 height 122
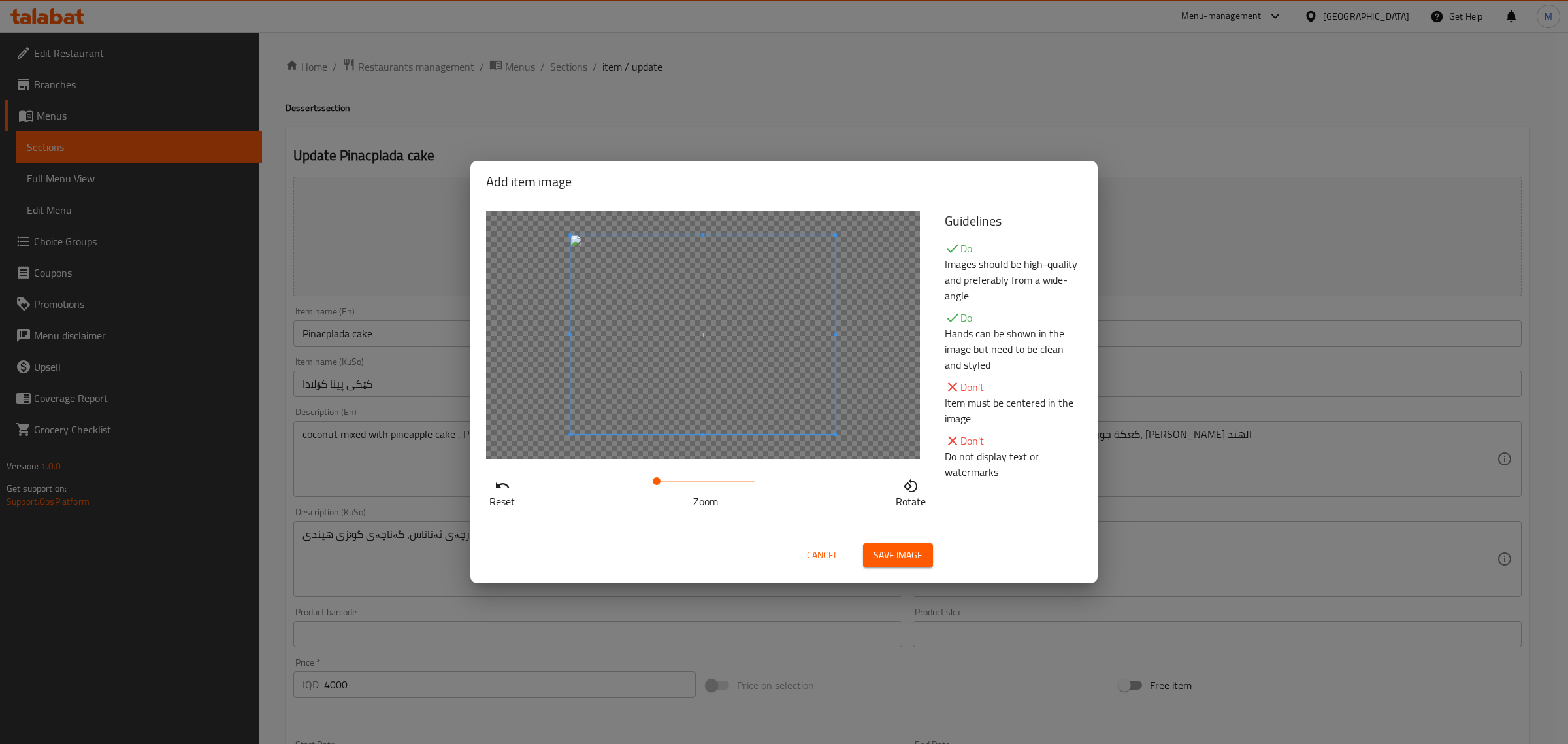
click at [880, 448] on div at bounding box center [702, 334] width 433 height 248
click at [660, 479] on span at bounding box center [659, 481] width 8 height 8
click at [889, 551] on span "Save image" at bounding box center [898, 555] width 49 height 17
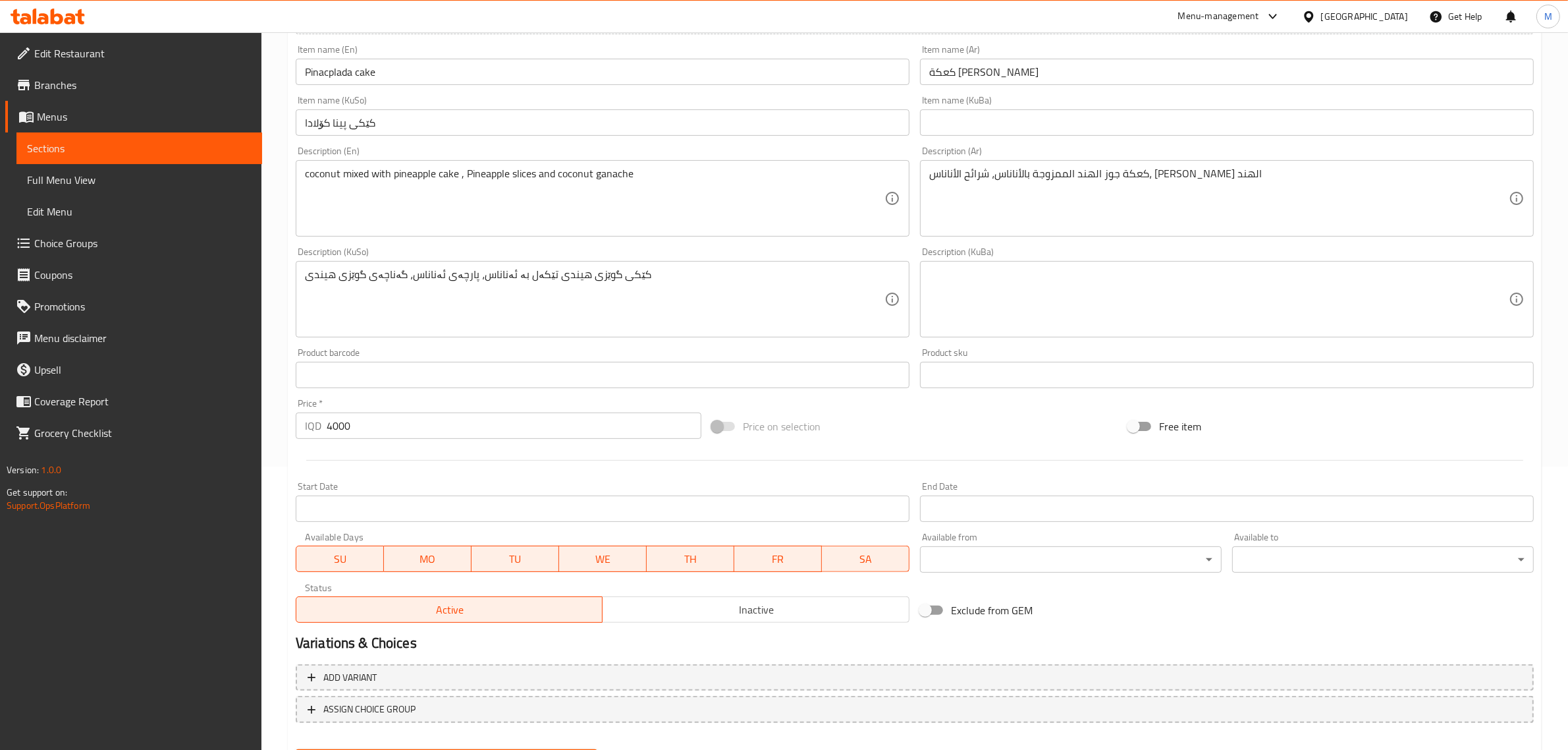
scroll to position [350, 0]
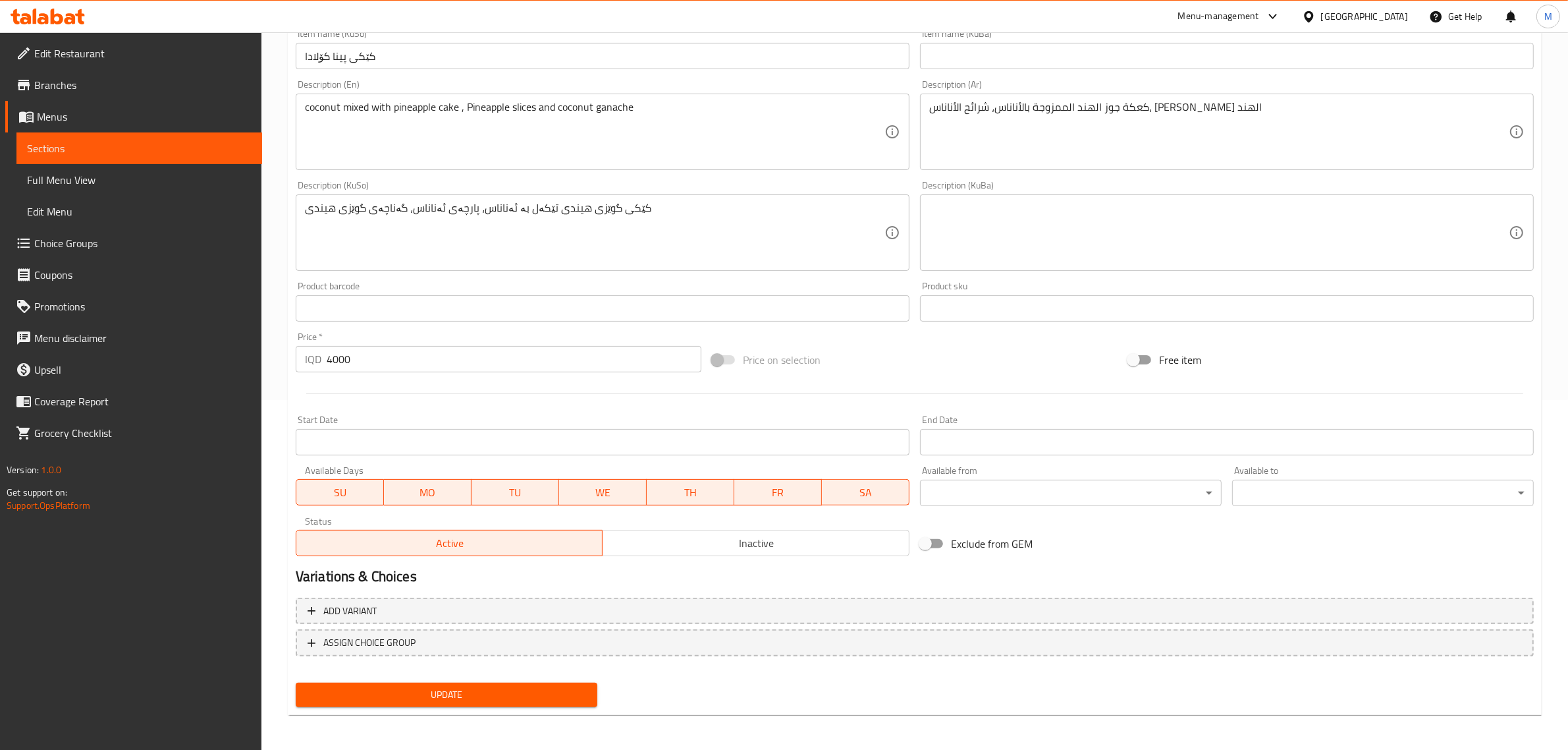
click at [555, 686] on span "Update" at bounding box center [446, 694] width 281 height 17
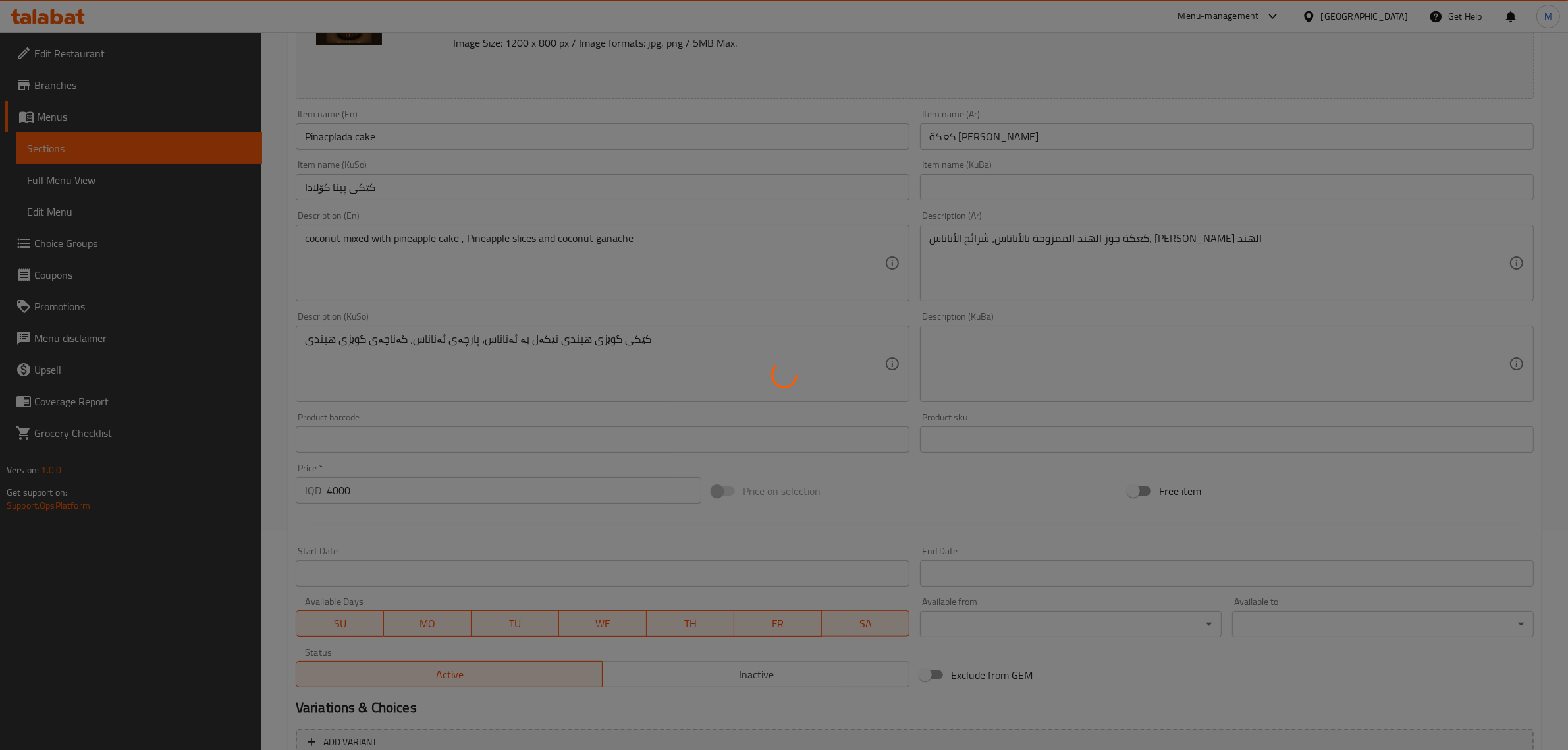
scroll to position [0, 0]
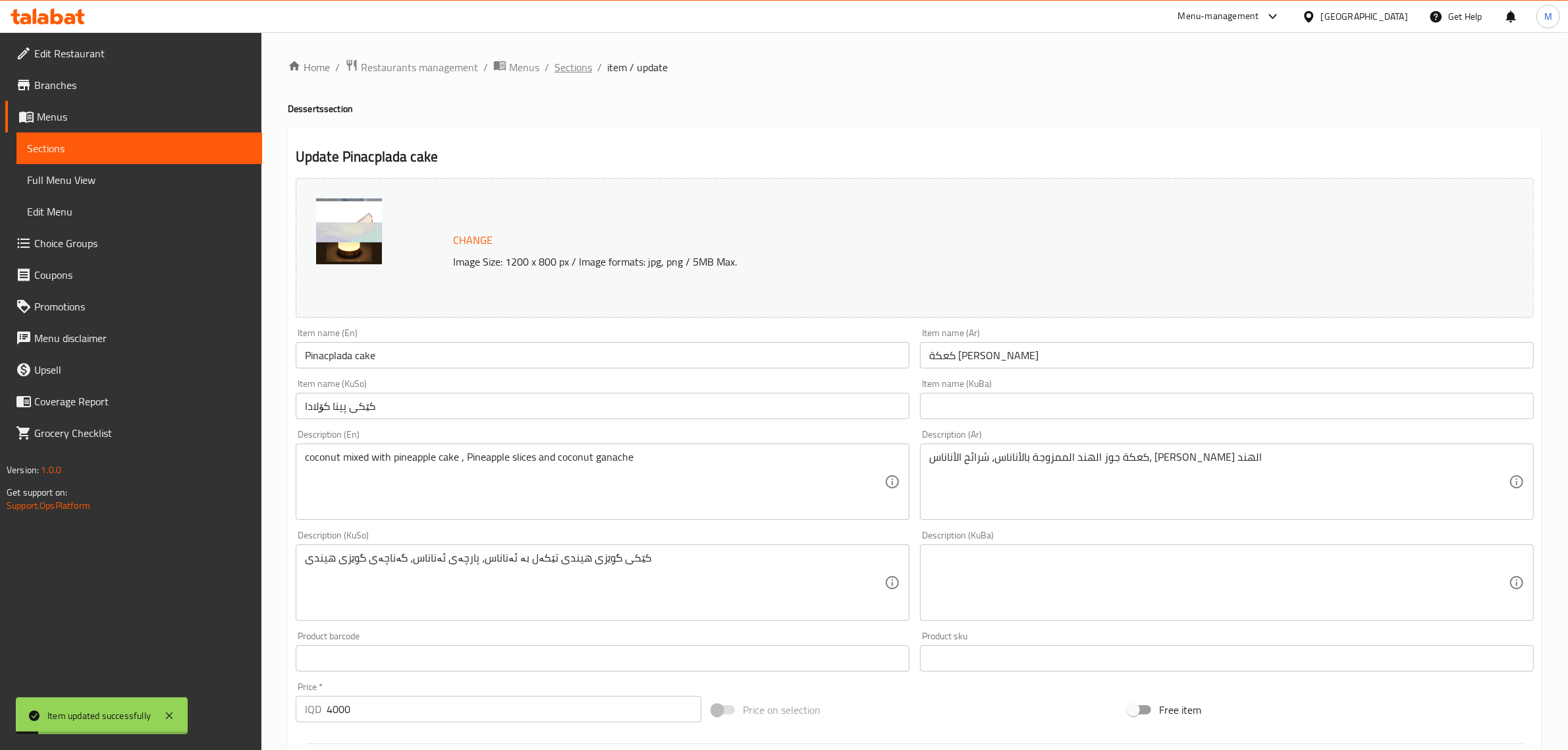
click at [584, 67] on span "Sections" at bounding box center [573, 67] width 38 height 16
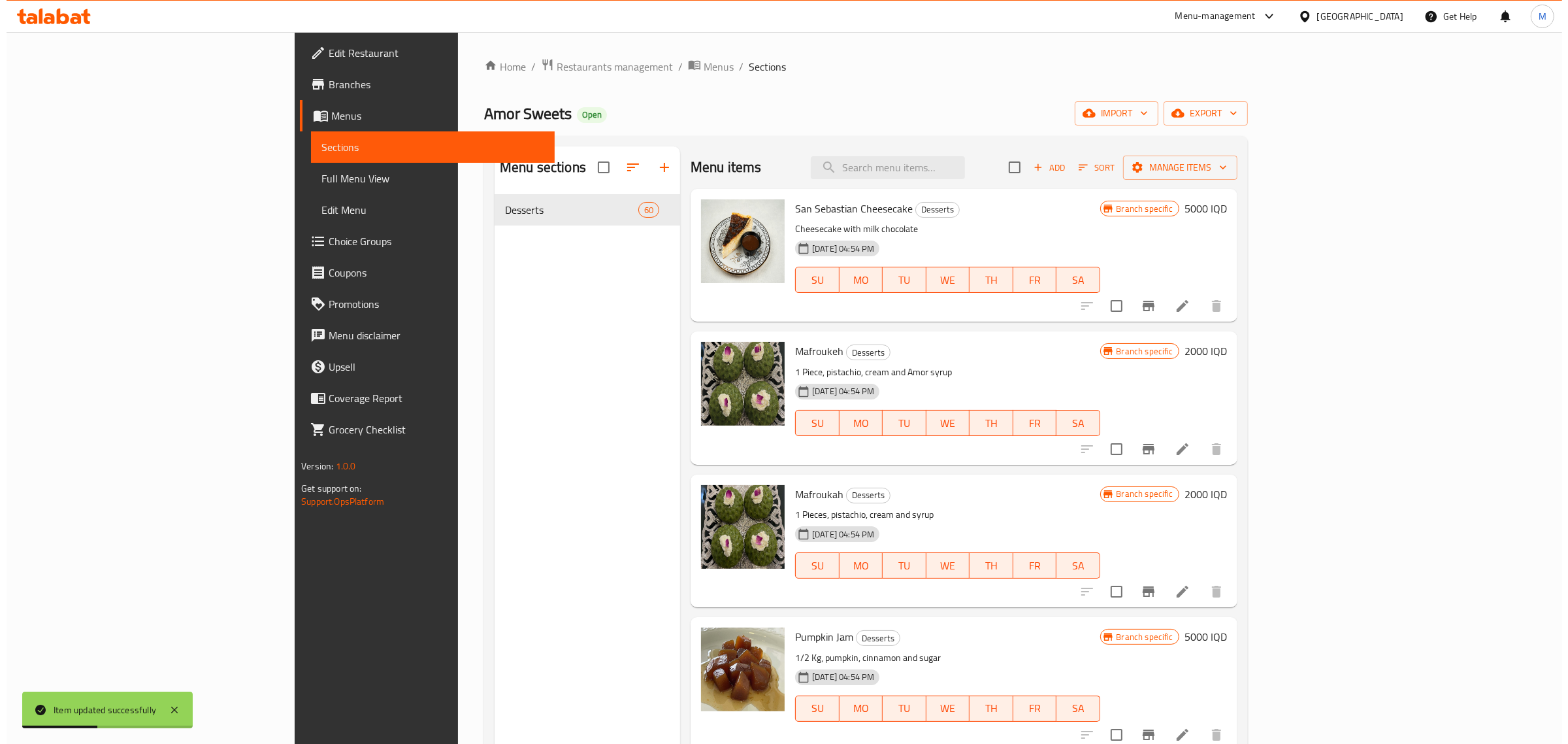
scroll to position [2115, 0]
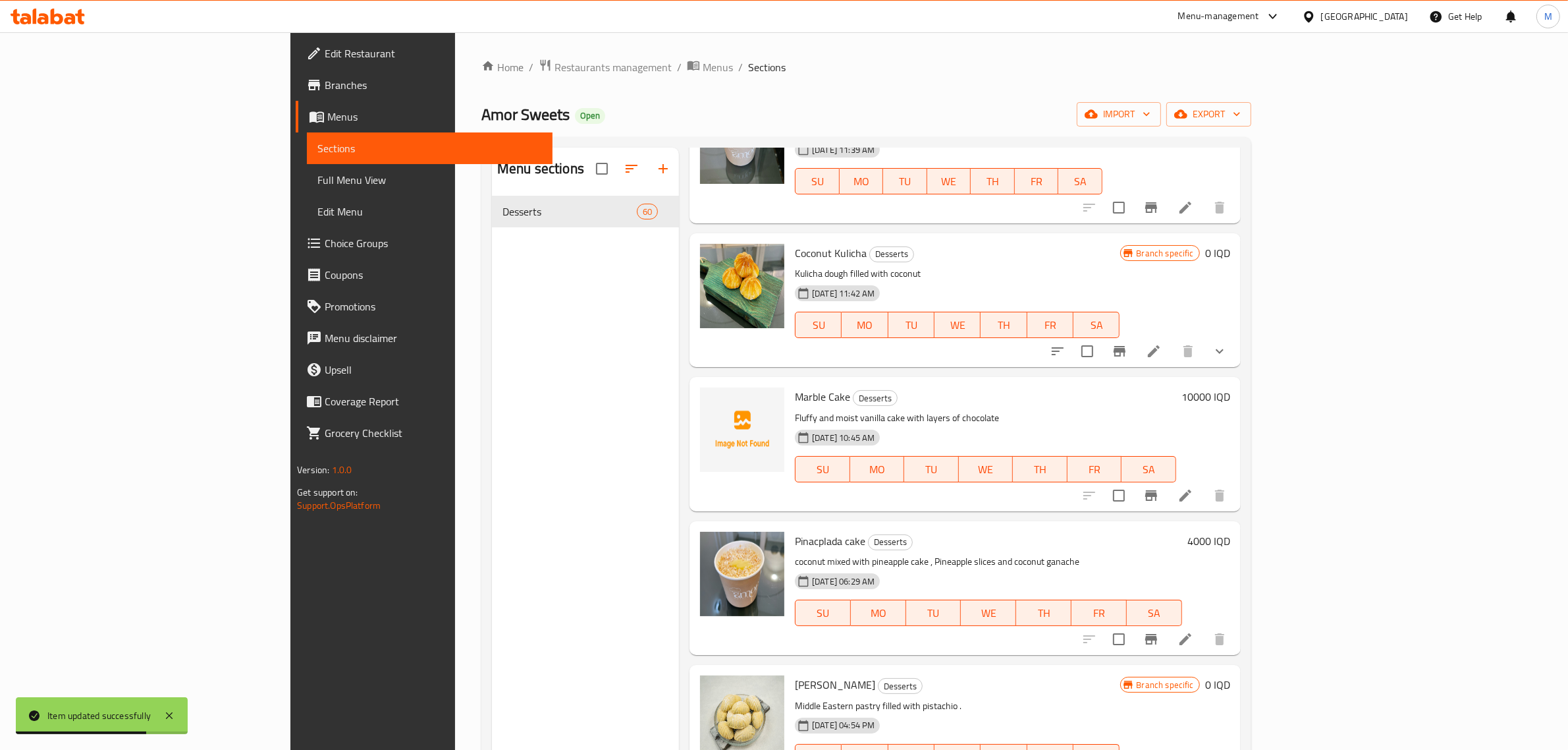
click at [1095, 532] on h6 "Pinacplada cake Desserts" at bounding box center [988, 541] width 387 height 18
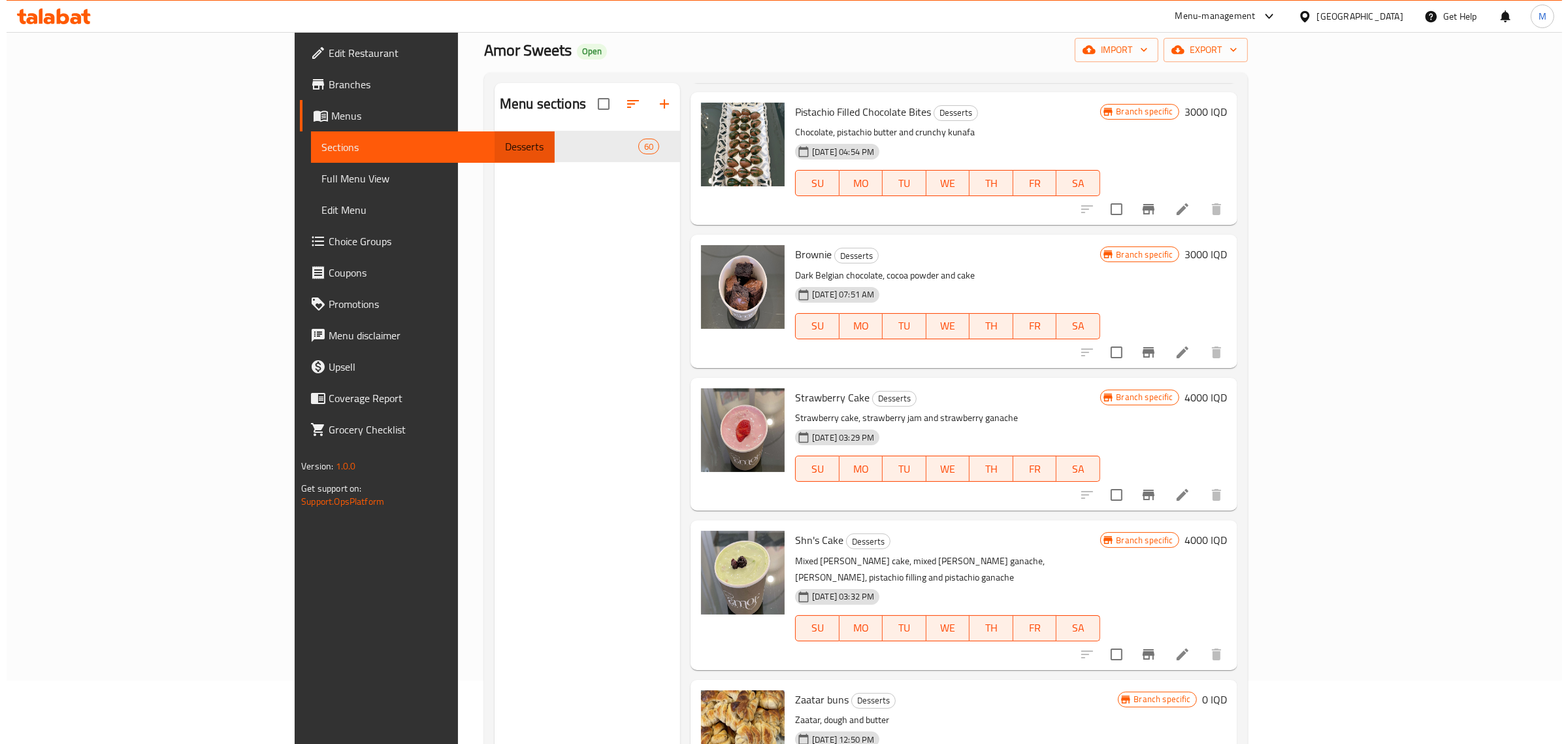
scroll to position [0, 0]
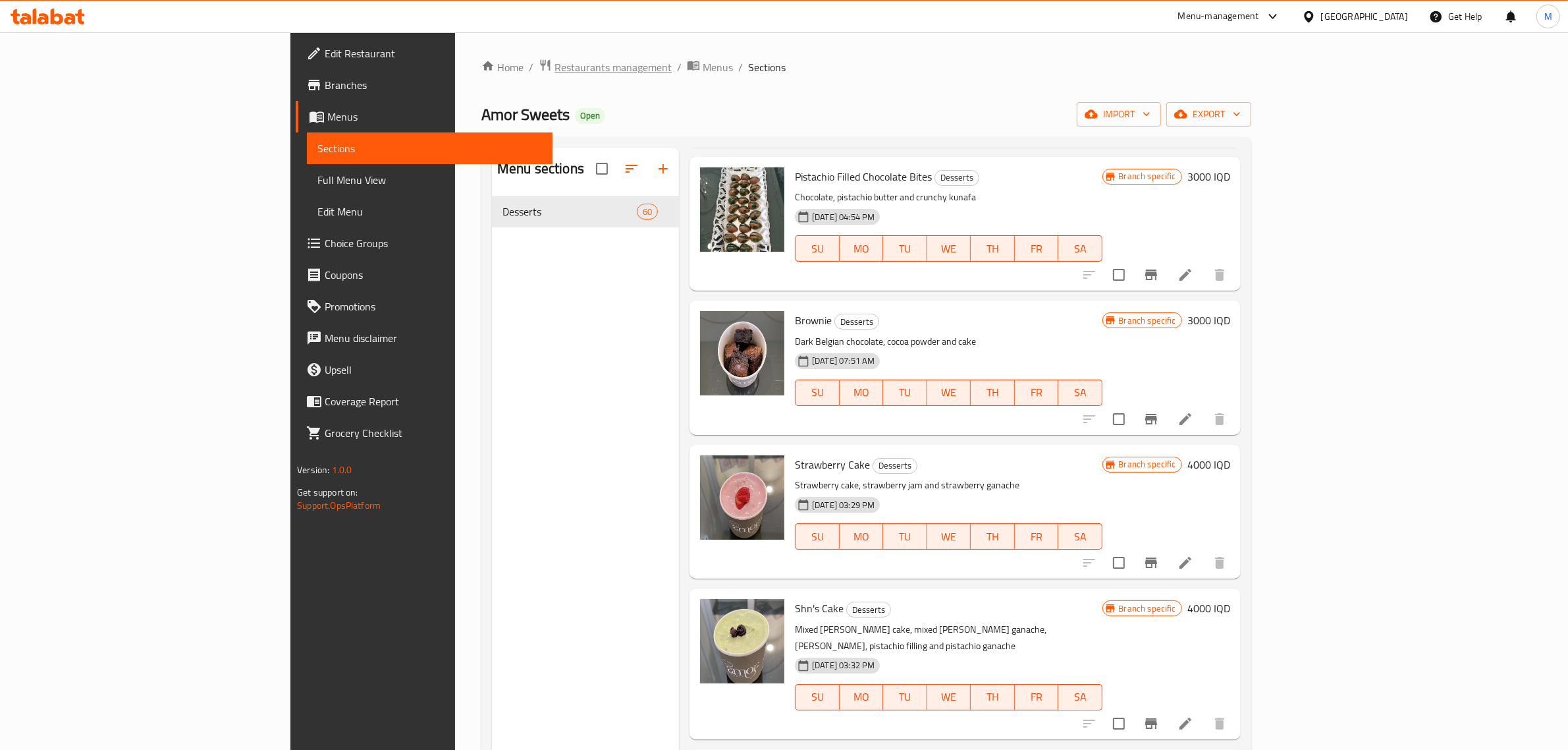
click at [554, 75] on span "Restaurants management" at bounding box center [613, 67] width 117 height 16
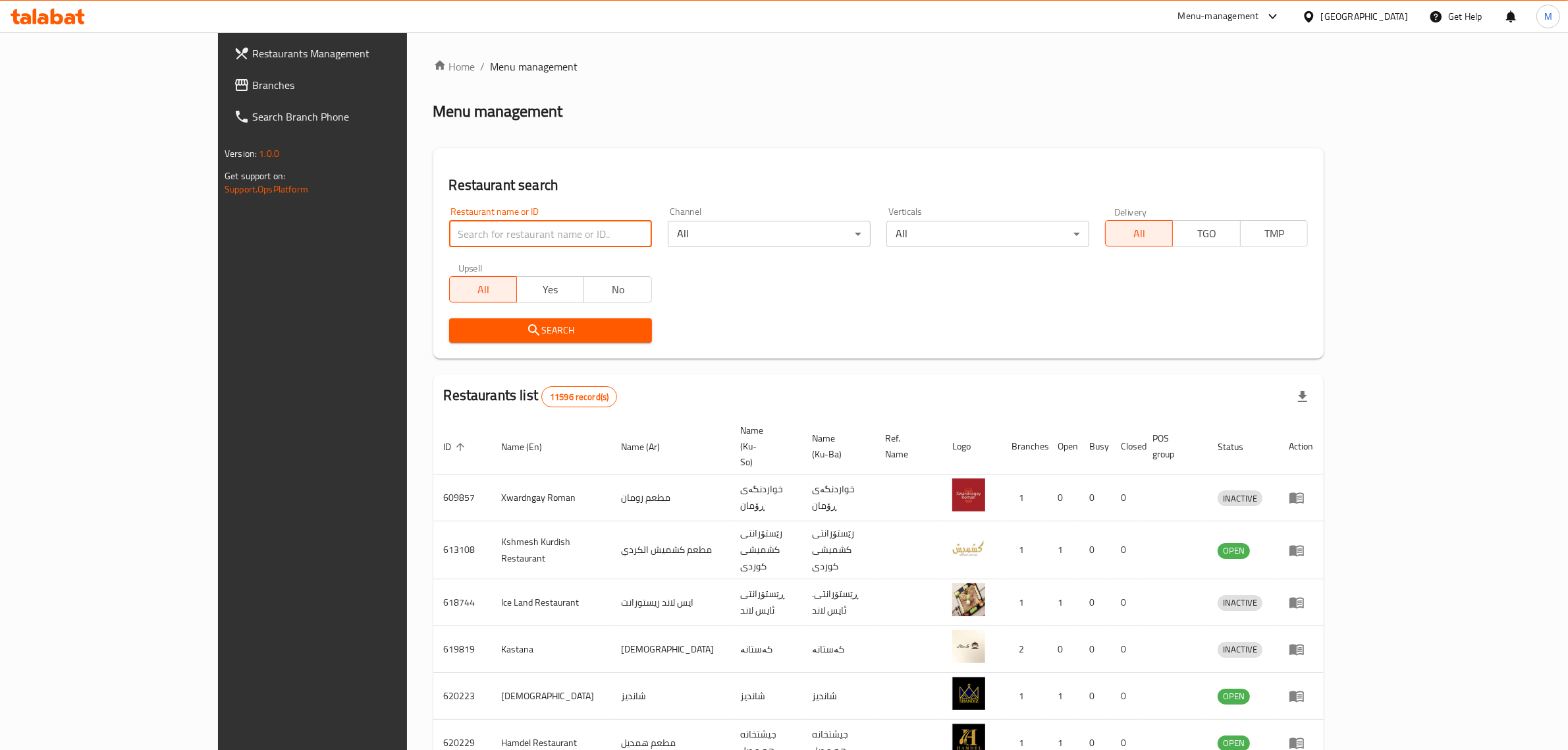
click at [449, 234] on input "search" at bounding box center [550, 234] width 203 height 26
paste input "683530"
type input "683530"
click button "Search" at bounding box center [550, 330] width 203 height 24
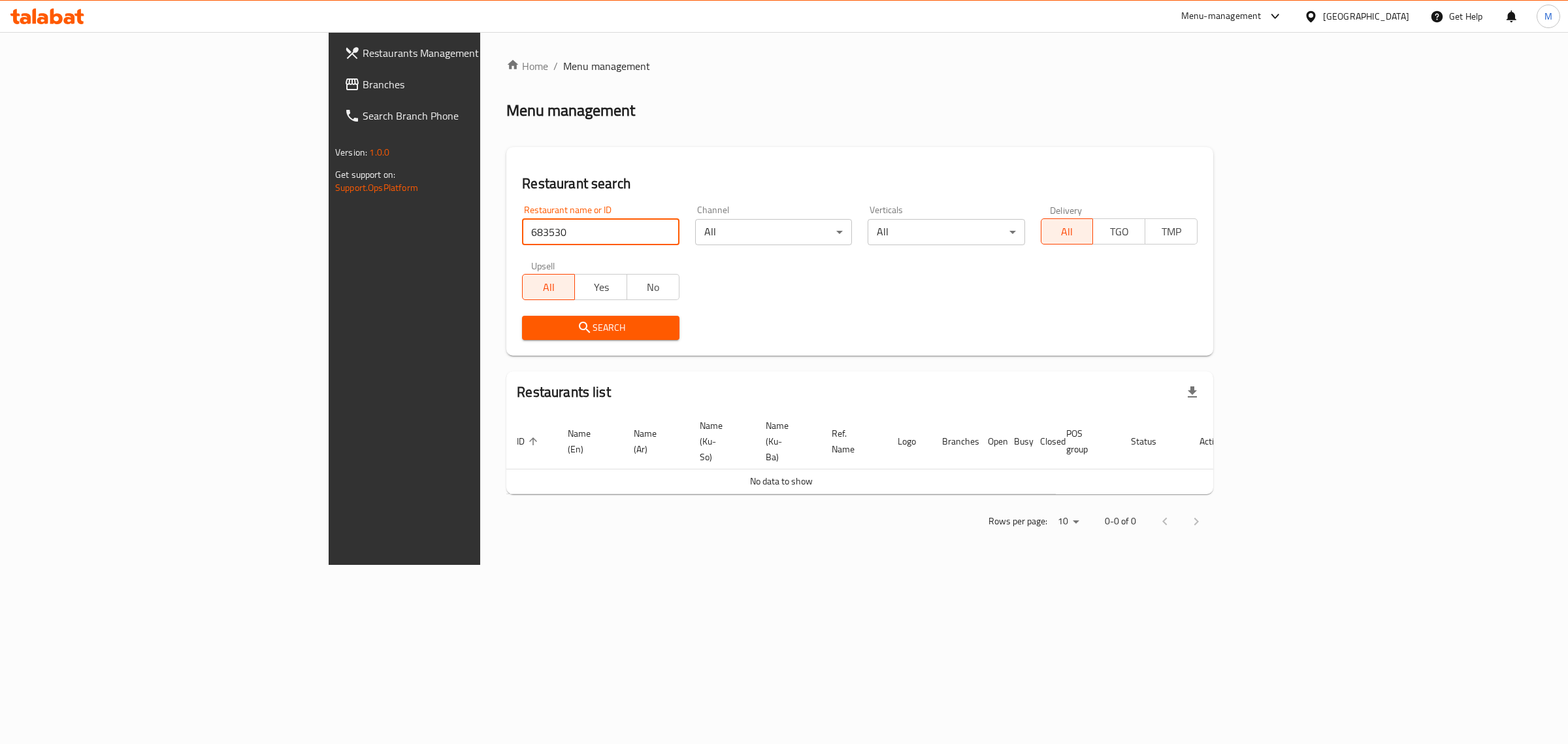
click at [1402, 21] on div "[GEOGRAPHIC_DATA]" at bounding box center [1366, 17] width 87 height 15
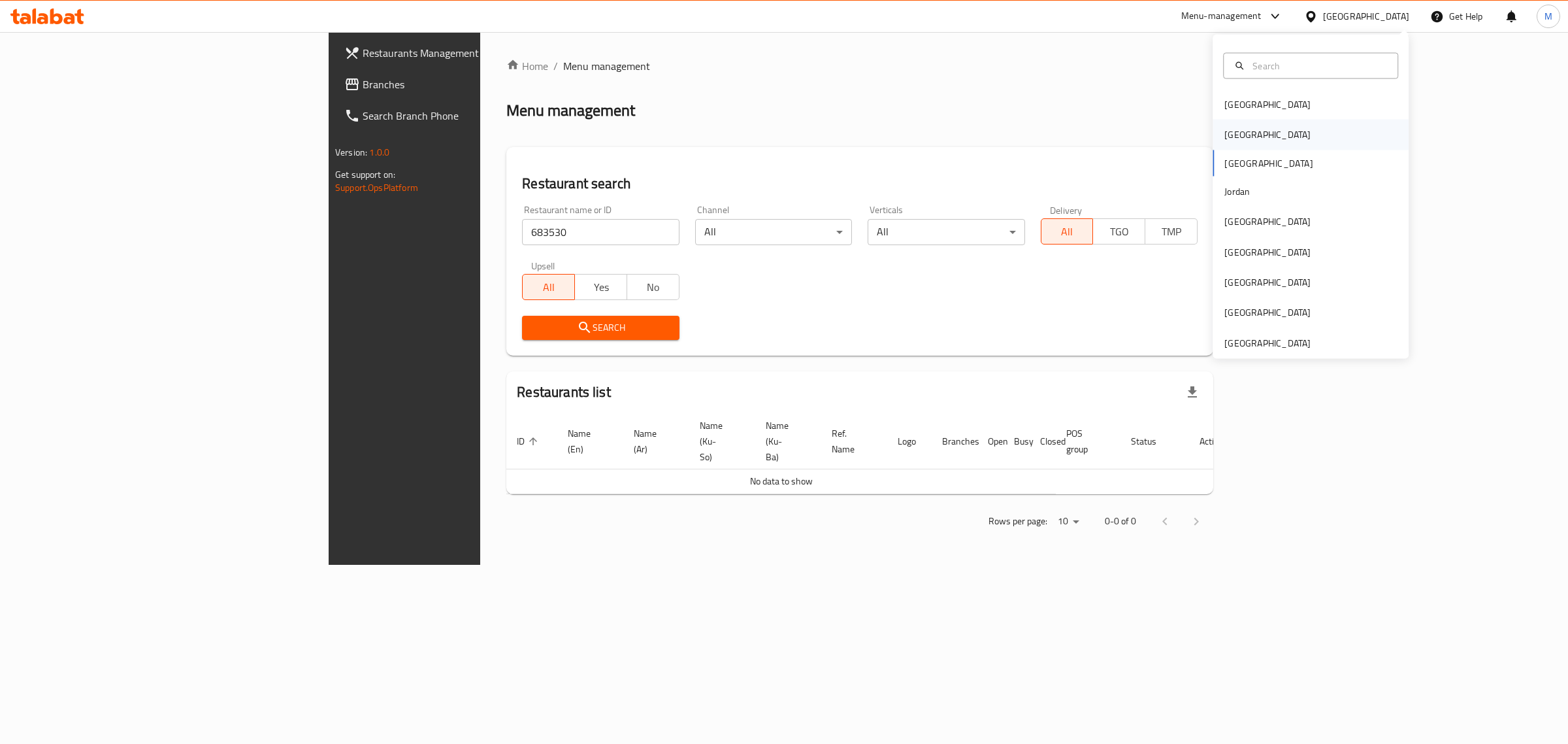
click at [1224, 133] on div "[GEOGRAPHIC_DATA]" at bounding box center [1268, 135] width 87 height 15
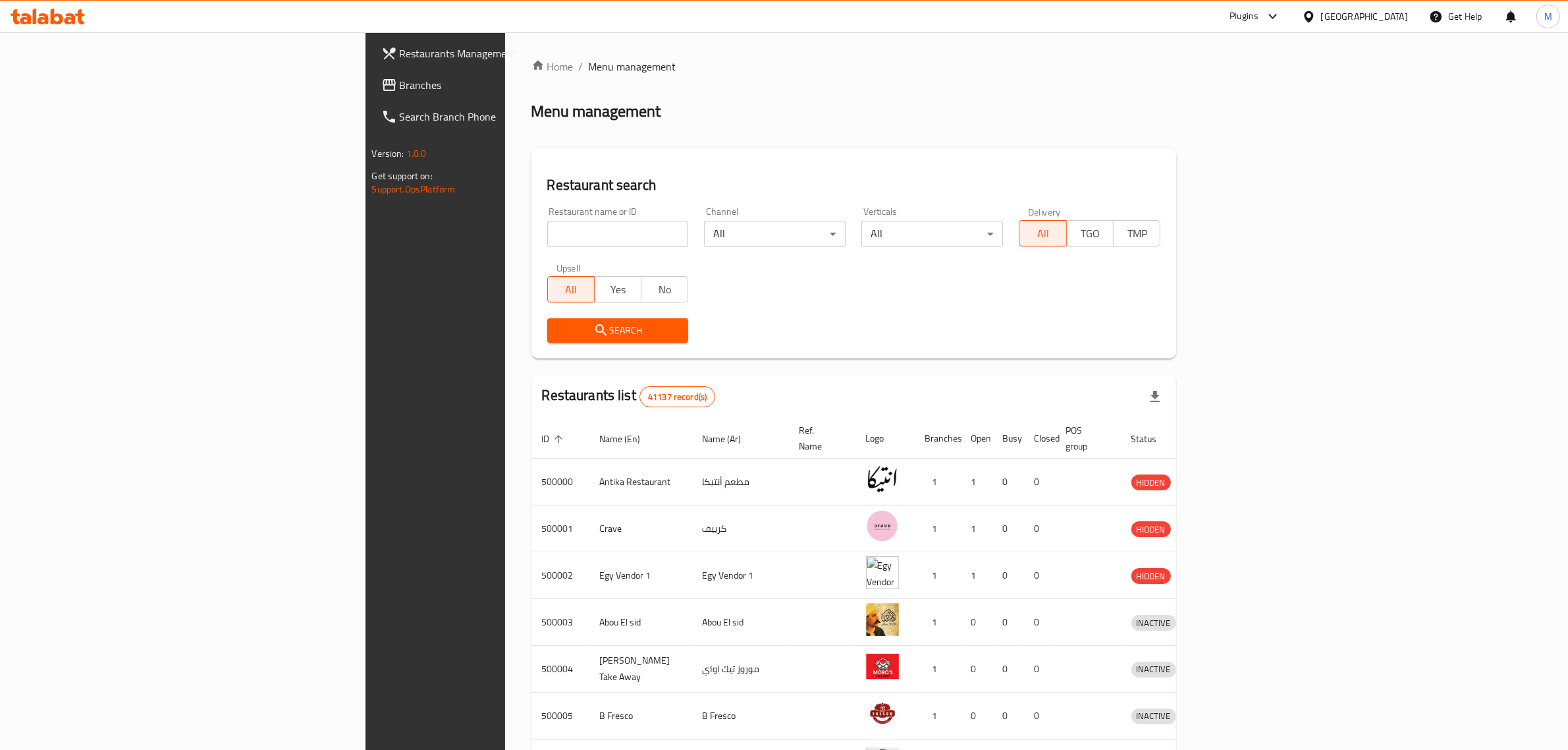
click at [547, 234] on input "search" at bounding box center [618, 234] width 142 height 26
paste input "683530"
type input "683530"
click button "Search" at bounding box center [618, 330] width 142 height 24
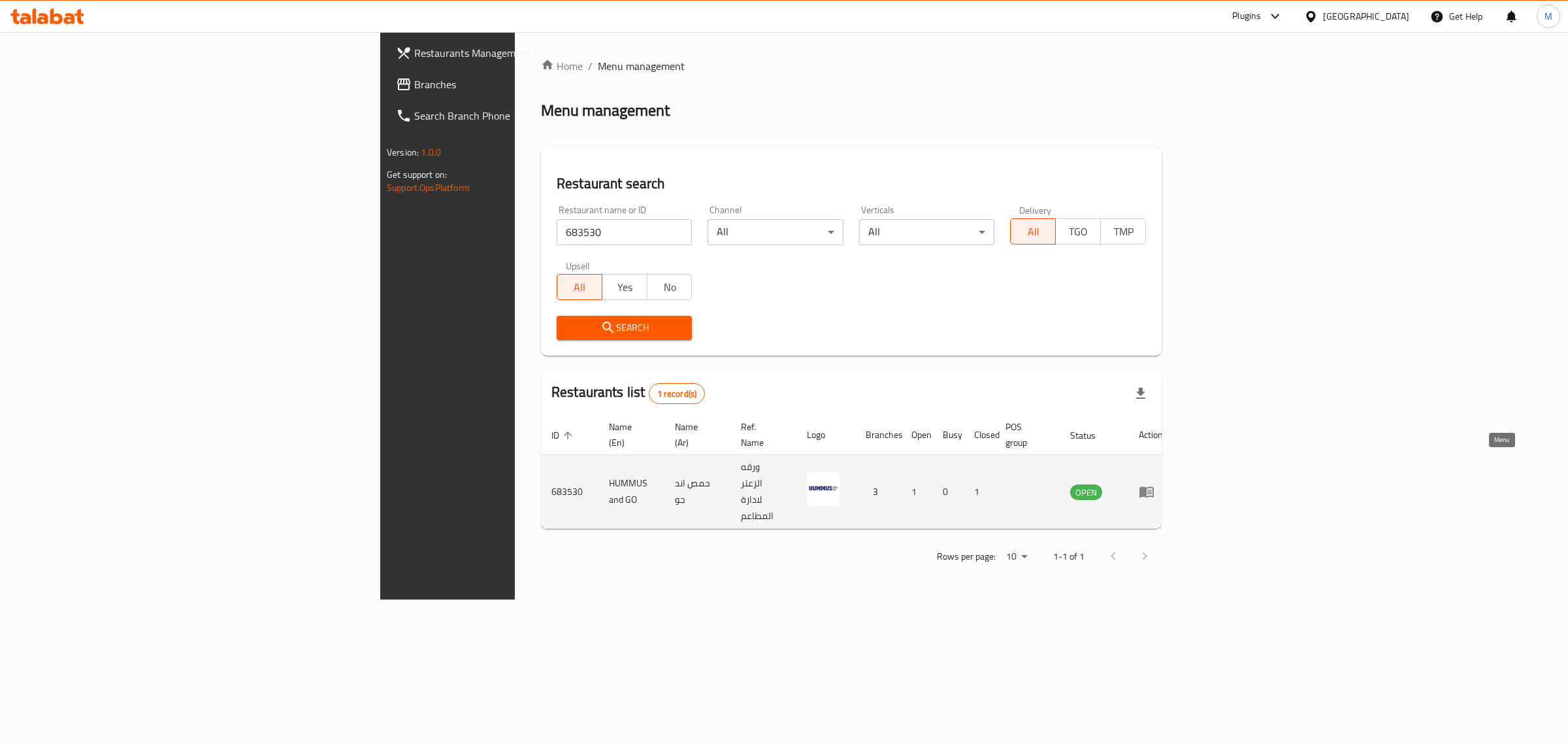
click at [1152, 490] on icon "enhanced table" at bounding box center [1149, 492] width 5 height 5
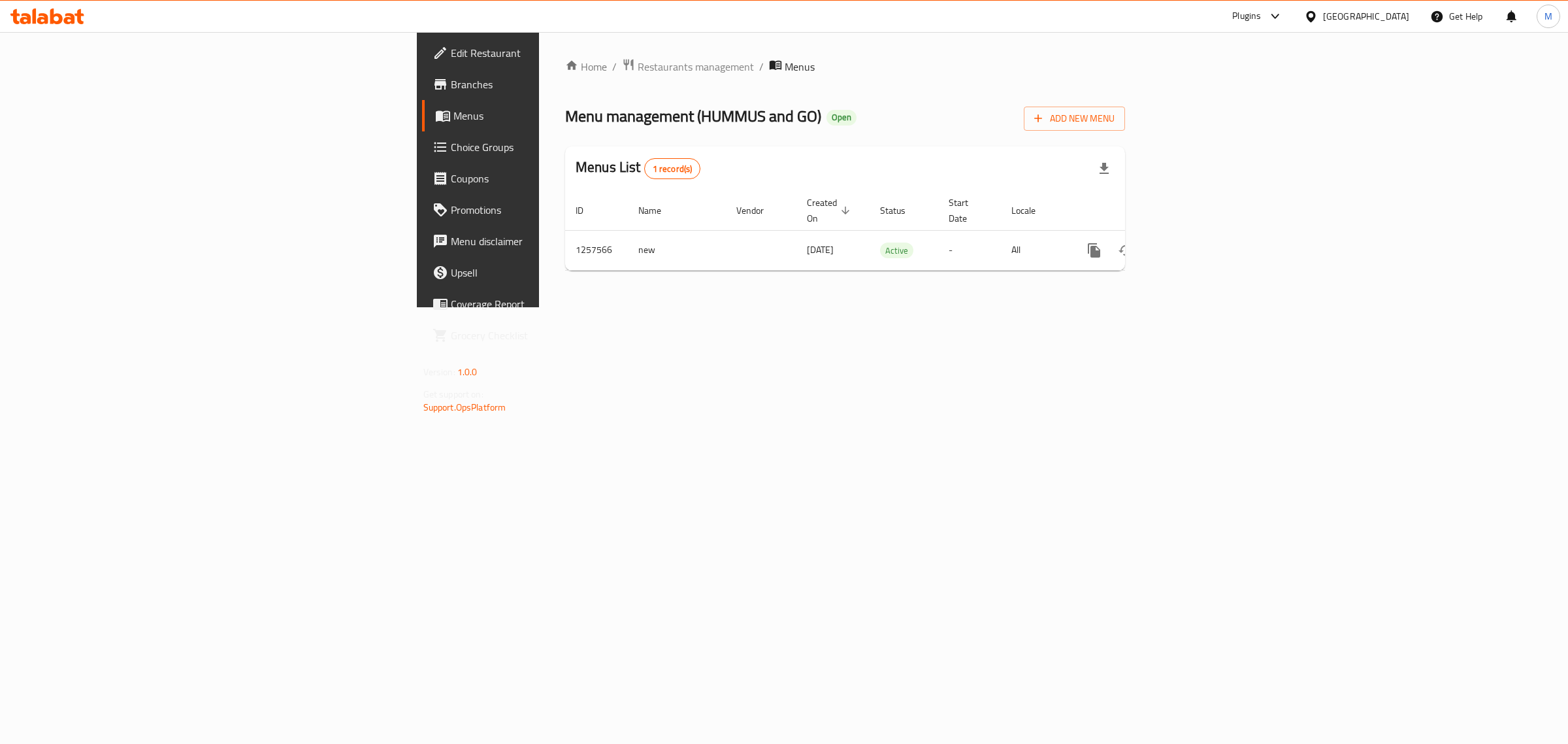
click at [451, 59] on span "Edit Restaurant" at bounding box center [559, 53] width 218 height 16
